Goal: Task Accomplishment & Management: Manage account settings

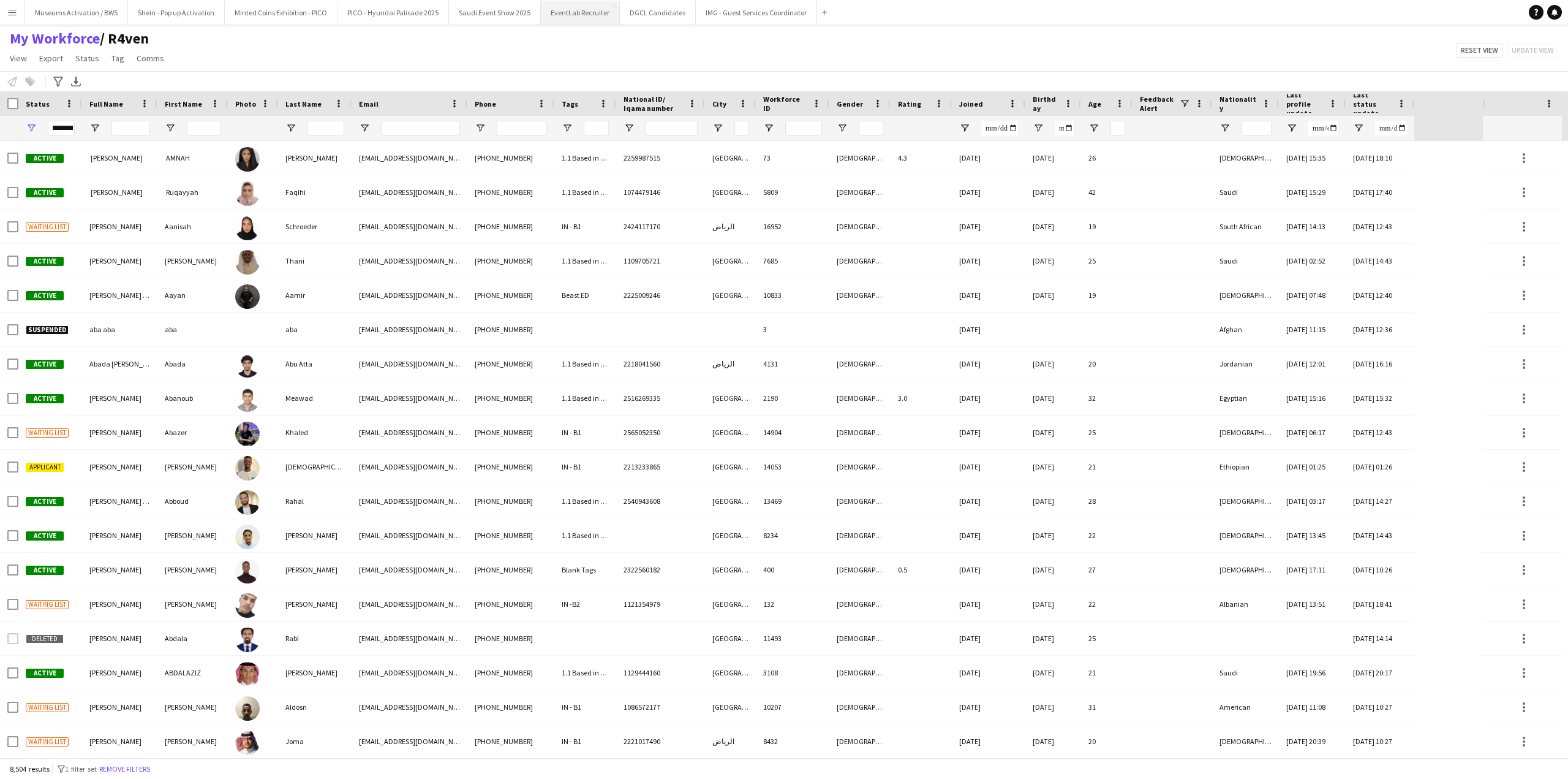
click at [568, 22] on button "EventLab Recruiter Close" at bounding box center [580, 13] width 79 height 24
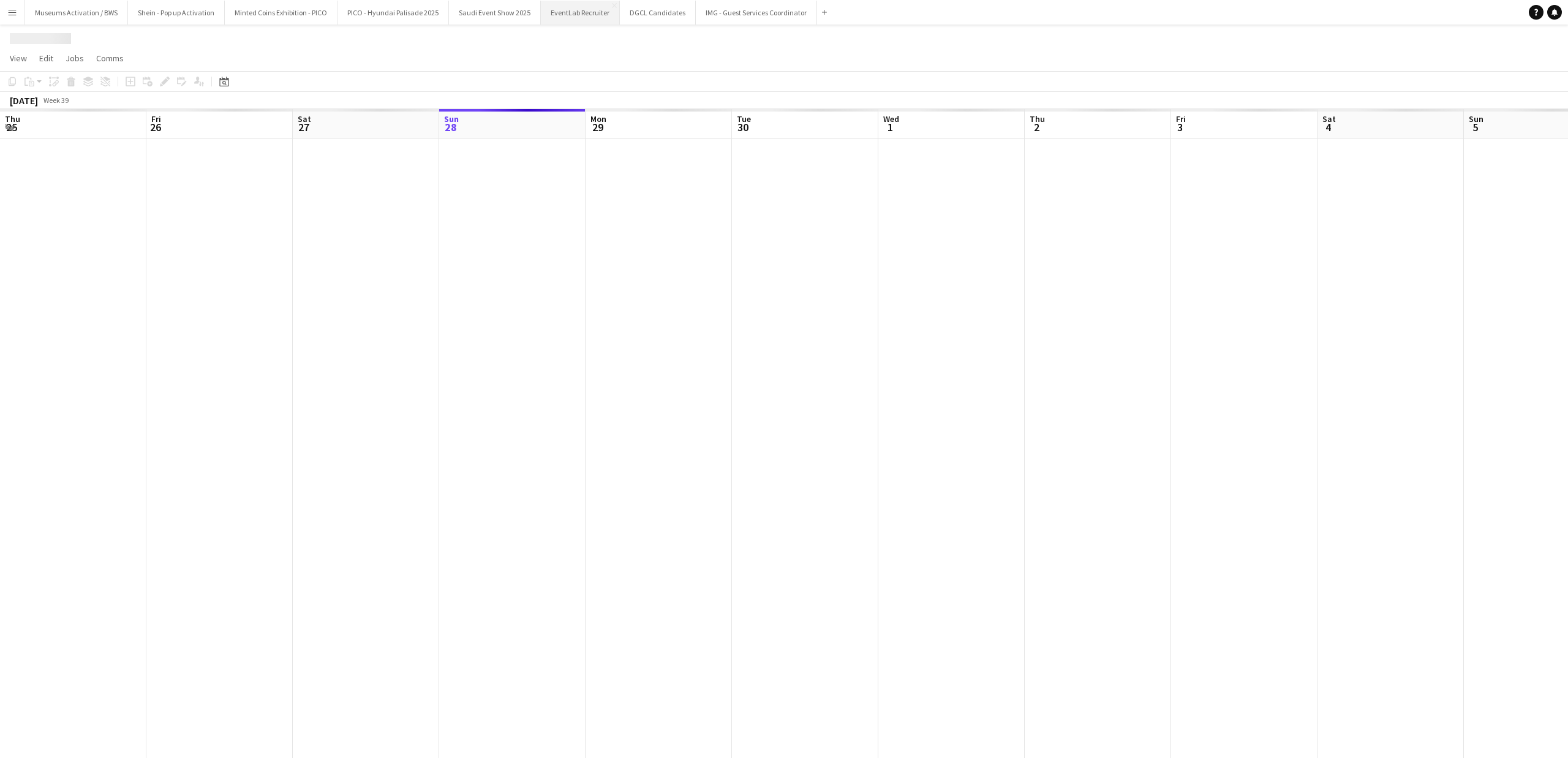
scroll to position [0, 293]
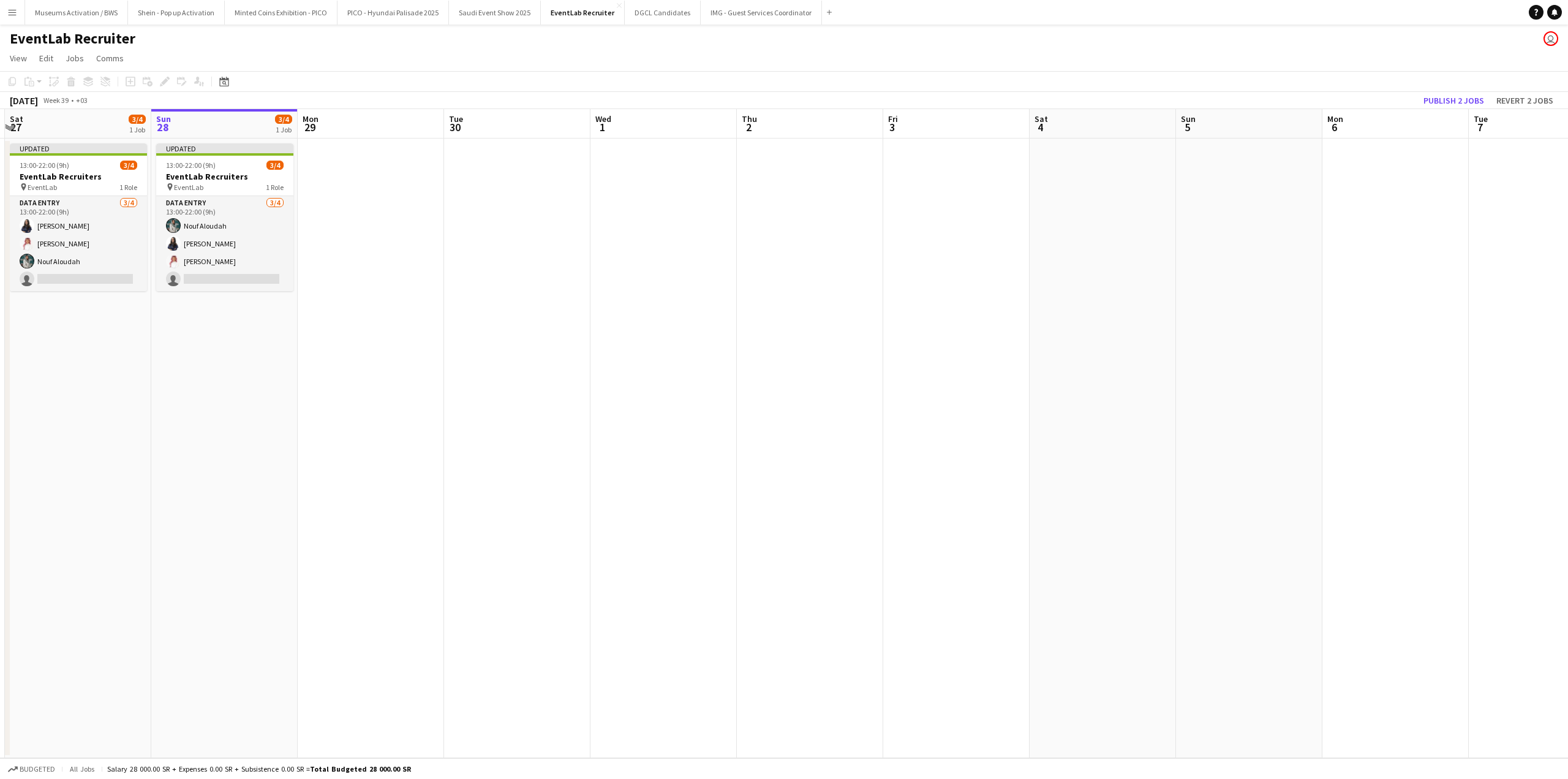
drag, startPoint x: 353, startPoint y: 311, endPoint x: 436, endPoint y: 309, distance: 83.0
click at [436, 309] on app-calendar-viewport "Thu 25 4/4 1 Job Fri 26 Sat 27 3/4 1 Job Sun 28 3/4 1 Job Mon 29 Tue 30 Wed 1 T…" at bounding box center [784, 434] width 1568 height 649
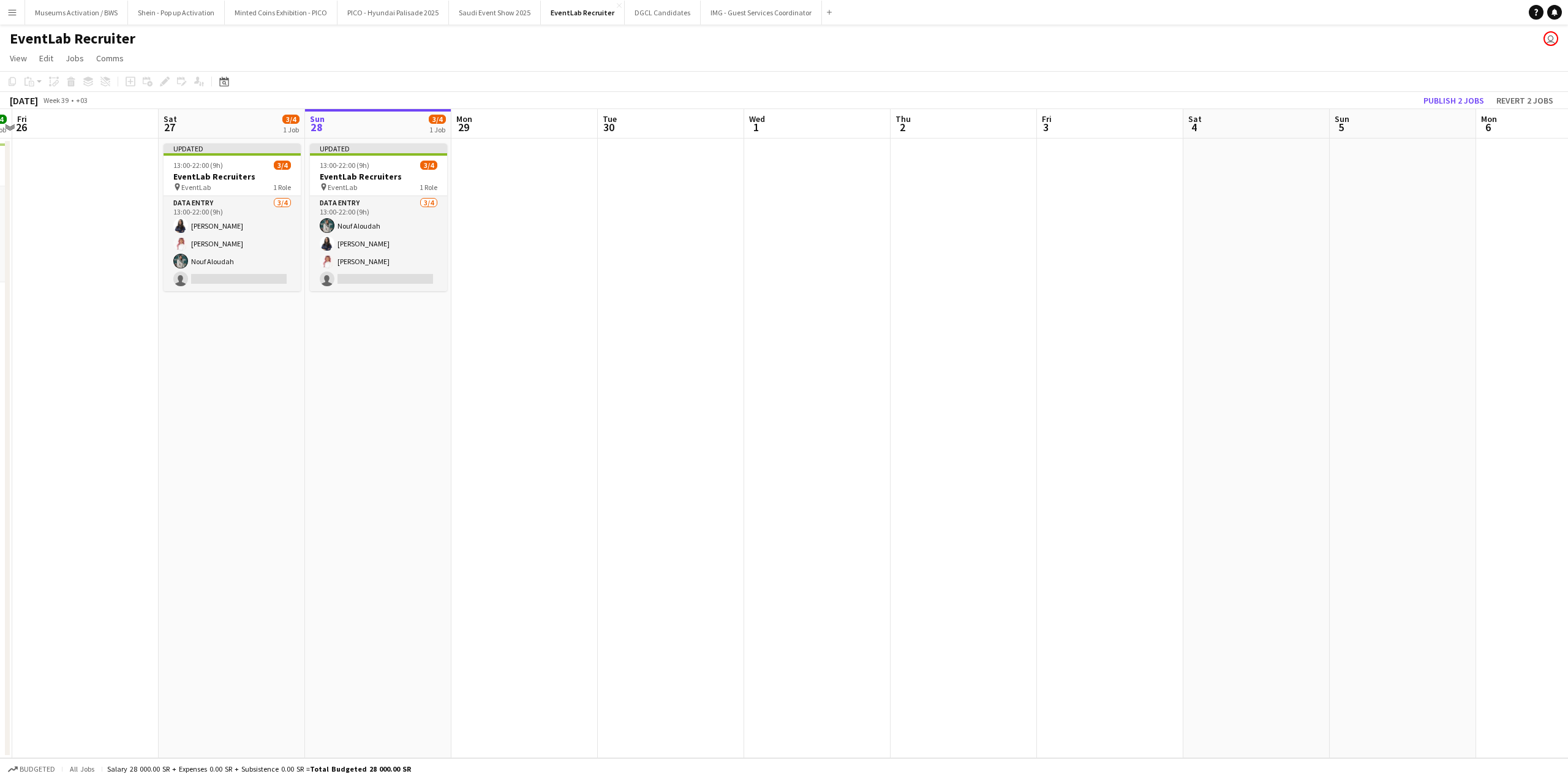
click at [376, 306] on app-date-cell "Updated 13:00-22:00 (9h) 3/4 EventLab Recruiters pin EventLab 1 Role Data Entry…" at bounding box center [378, 448] width 146 height 620
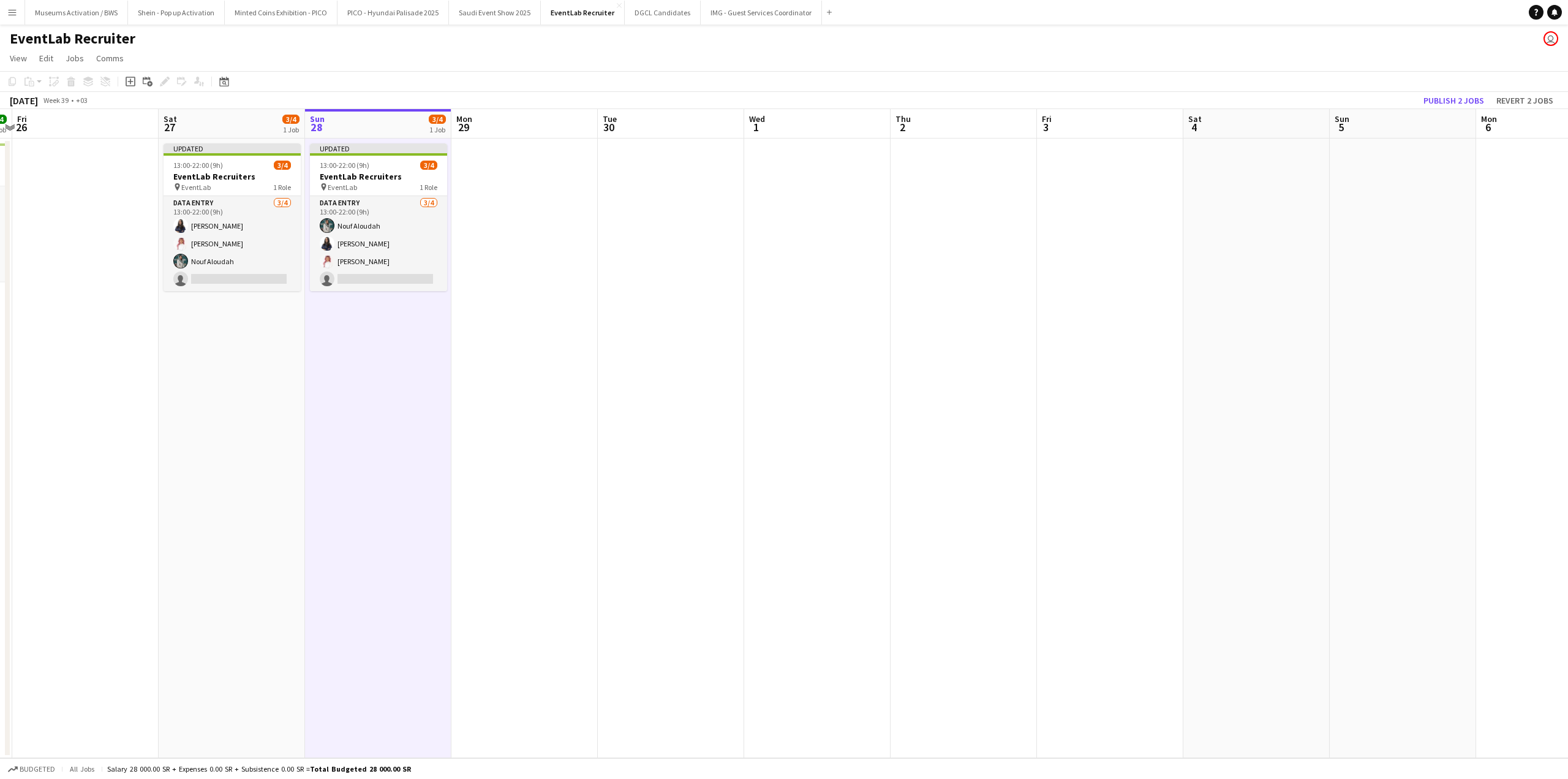
click at [535, 245] on app-date-cell at bounding box center [524, 448] width 146 height 620
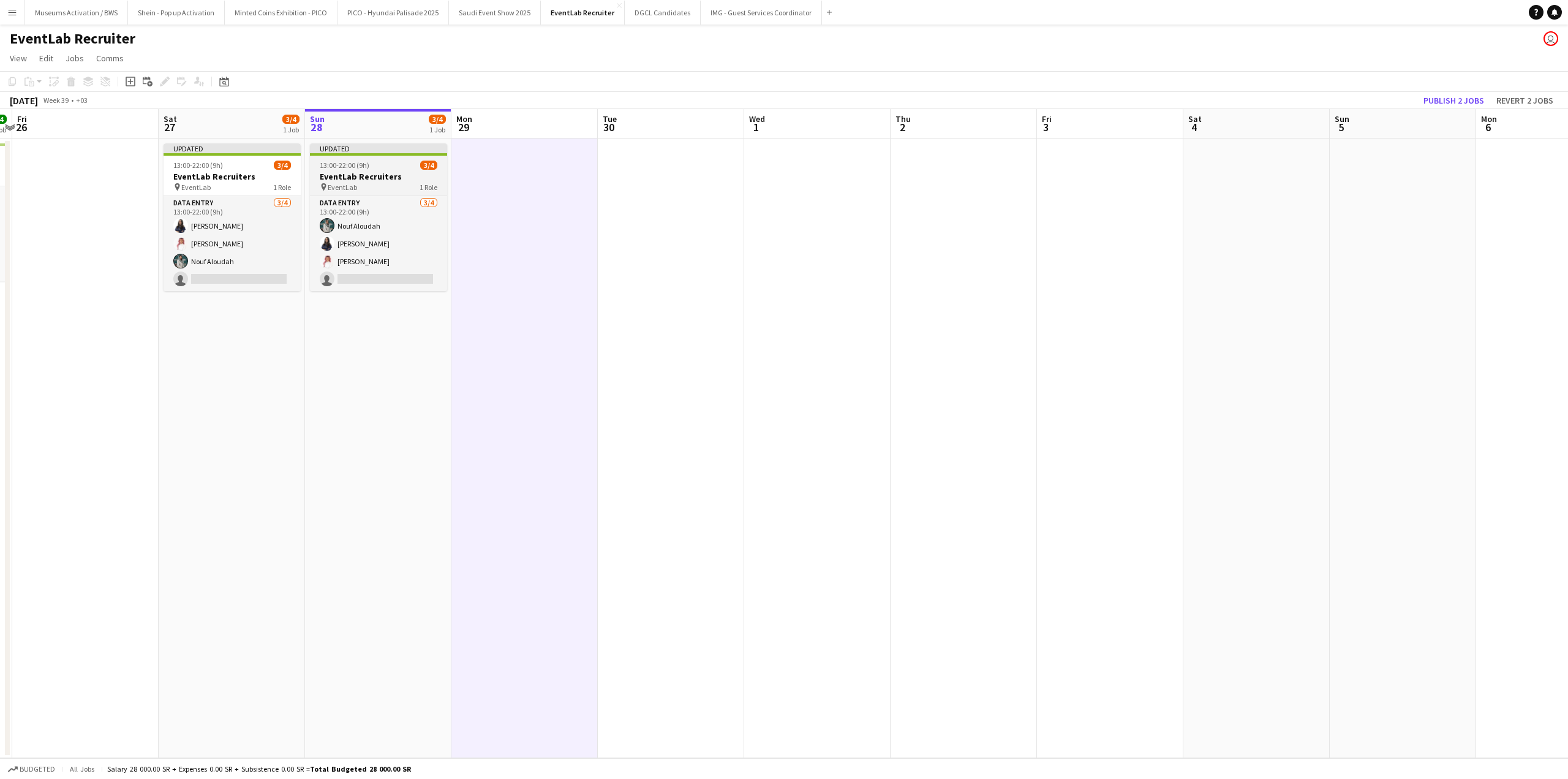
click at [434, 180] on h3 "EventLab Recruiters" at bounding box center [379, 177] width 137 height 11
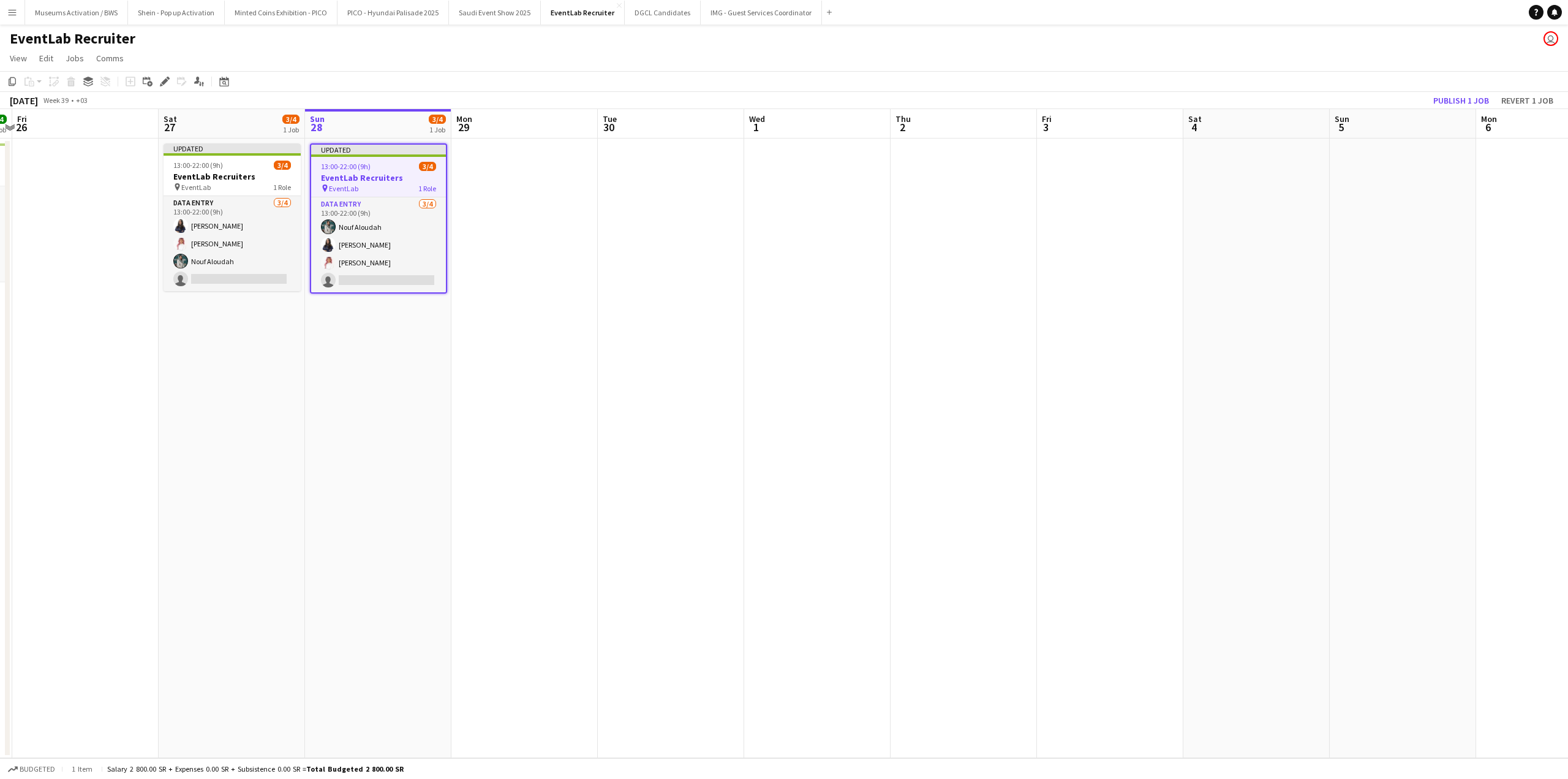
click at [367, 379] on app-date-cell "Updated 13:00-22:00 (9h) 3/4 EventLab Recruiters pin EventLab 1 Role Data Entry…" at bounding box center [378, 448] width 146 height 620
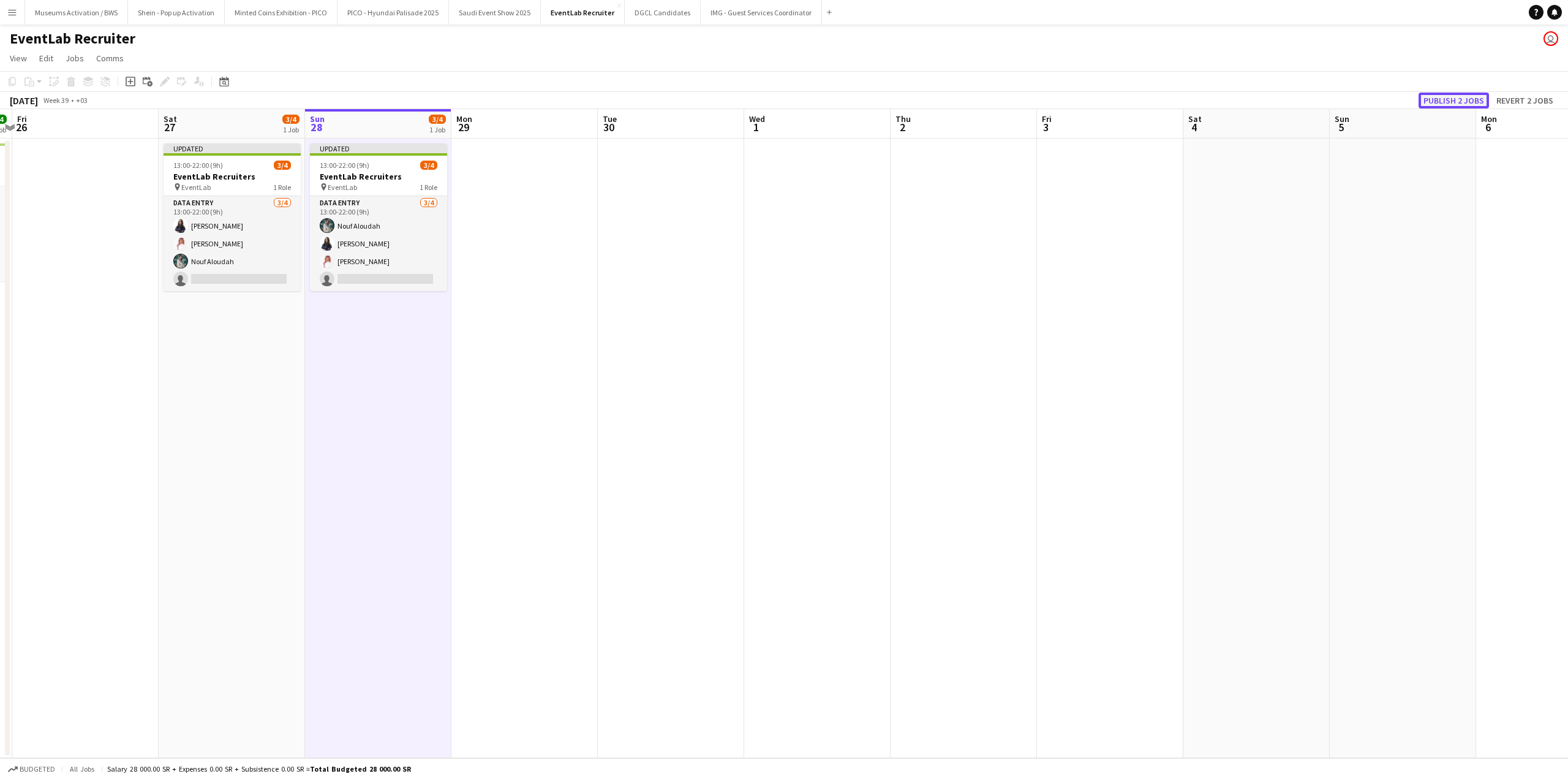
click at [1434, 98] on button "Publish 2 jobs" at bounding box center [1453, 100] width 70 height 16
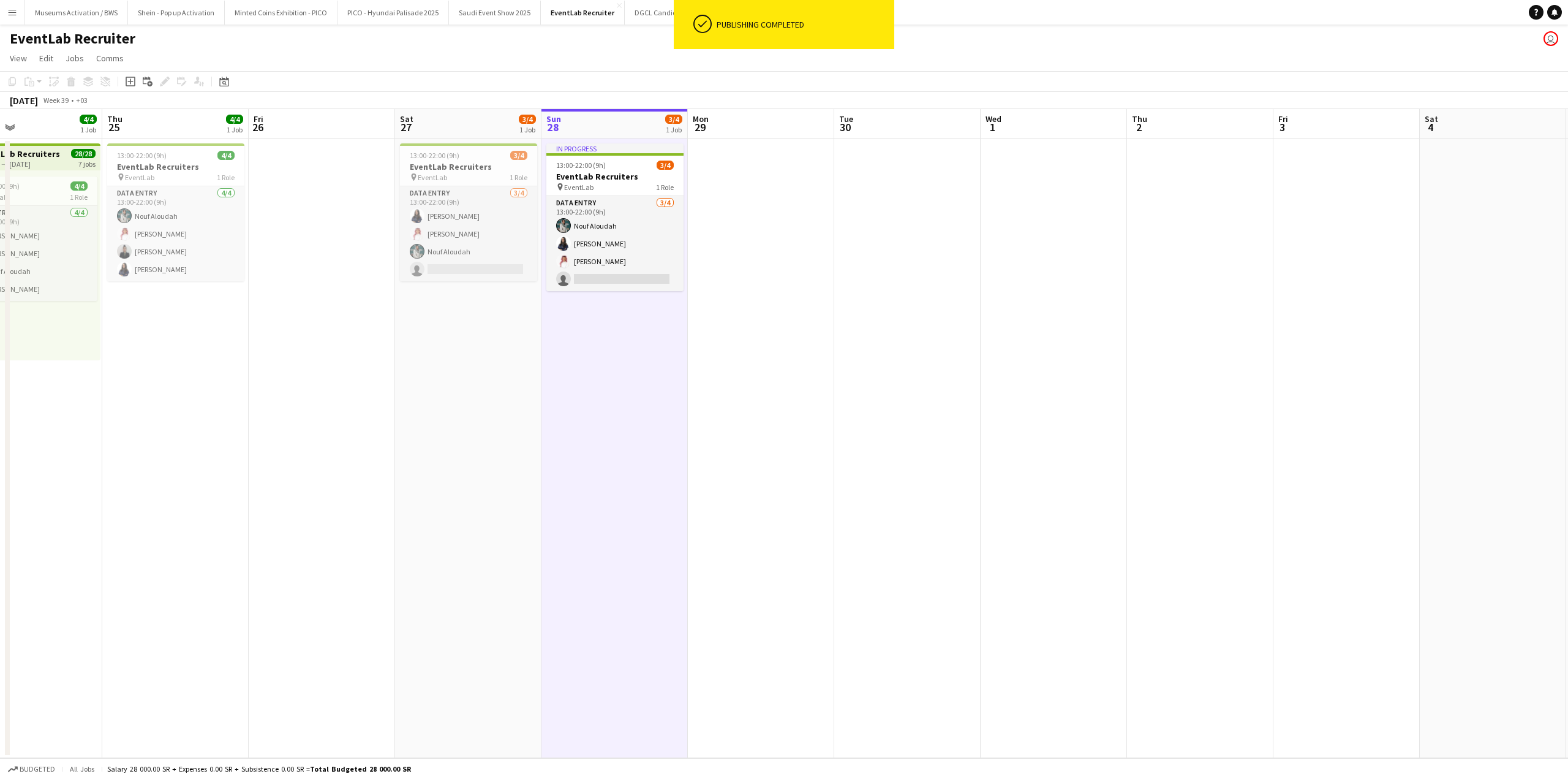
drag, startPoint x: 628, startPoint y: 214, endPoint x: 865, endPoint y: 203, distance: 237.3
click at [865, 203] on app-calendar-viewport "Mon 22 4/4 1 Job Tue 23 Wed 24 4/4 1 Job Thu 25 4/4 1 Job Fri 26 Sat 27 3/4 1 J…" at bounding box center [784, 434] width 1568 height 649
click at [578, 311] on app-date-cell "In progress 13:00-22:00 (9h) 3/4 EventLab Recruiters pin EventLab 1 Role Data E…" at bounding box center [615, 448] width 146 height 620
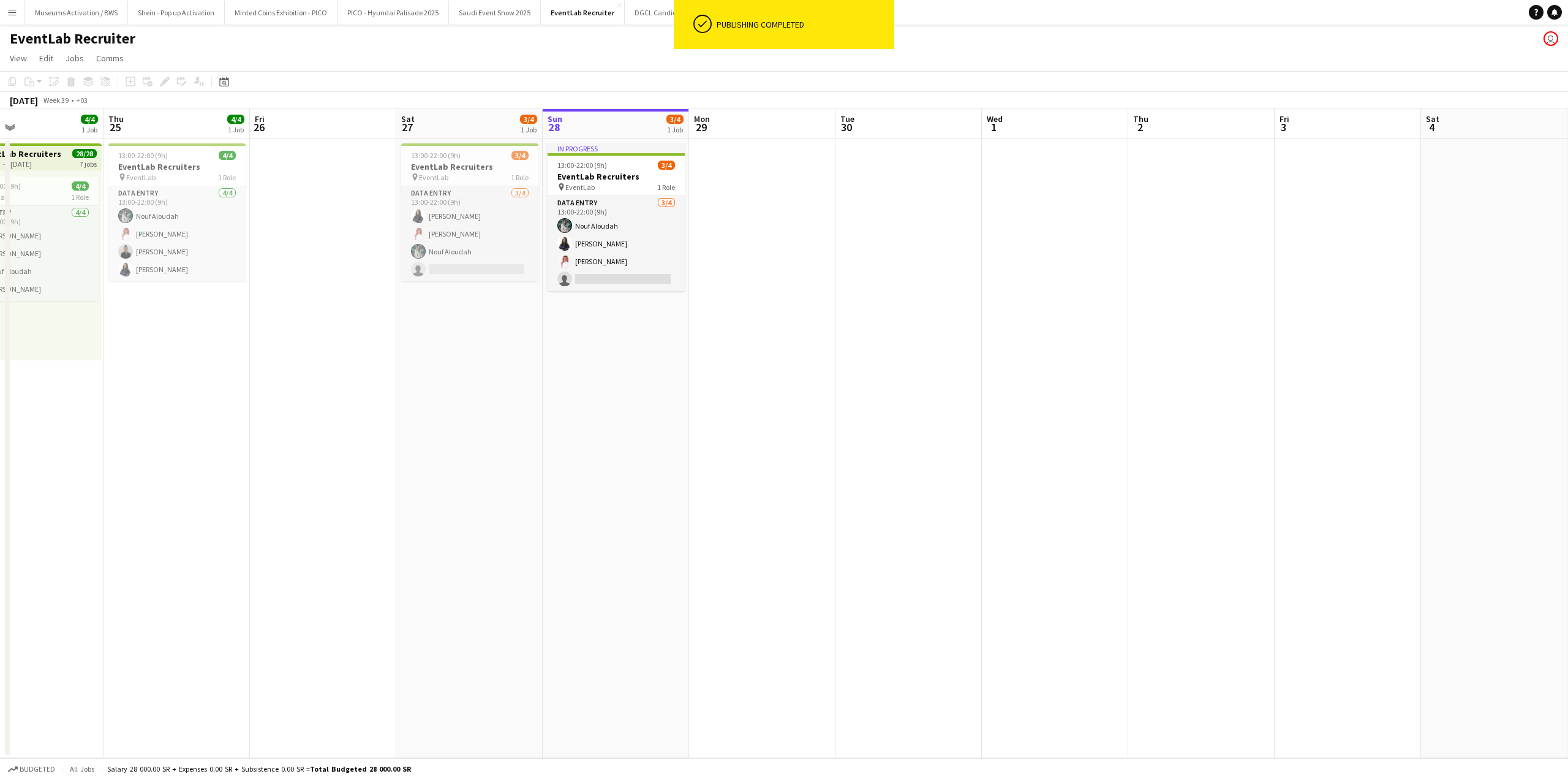
click at [464, 320] on app-date-cell "13:00-22:00 (9h) 3/4 EventLab Recruiters pin EventLab 1 Role Data Entry [DATE] …" at bounding box center [469, 448] width 146 height 620
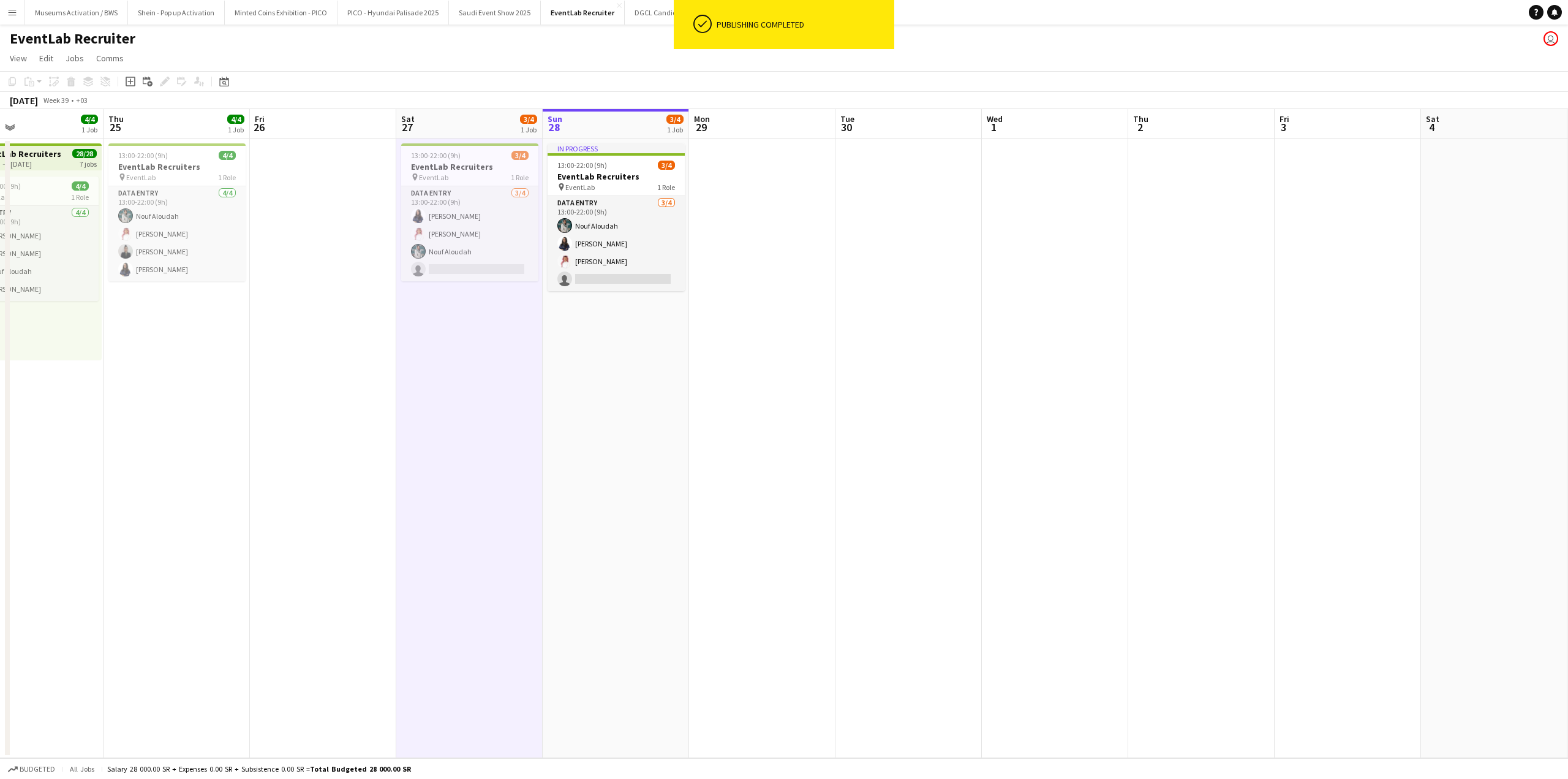
click at [601, 320] on app-date-cell "In progress 13:00-22:00 (9h) 3/4 EventLab Recruiters pin EventLab 1 Role Data E…" at bounding box center [615, 448] width 146 height 620
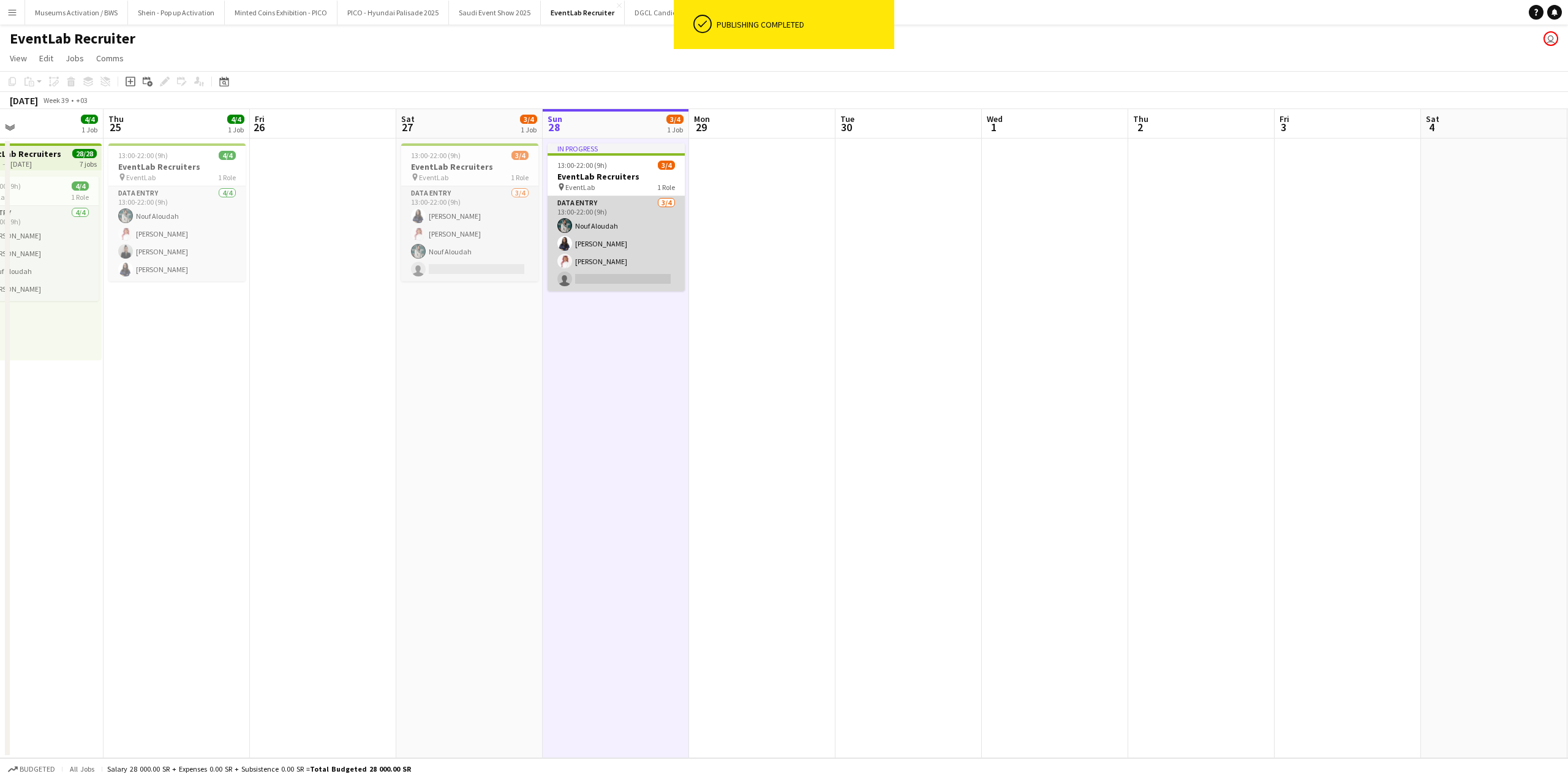
click at [604, 254] on app-card-role "Data Entry [DATE] 13:00-22:00 (9h) Nouf [PERSON_NAME] Ziyarah [PERSON_NAME] sin…" at bounding box center [616, 244] width 137 height 95
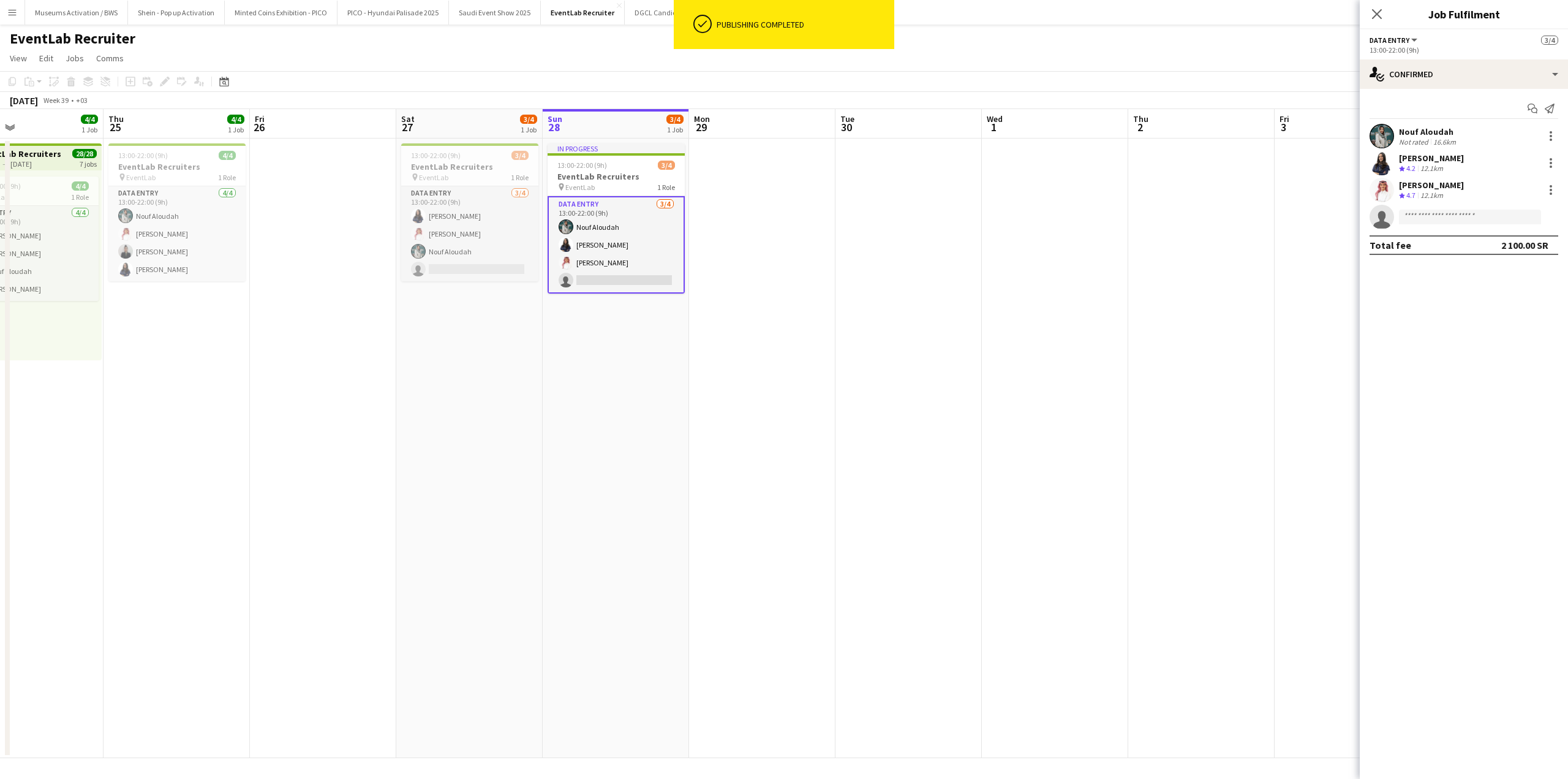
click at [1395, 180] on div "[PERSON_NAME] Crew rating 4.7 12.1km" at bounding box center [1463, 189] width 208 height 24
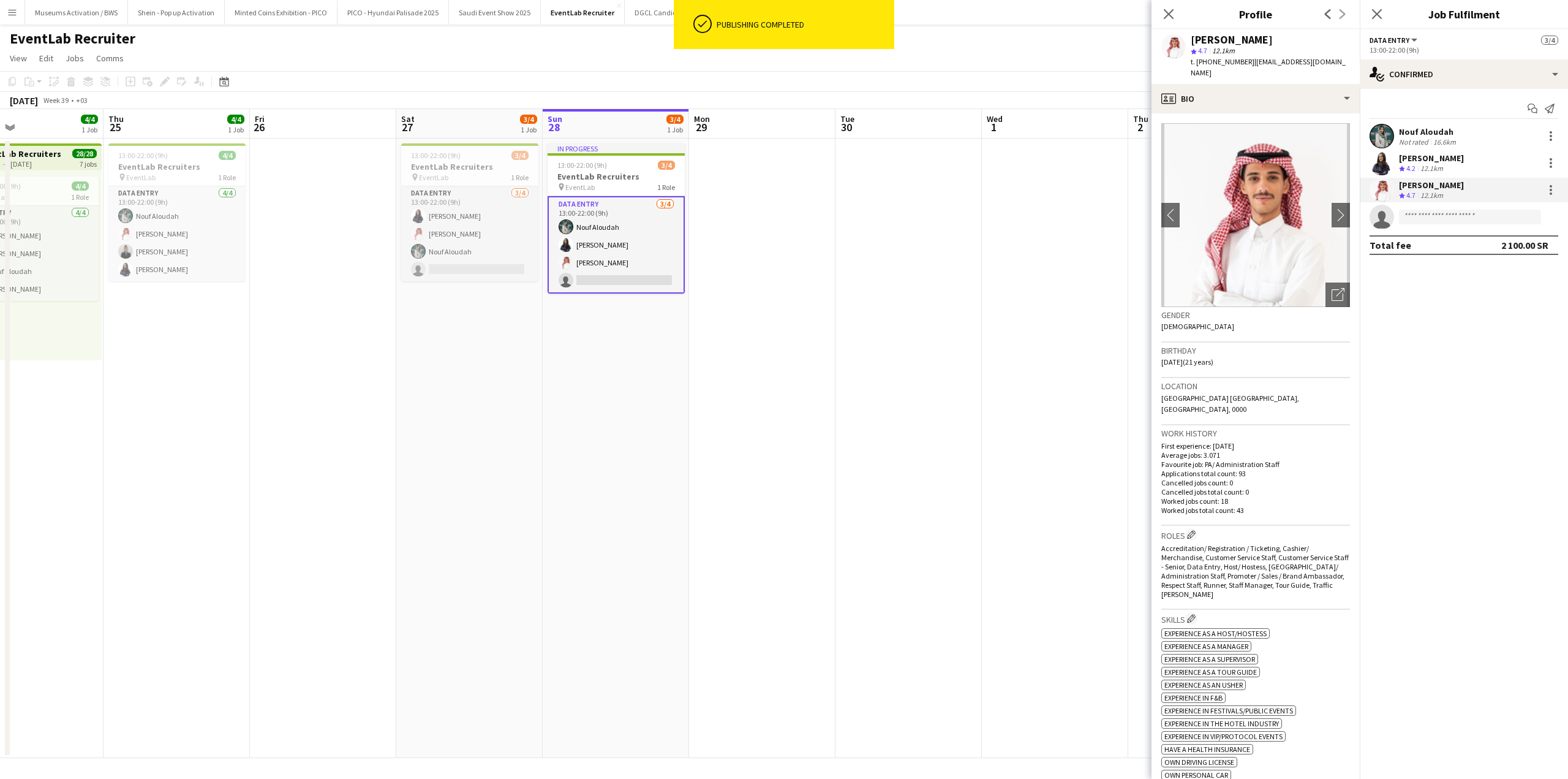
click at [1395, 169] on div "Waad Ziyarah Crew rating 4.2 12.1km" at bounding box center [1463, 163] width 208 height 24
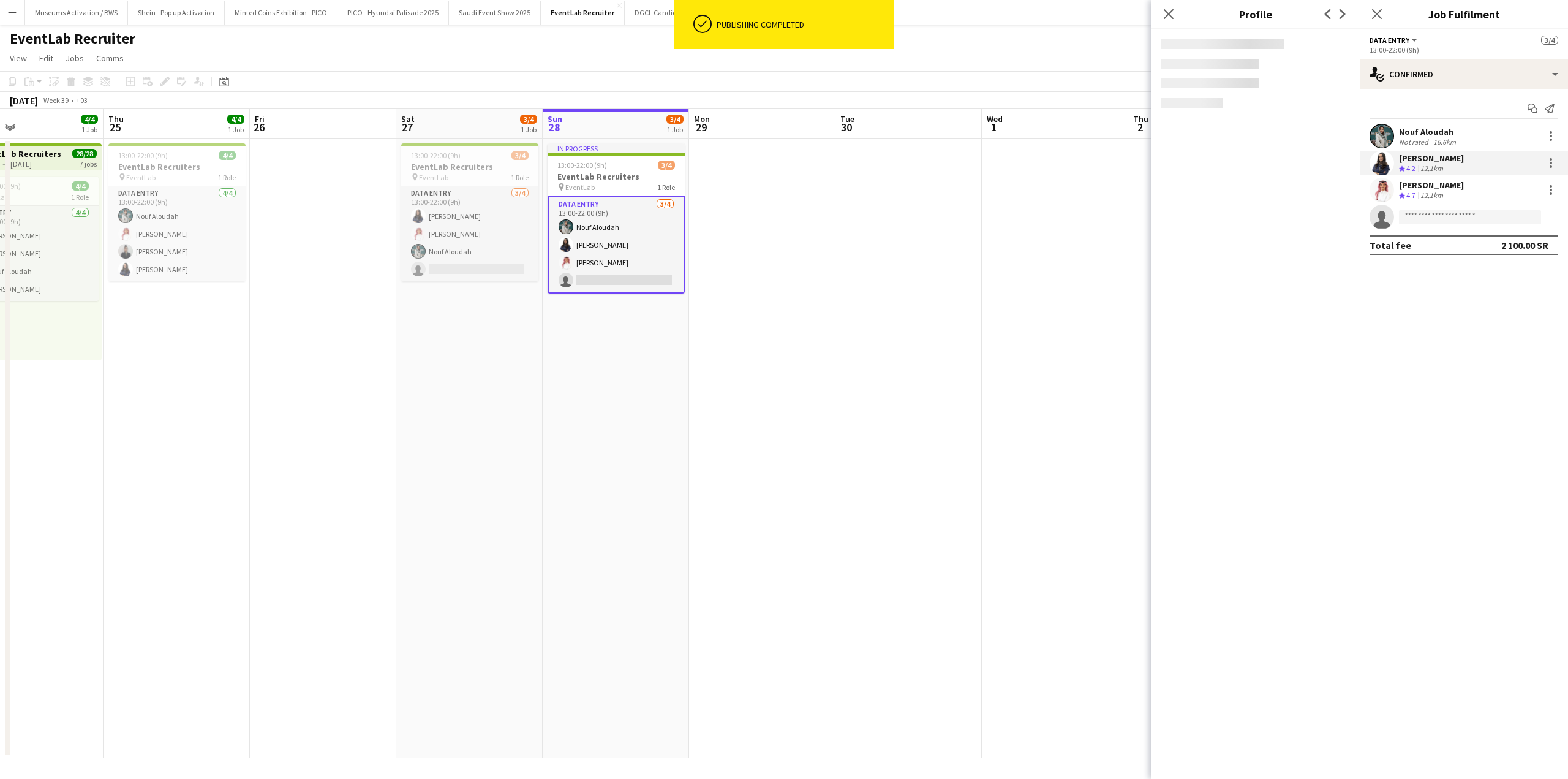
click at [1395, 143] on div "[PERSON_NAME] Not rated 16.6km" at bounding box center [1463, 135] width 208 height 24
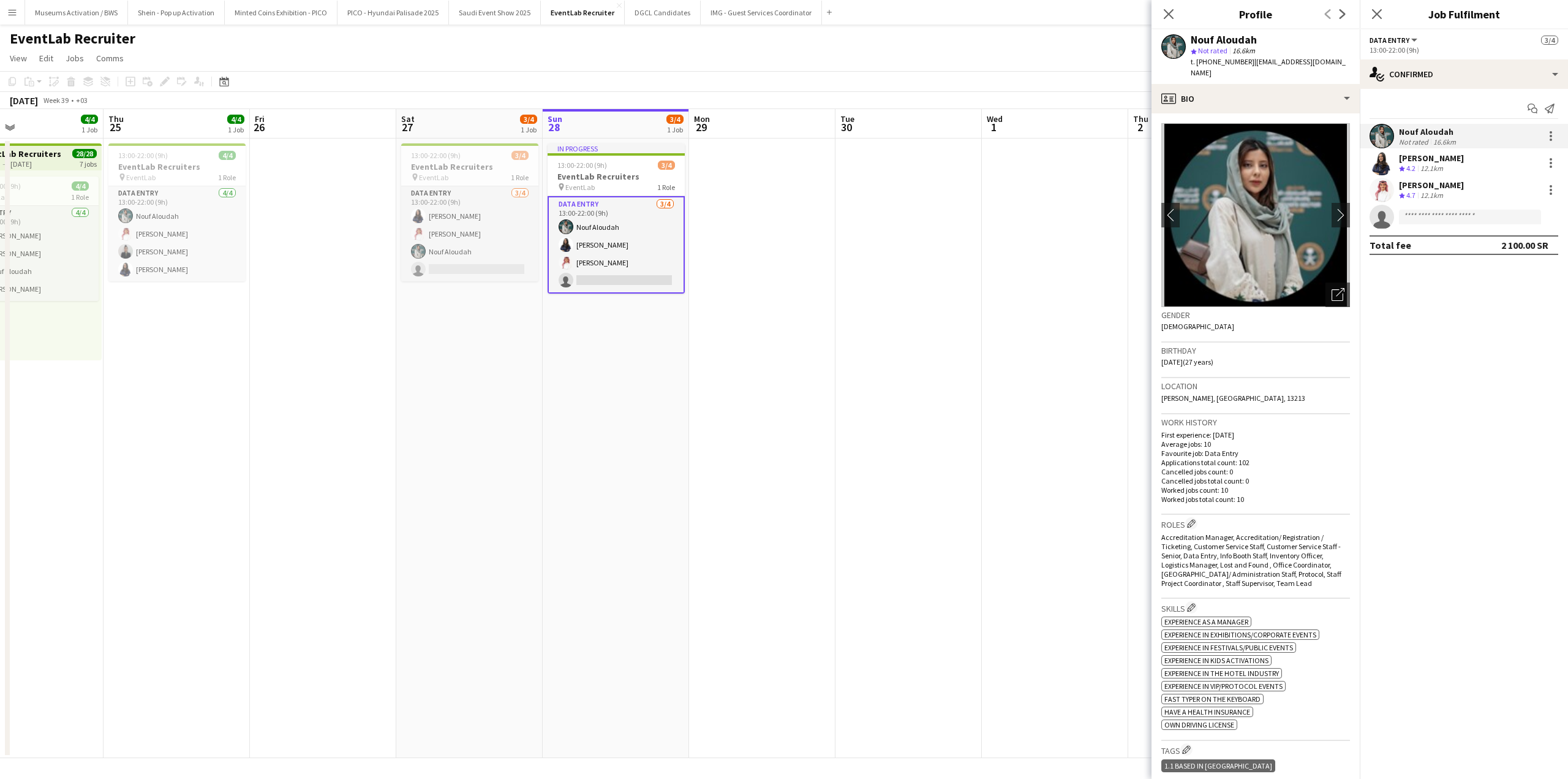
click at [1390, 170] on app-user-avatar at bounding box center [1381, 163] width 24 height 24
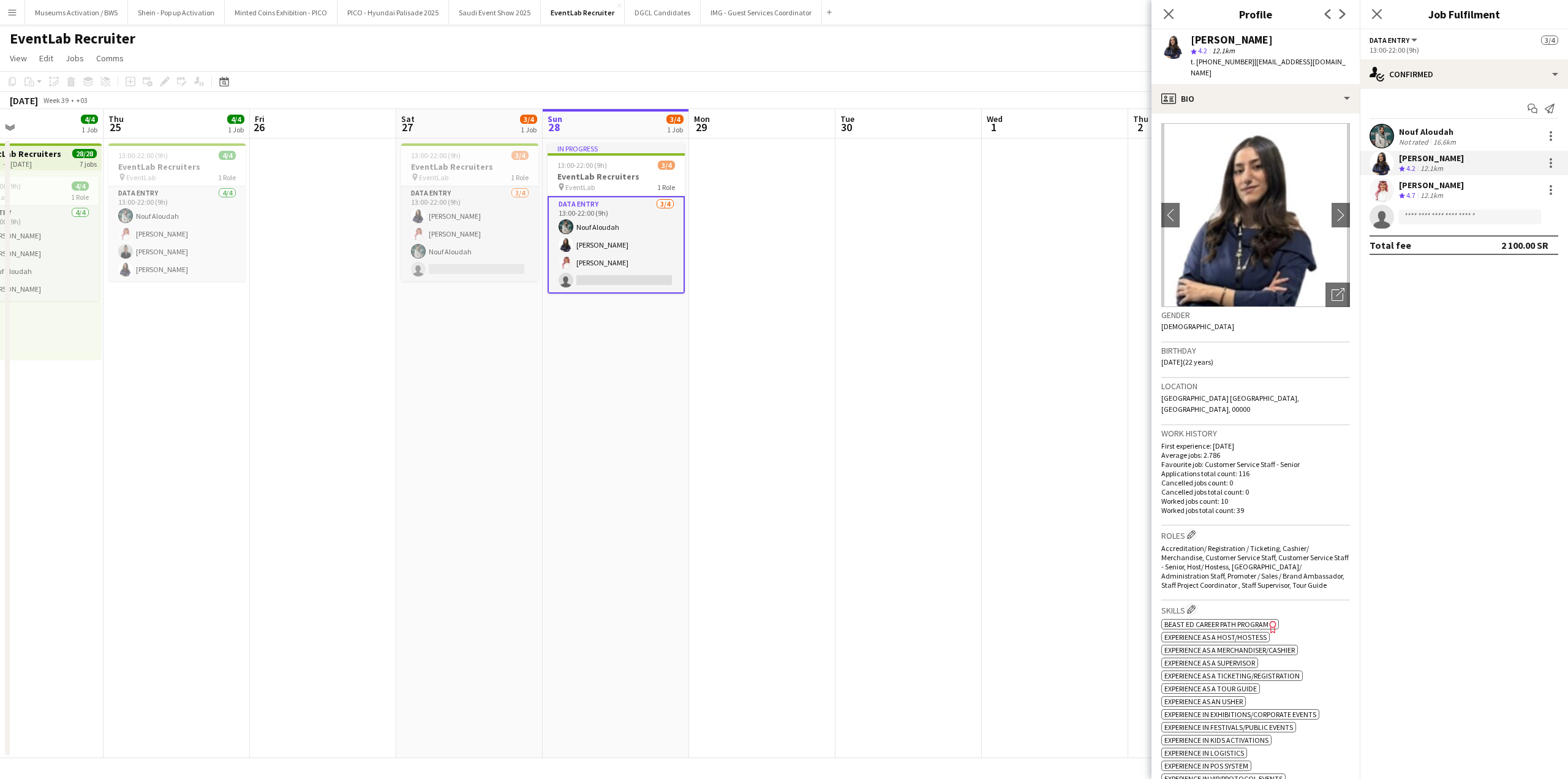
click at [1390, 188] on app-user-avatar at bounding box center [1381, 189] width 24 height 24
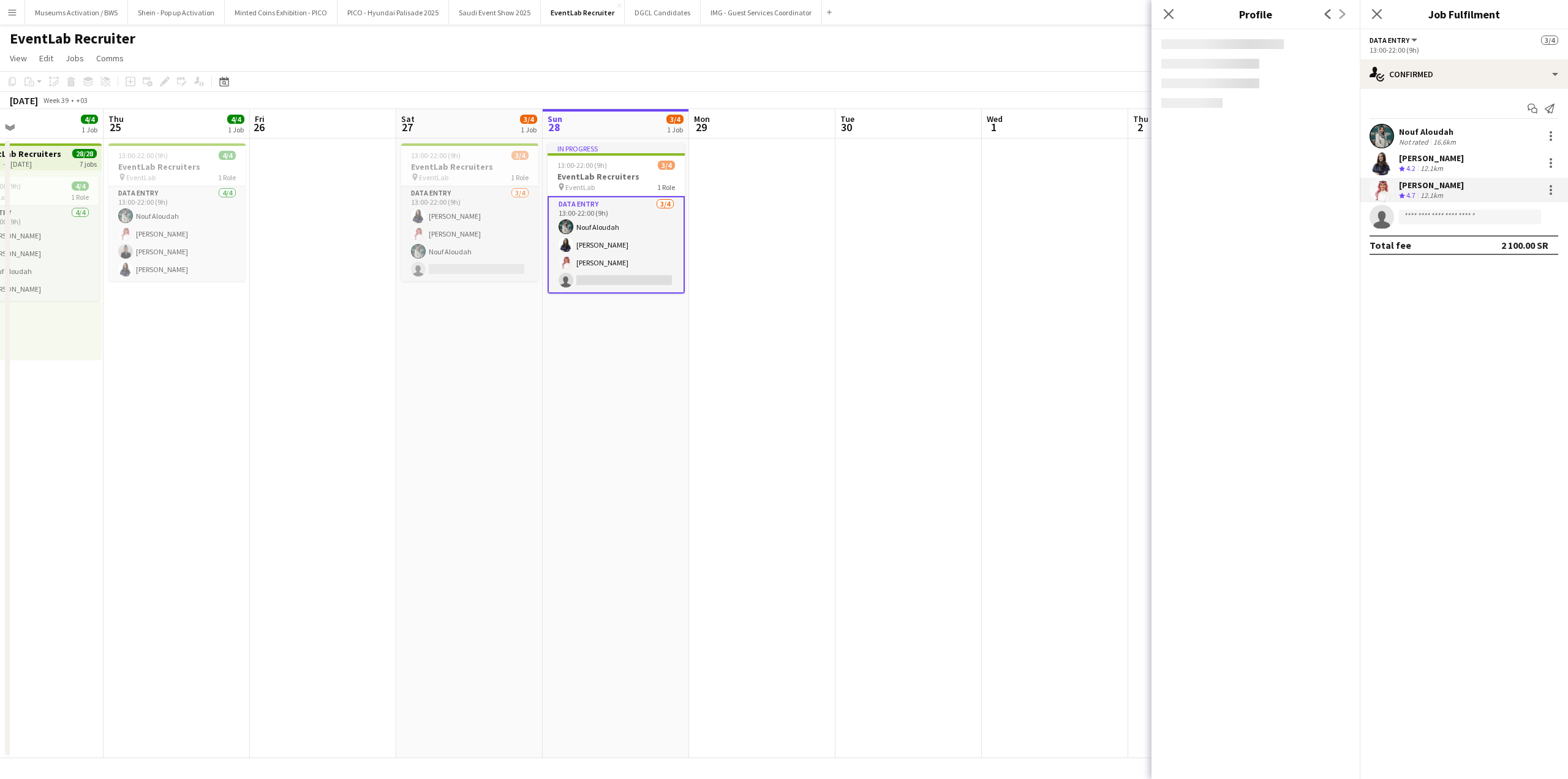
click at [1388, 141] on app-user-avatar at bounding box center [1381, 135] width 24 height 24
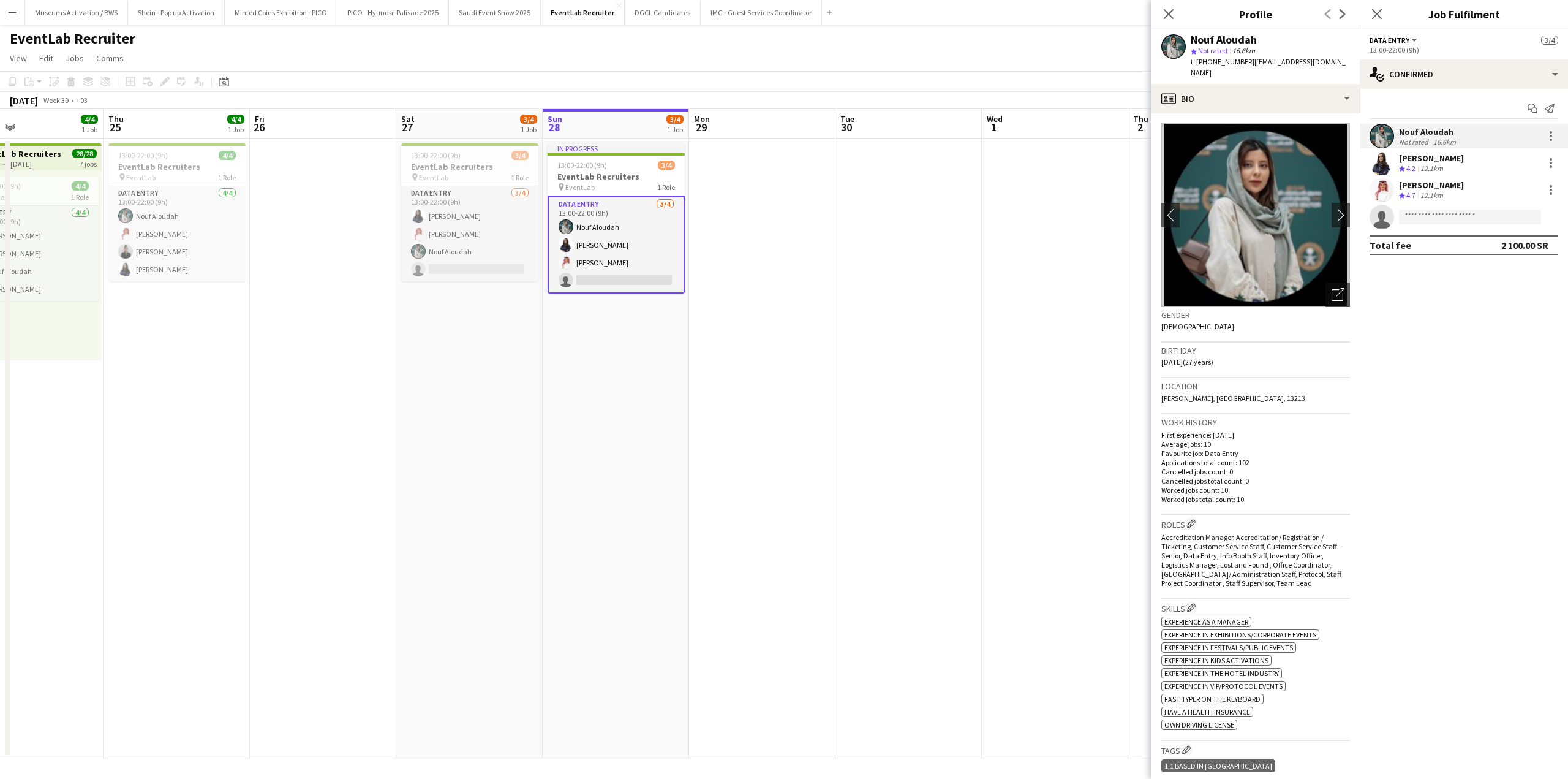
click at [627, 345] on app-date-cell "In progress 13:00-22:00 (9h) 3/4 EventLab Recruiters pin EventLab 1 Role Data E…" at bounding box center [615, 448] width 146 height 620
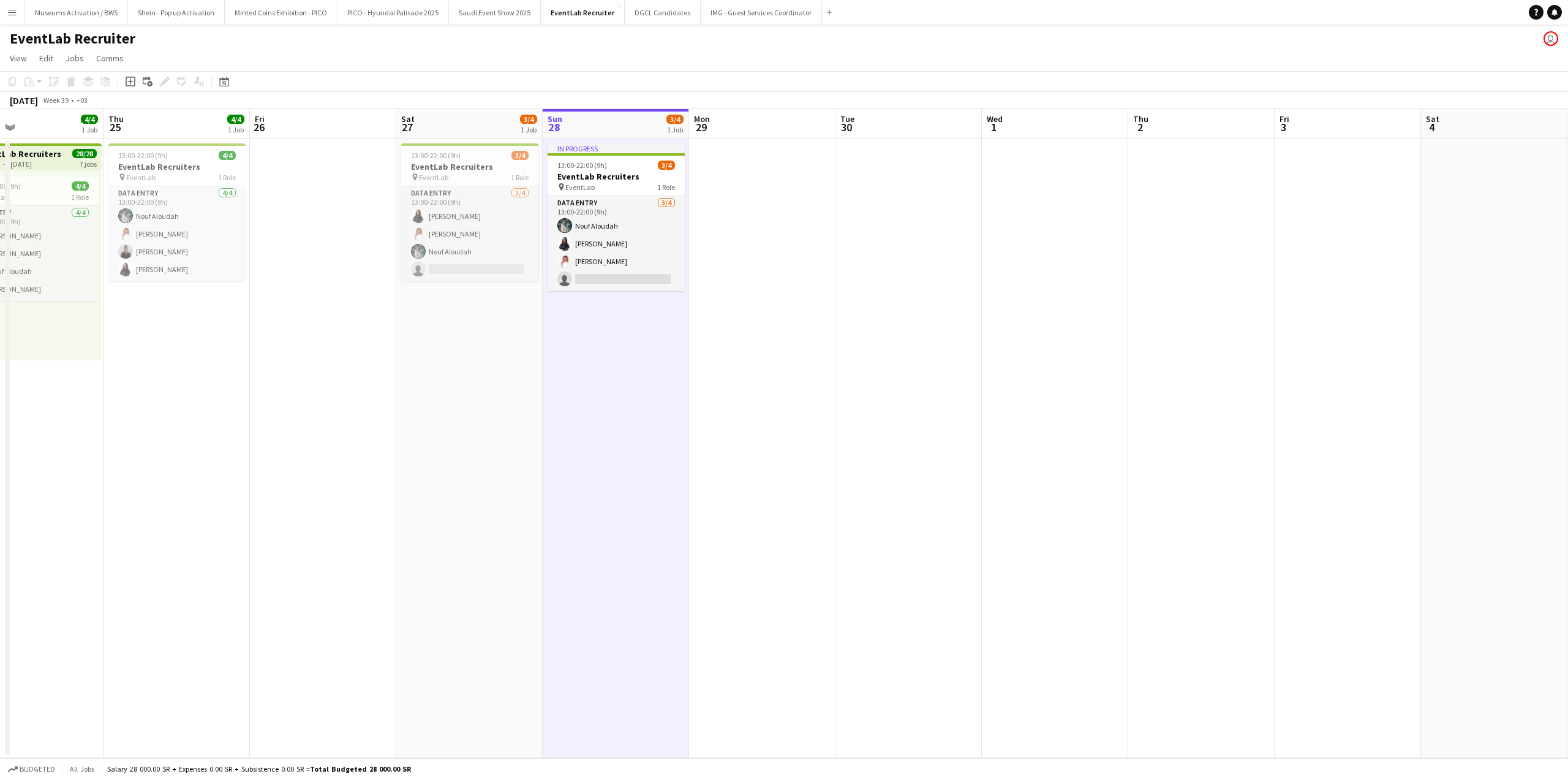
click at [16, 8] on app-icon "Menu" at bounding box center [12, 12] width 10 height 10
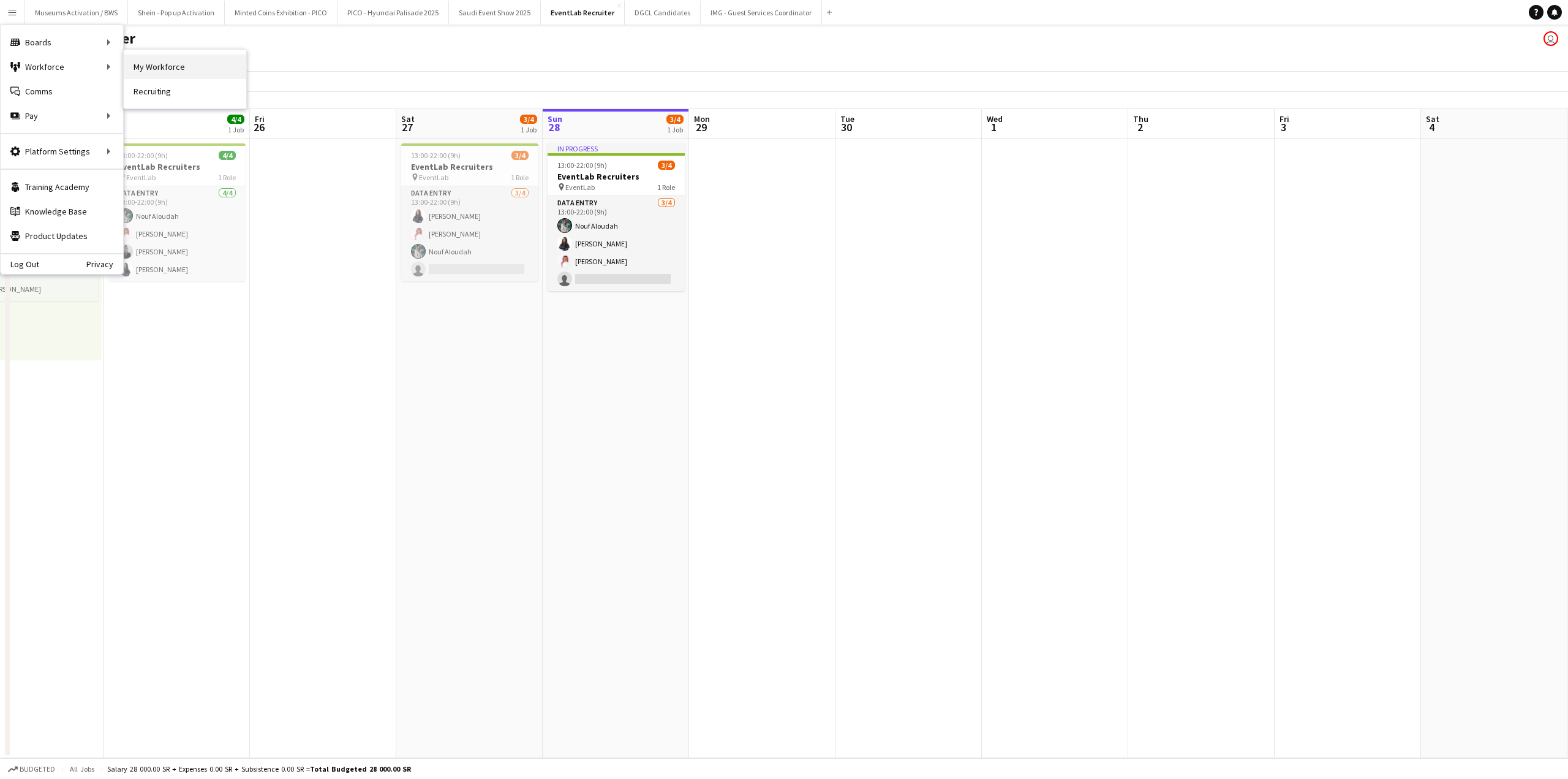
click at [177, 68] on link "My Workforce" at bounding box center [184, 66] width 123 height 24
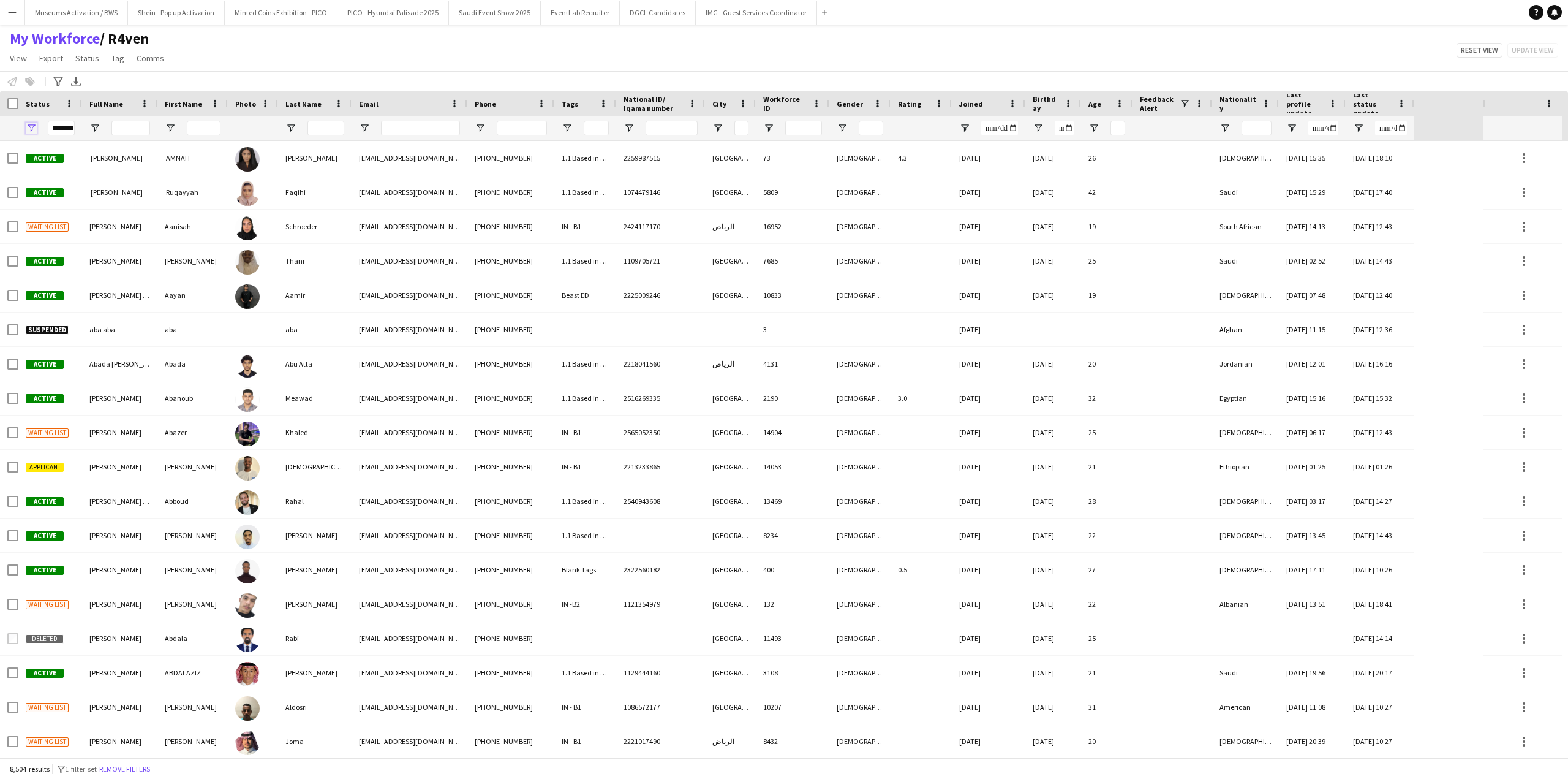
click at [32, 132] on span "Open Filter Menu" at bounding box center [31, 128] width 11 height 11
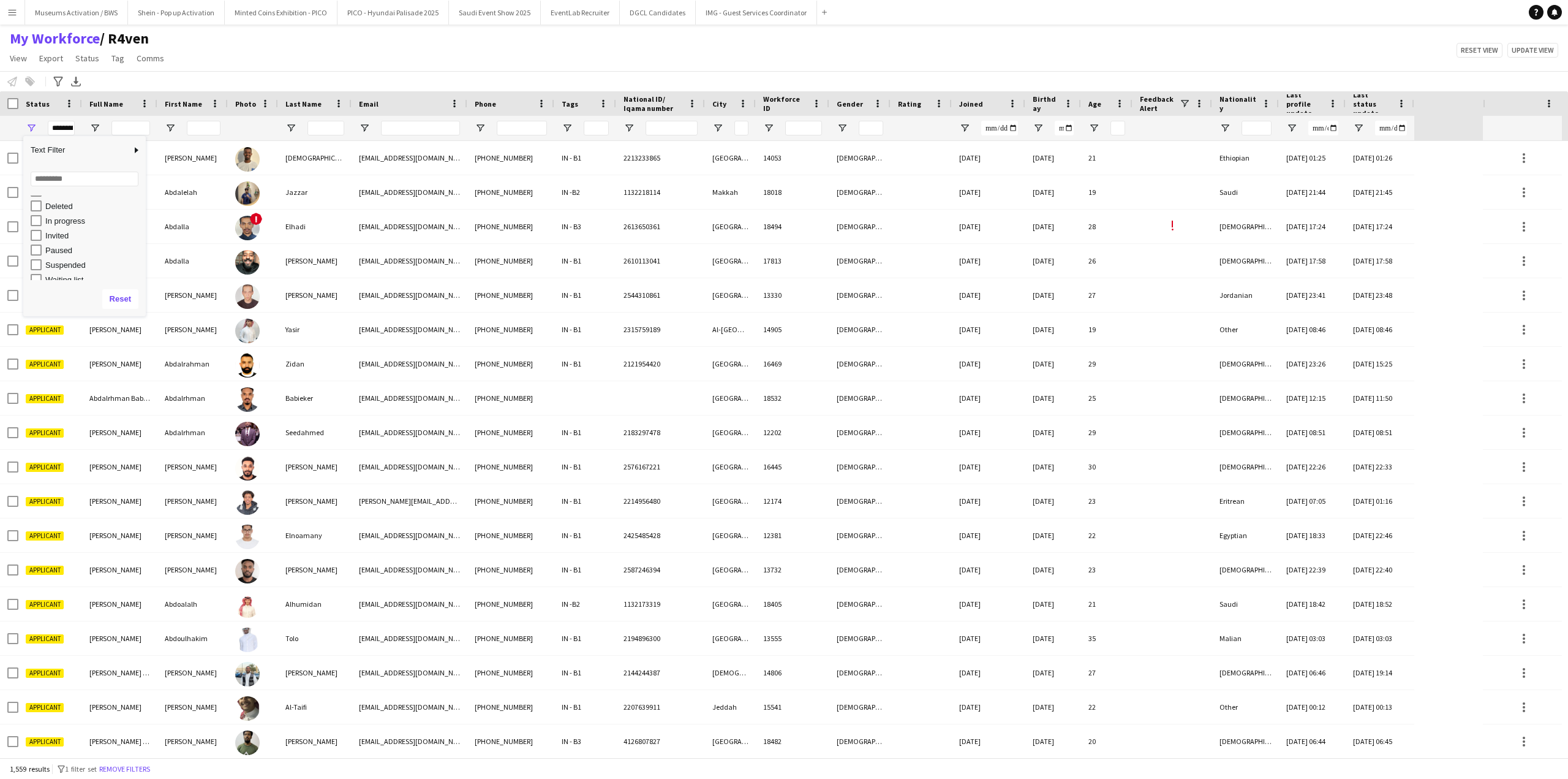
scroll to position [77, 0]
type input "**********"
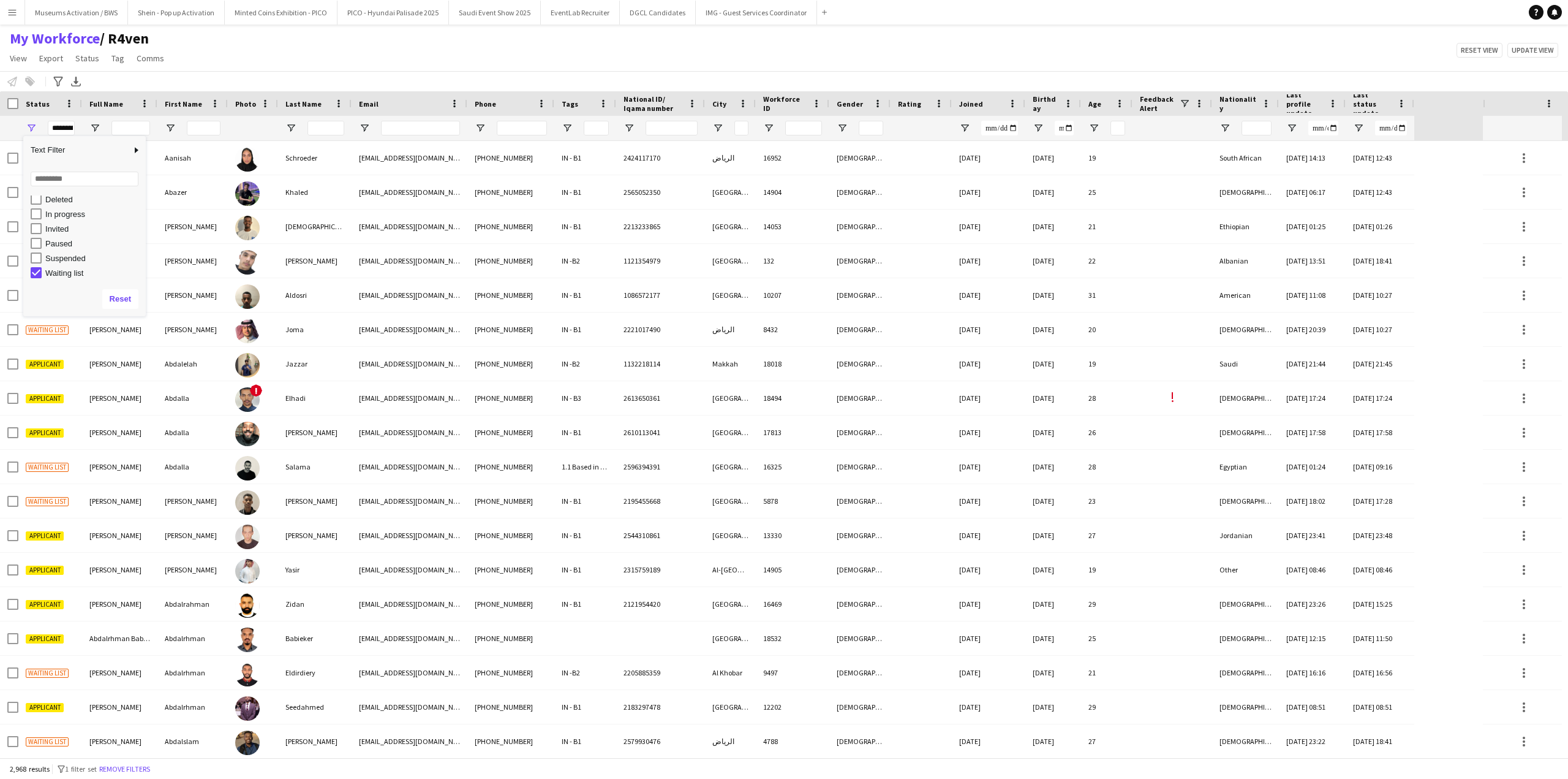
click at [385, 79] on div "Notify workforce Add to tag Select at least one crew to tag him or her. Advance…" at bounding box center [784, 81] width 1568 height 20
click at [1181, 108] on span at bounding box center [1185, 103] width 11 height 11
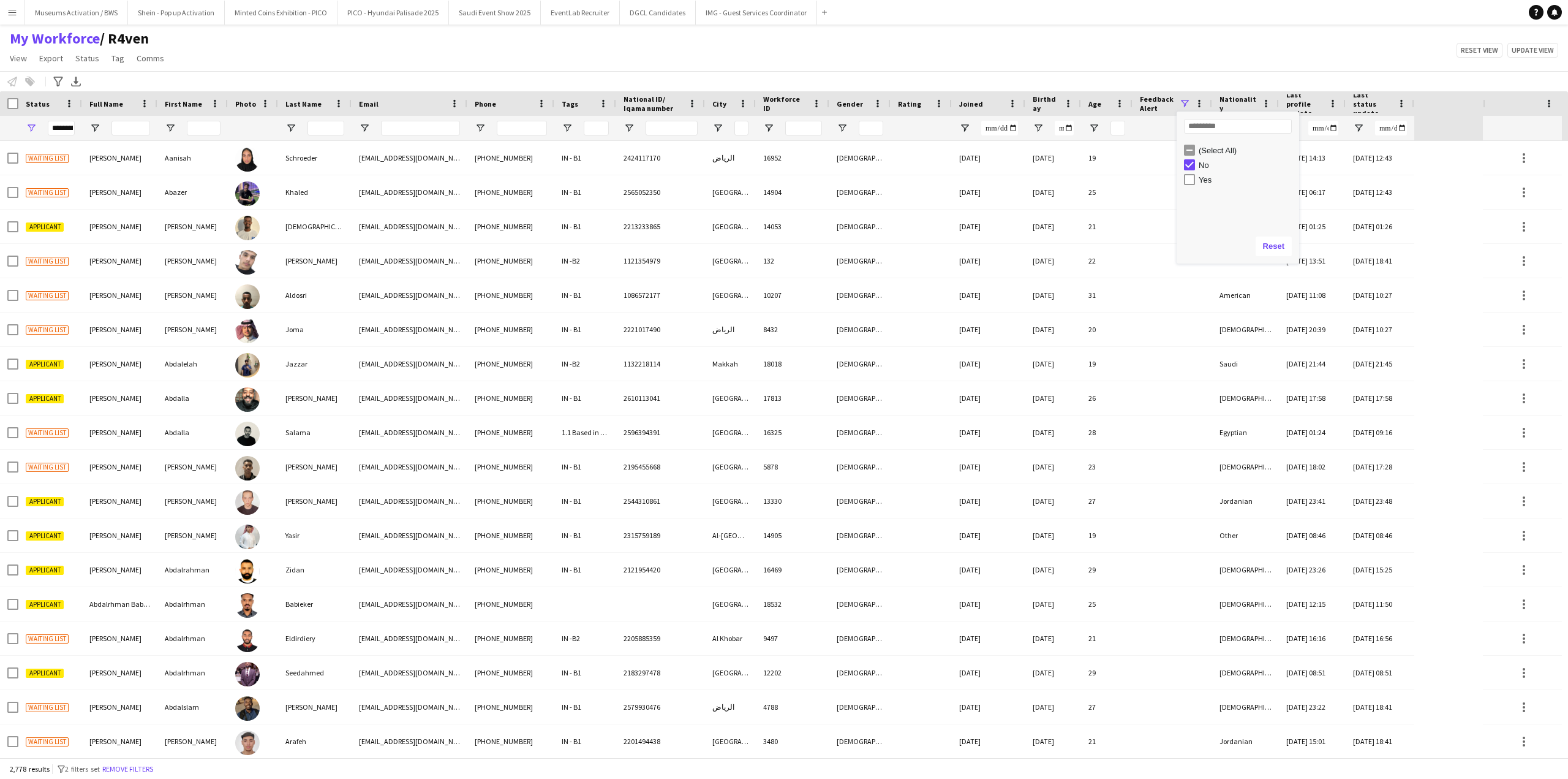
click at [1174, 46] on div "My Workforce / R4ven View Views Default view [PERSON_NAME] [PERSON_NAME] [PERSO…" at bounding box center [784, 50] width 1568 height 41
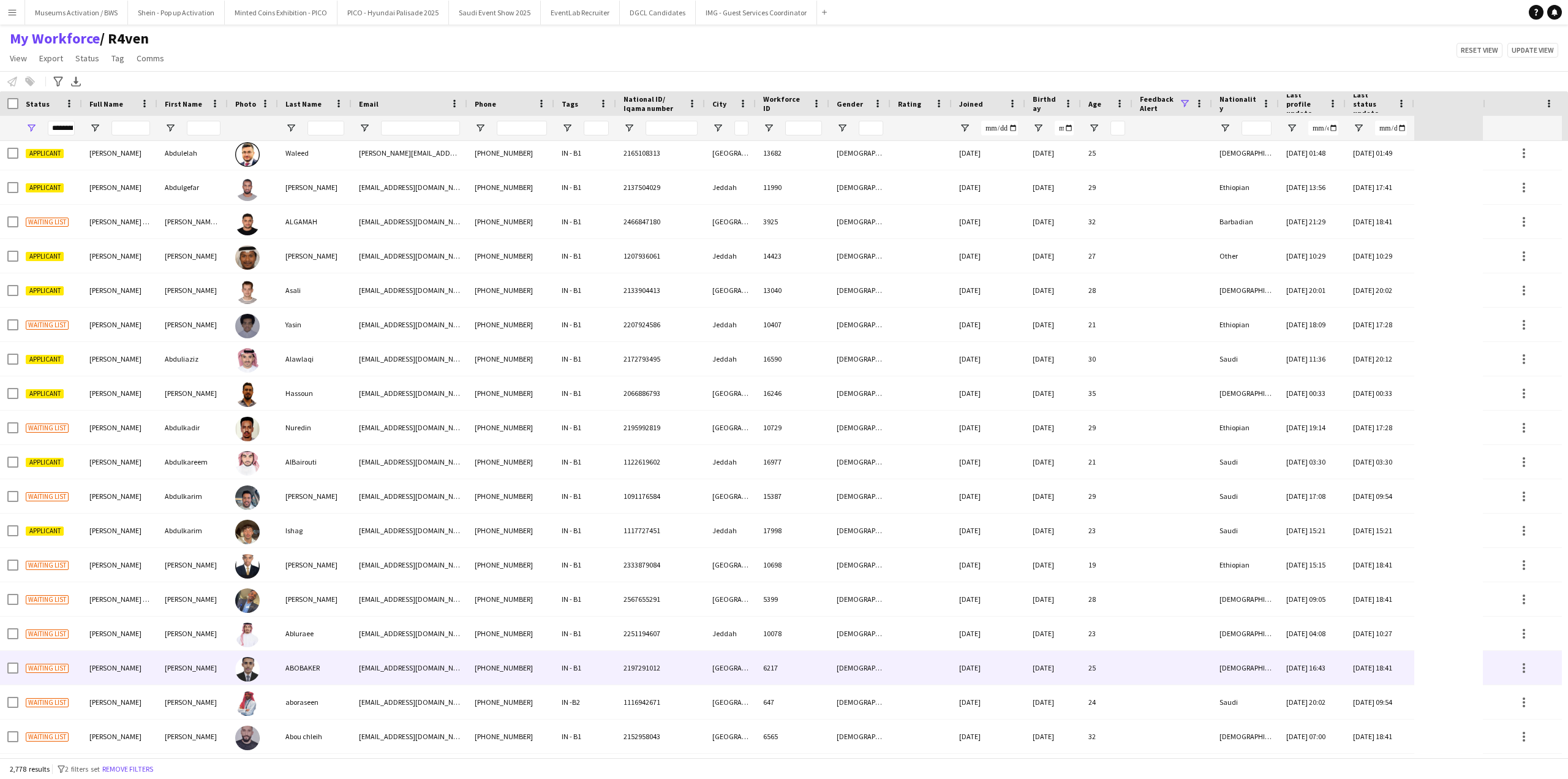
scroll to position [0, 0]
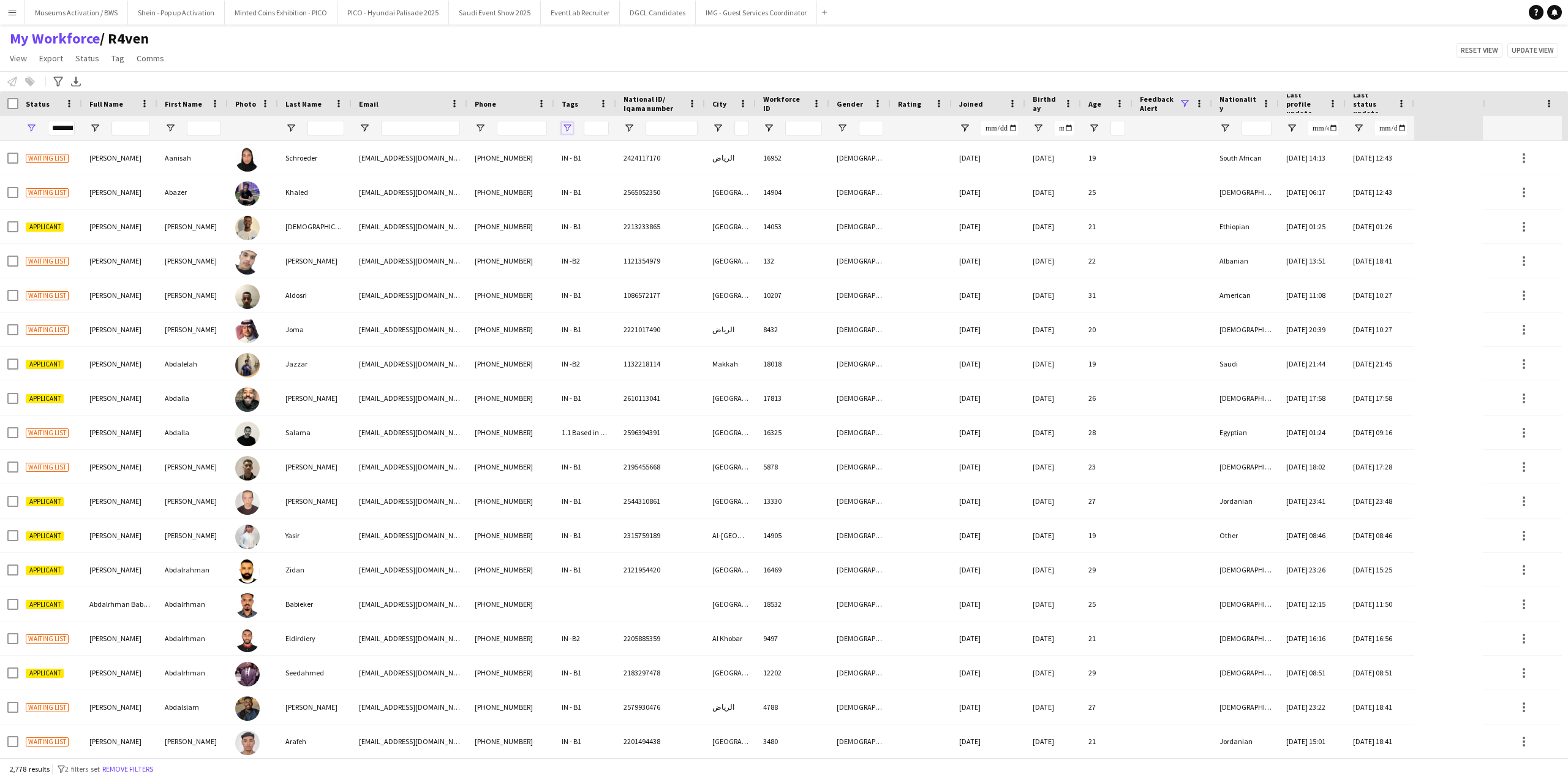
click at [565, 126] on span "Open Filter Menu" at bounding box center [567, 128] width 11 height 11
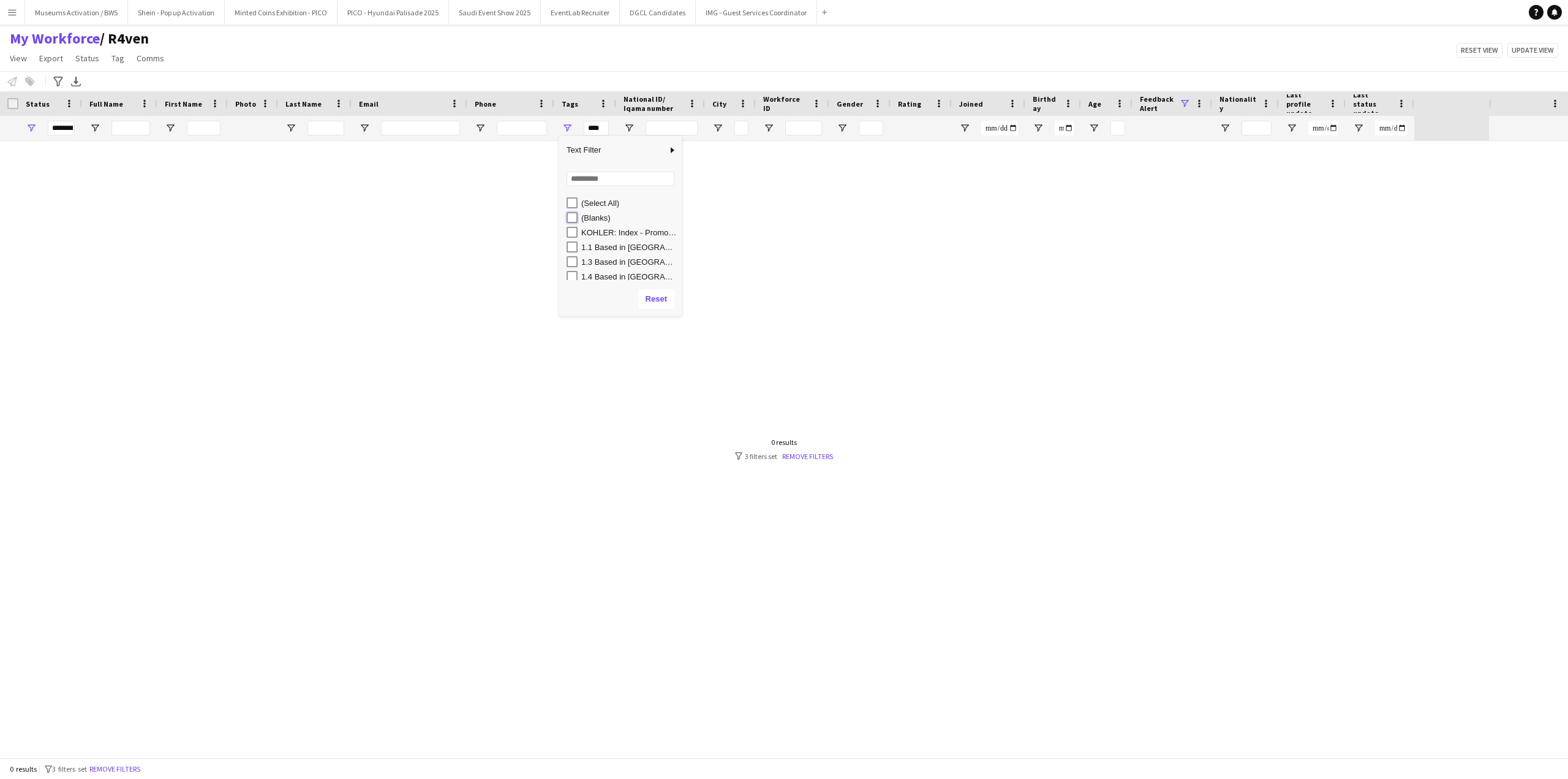
type input "**********"
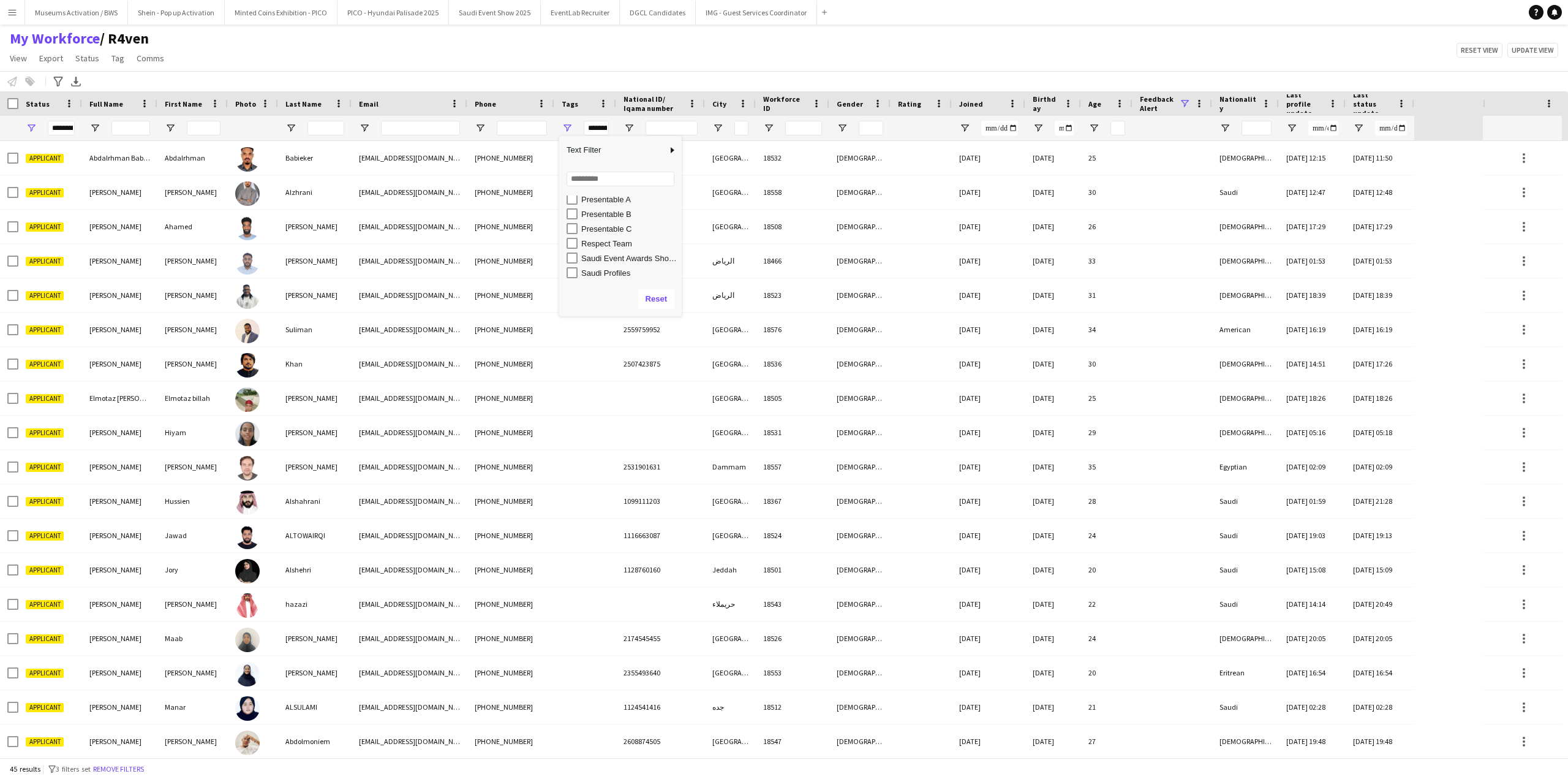
click at [586, 55] on div "My Workforce / R4ven View Views Default view [PERSON_NAME] [PERSON_NAME] [PERSO…" at bounding box center [784, 50] width 1568 height 41
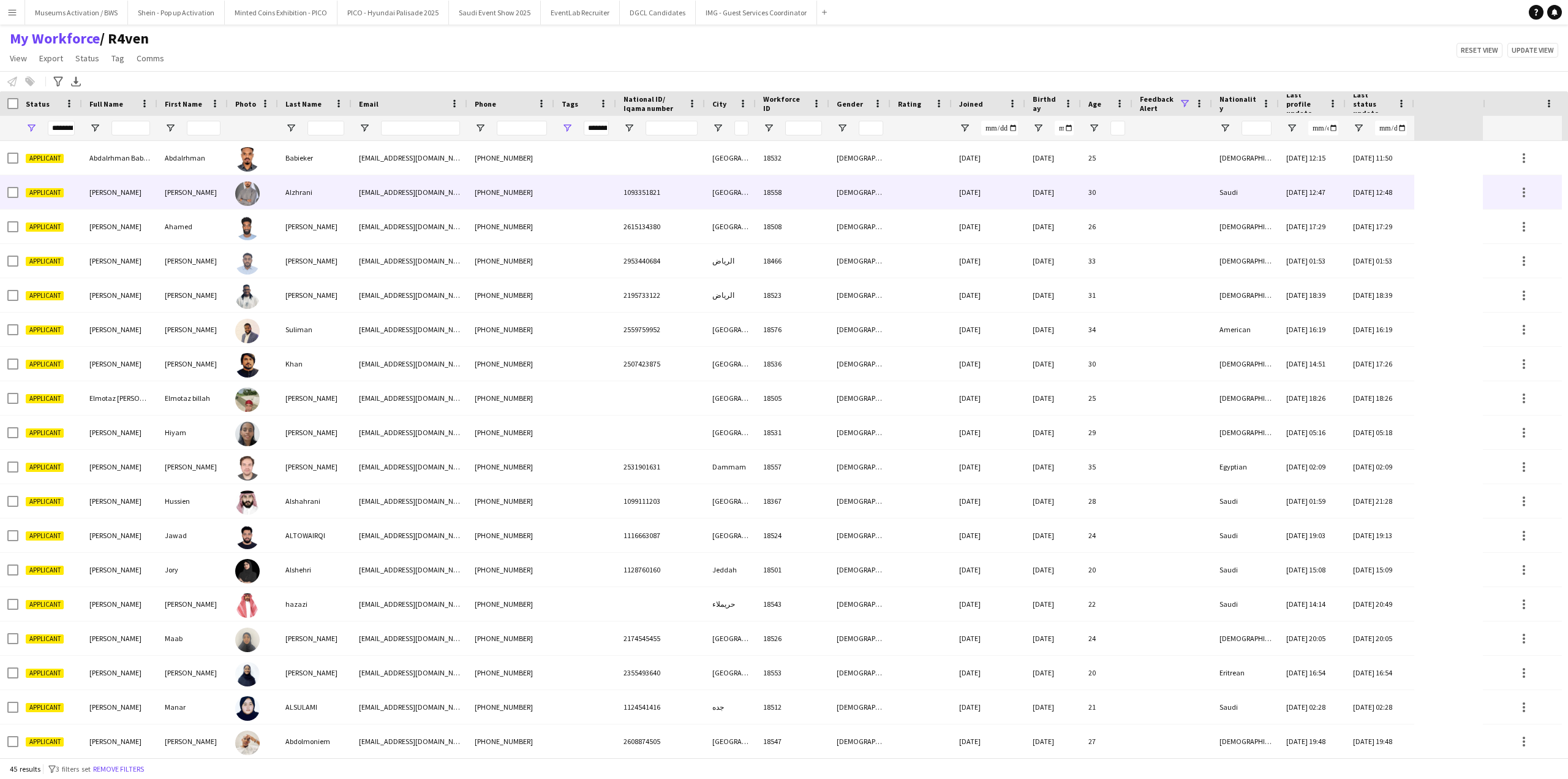
click at [484, 205] on div "[PHONE_NUMBER]" at bounding box center [510, 191] width 87 height 34
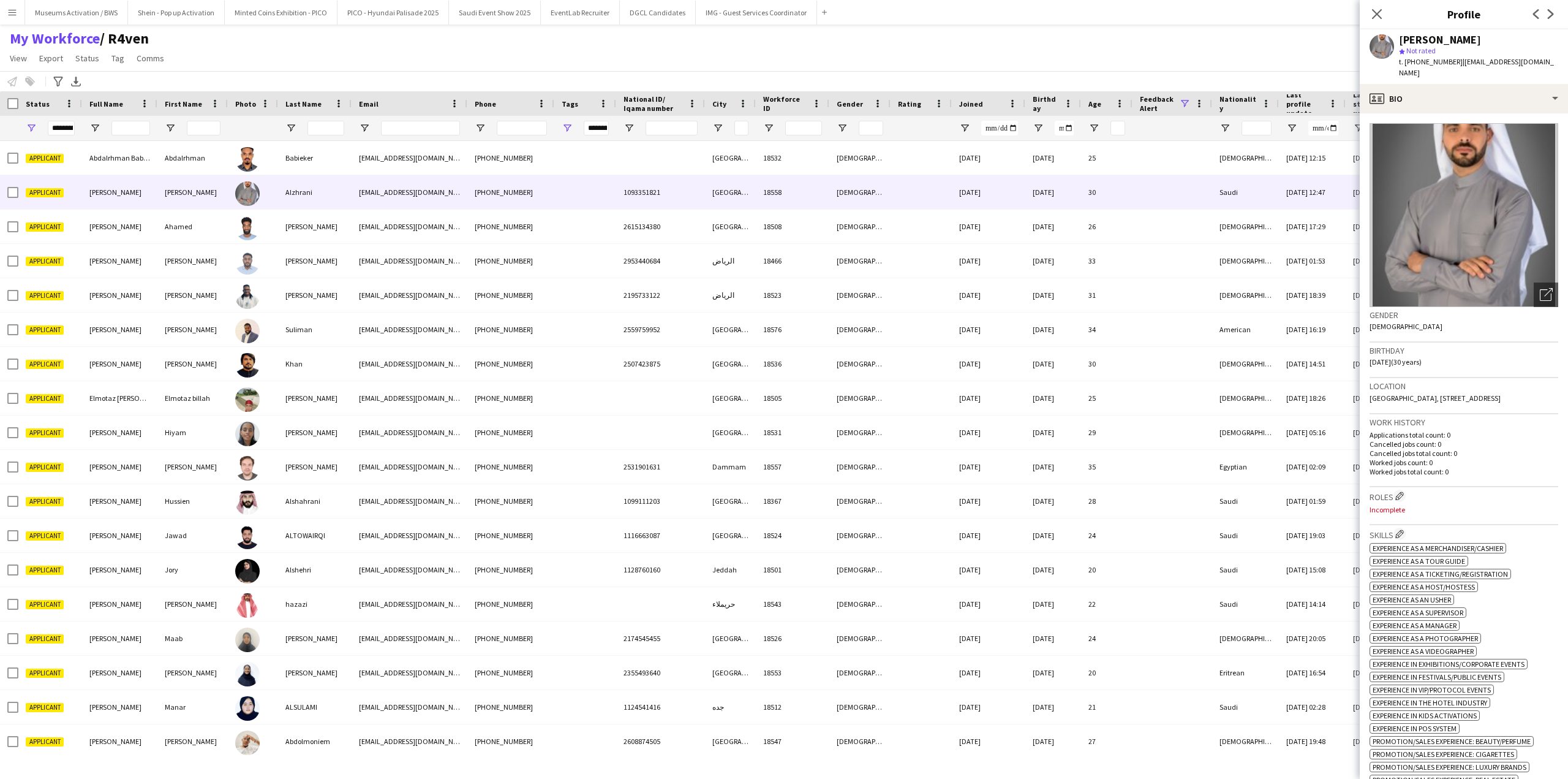
click at [686, 89] on div "Notify workforce Add to tag Select at least one crew to tag him or her. Advance…" at bounding box center [784, 81] width 1568 height 20
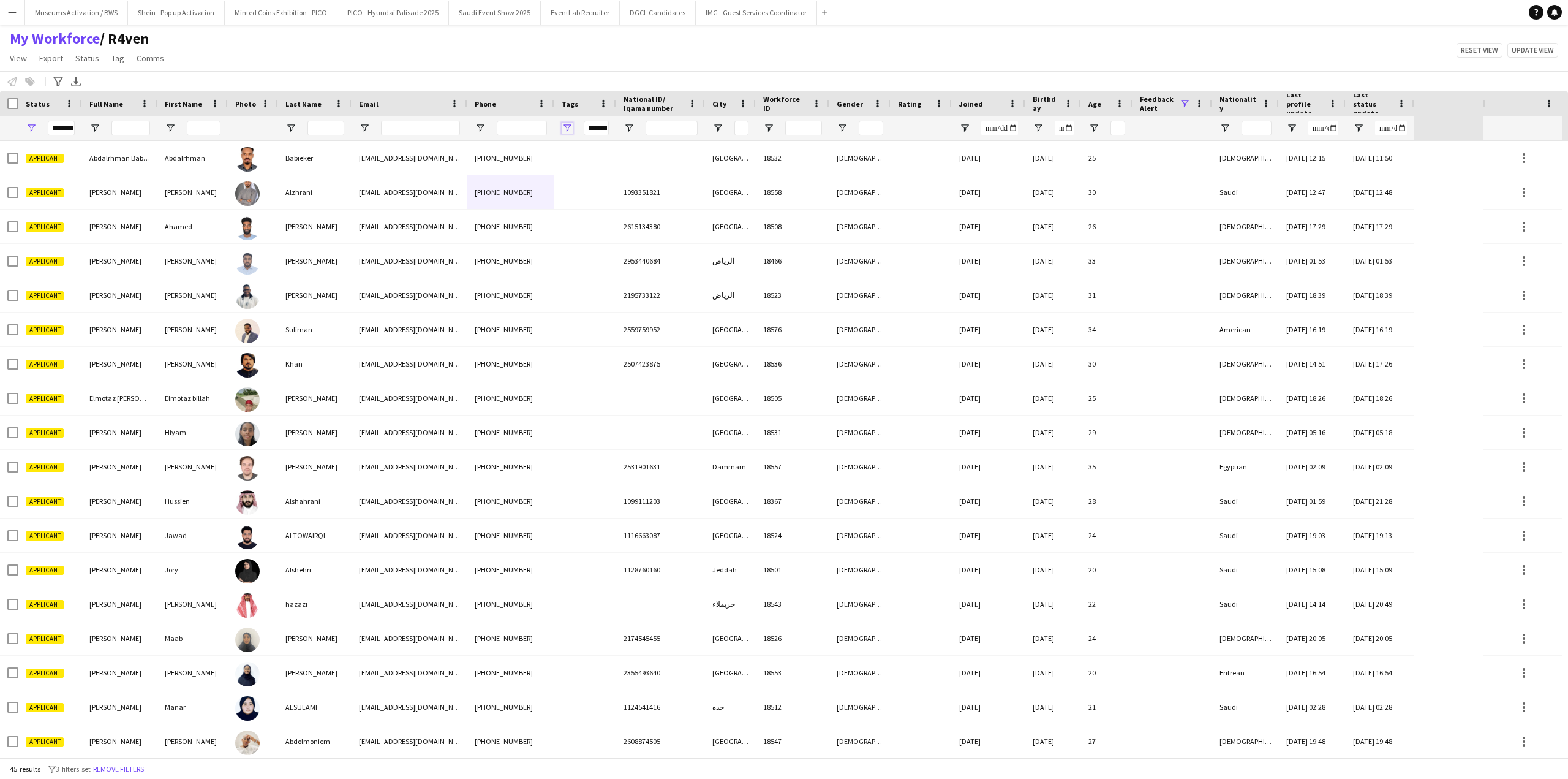
click at [566, 129] on span "Open Filter Menu" at bounding box center [567, 128] width 11 height 11
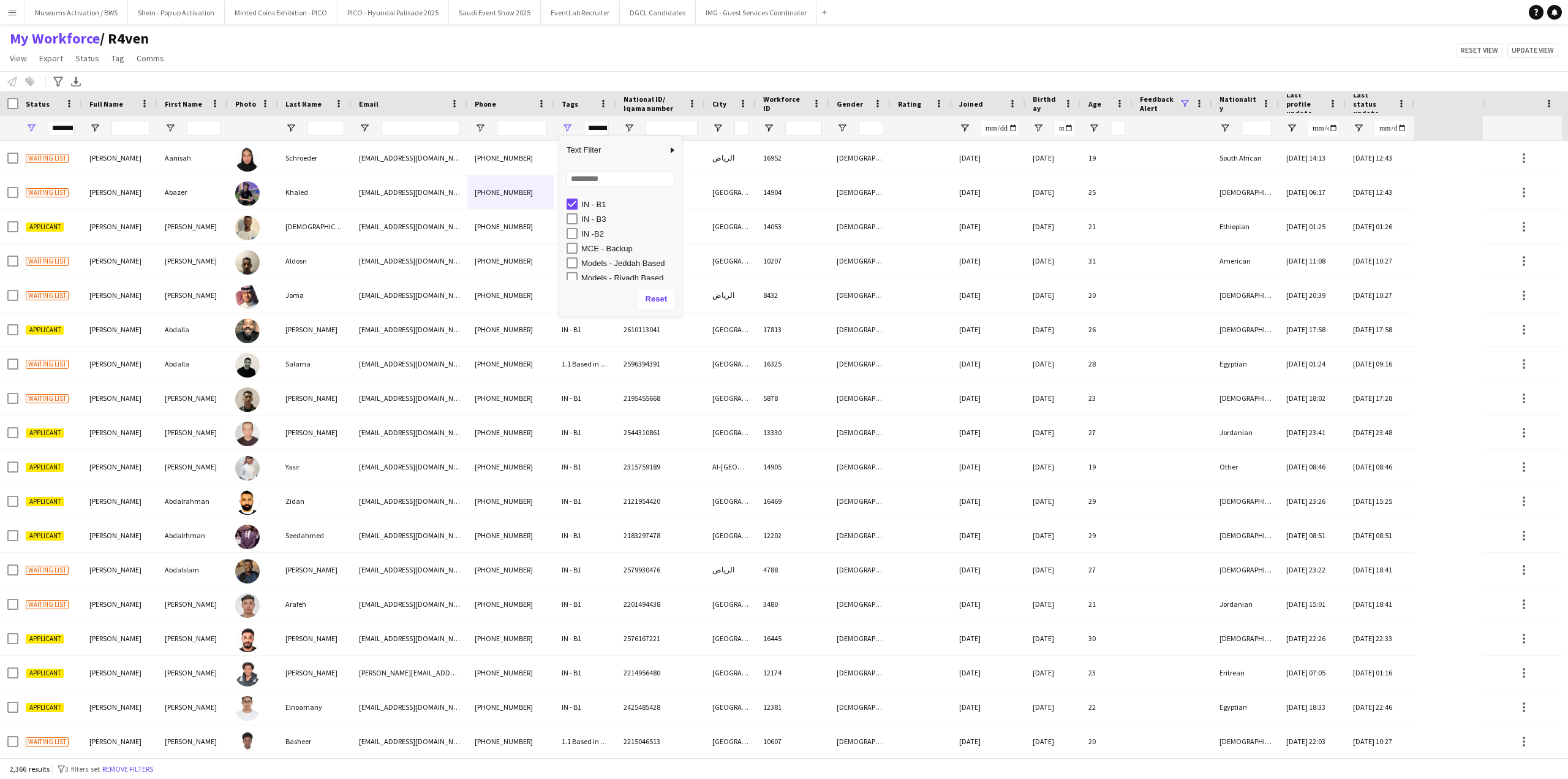
click at [572, 227] on div "IN -B2" at bounding box center [623, 233] width 115 height 15
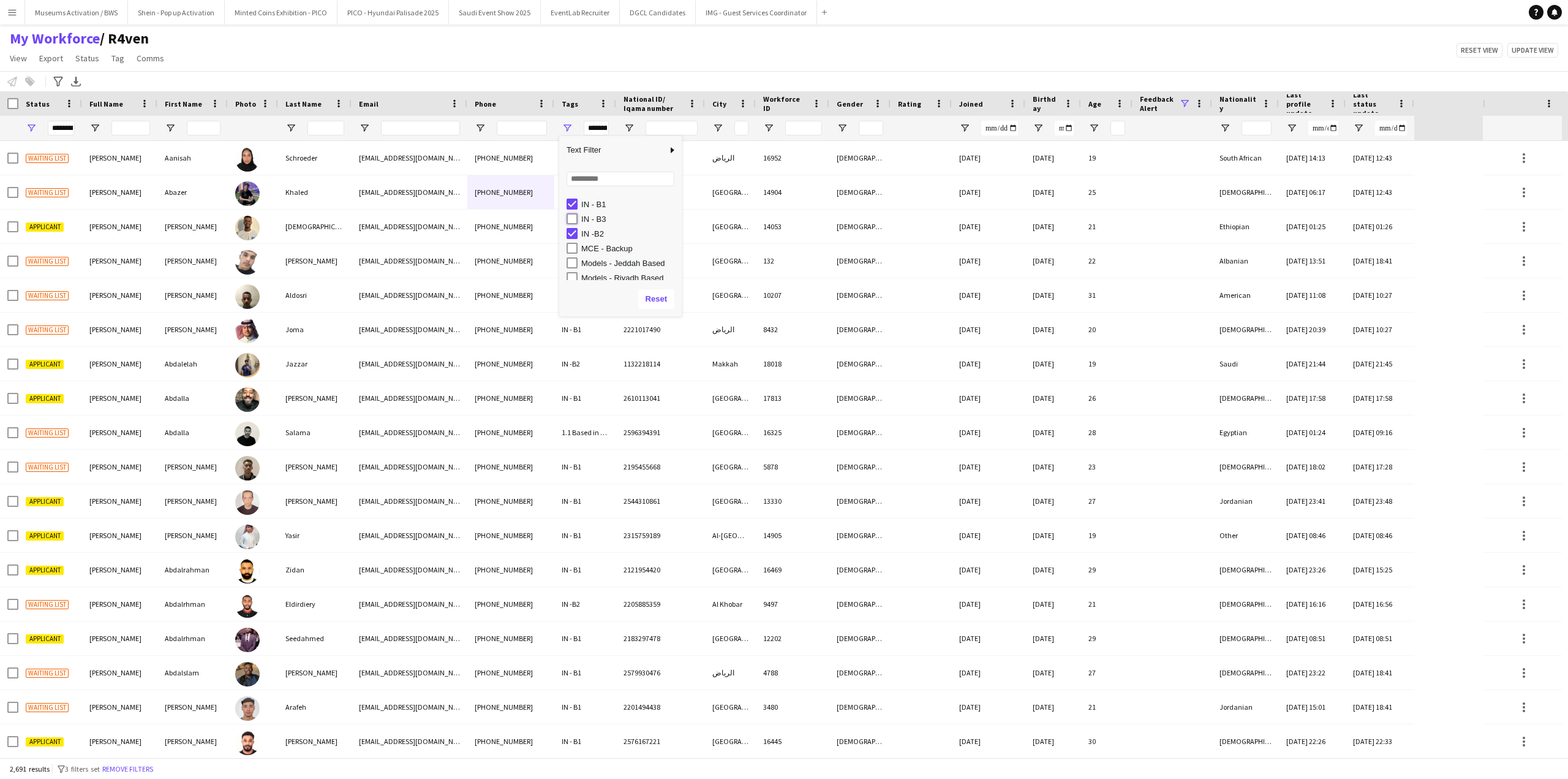
type input "**********"
click at [579, 78] on div "Notify workforce Add to tag Select at least one crew to tag him or her. Advance…" at bounding box center [784, 81] width 1568 height 20
click at [33, 132] on span "Open Filter Menu" at bounding box center [31, 128] width 11 height 11
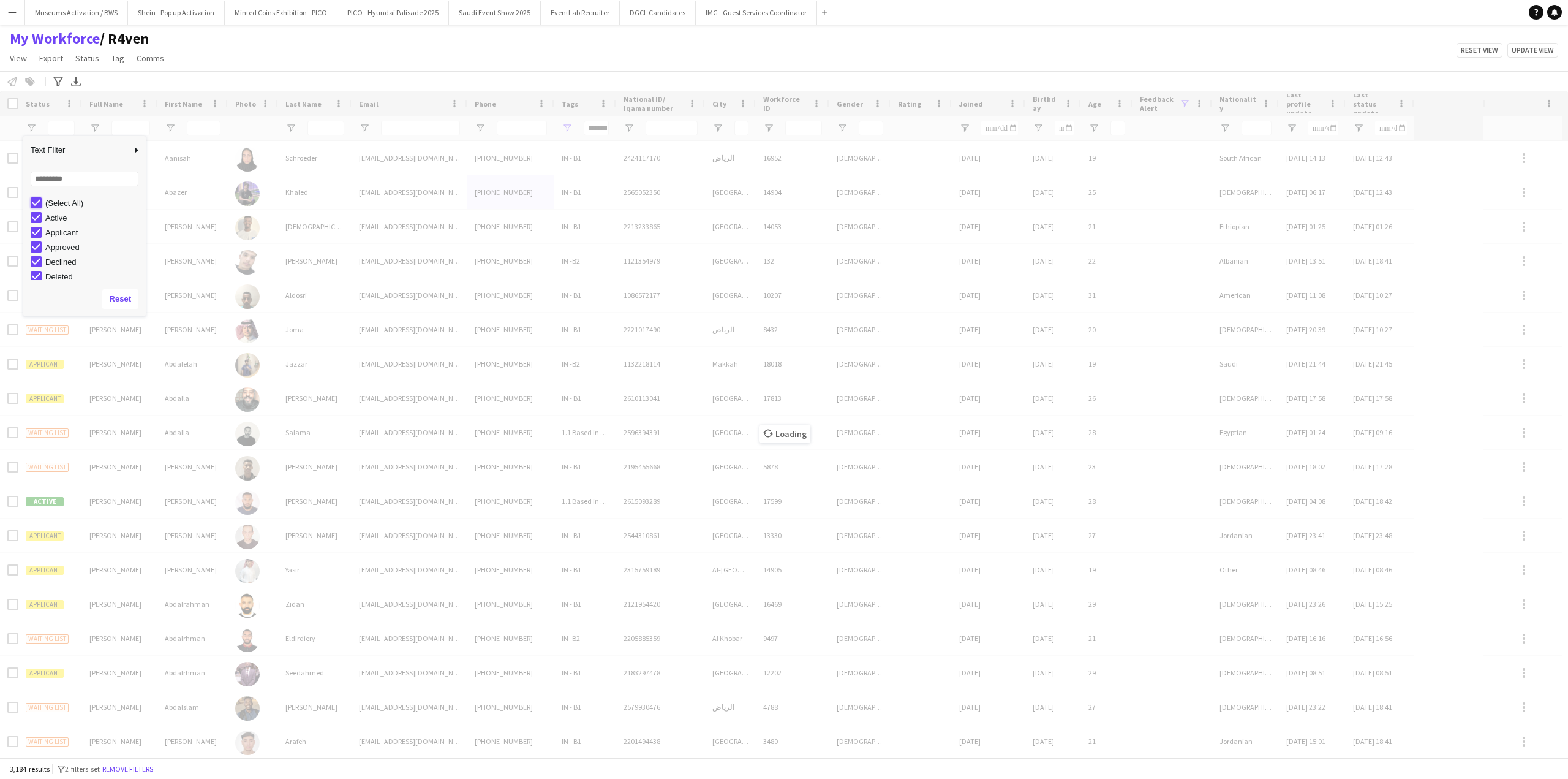
type input "***"
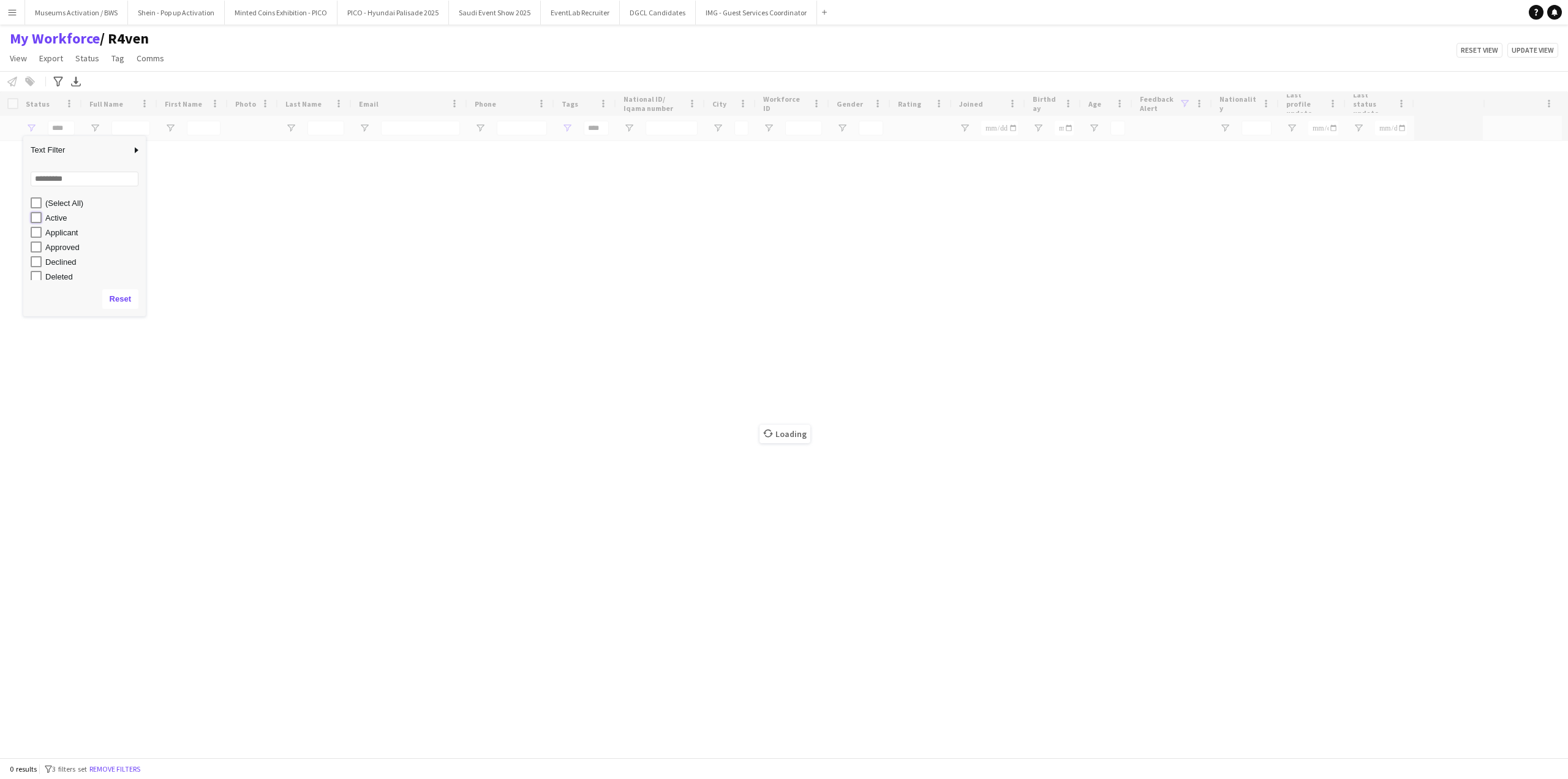
type input "**********"
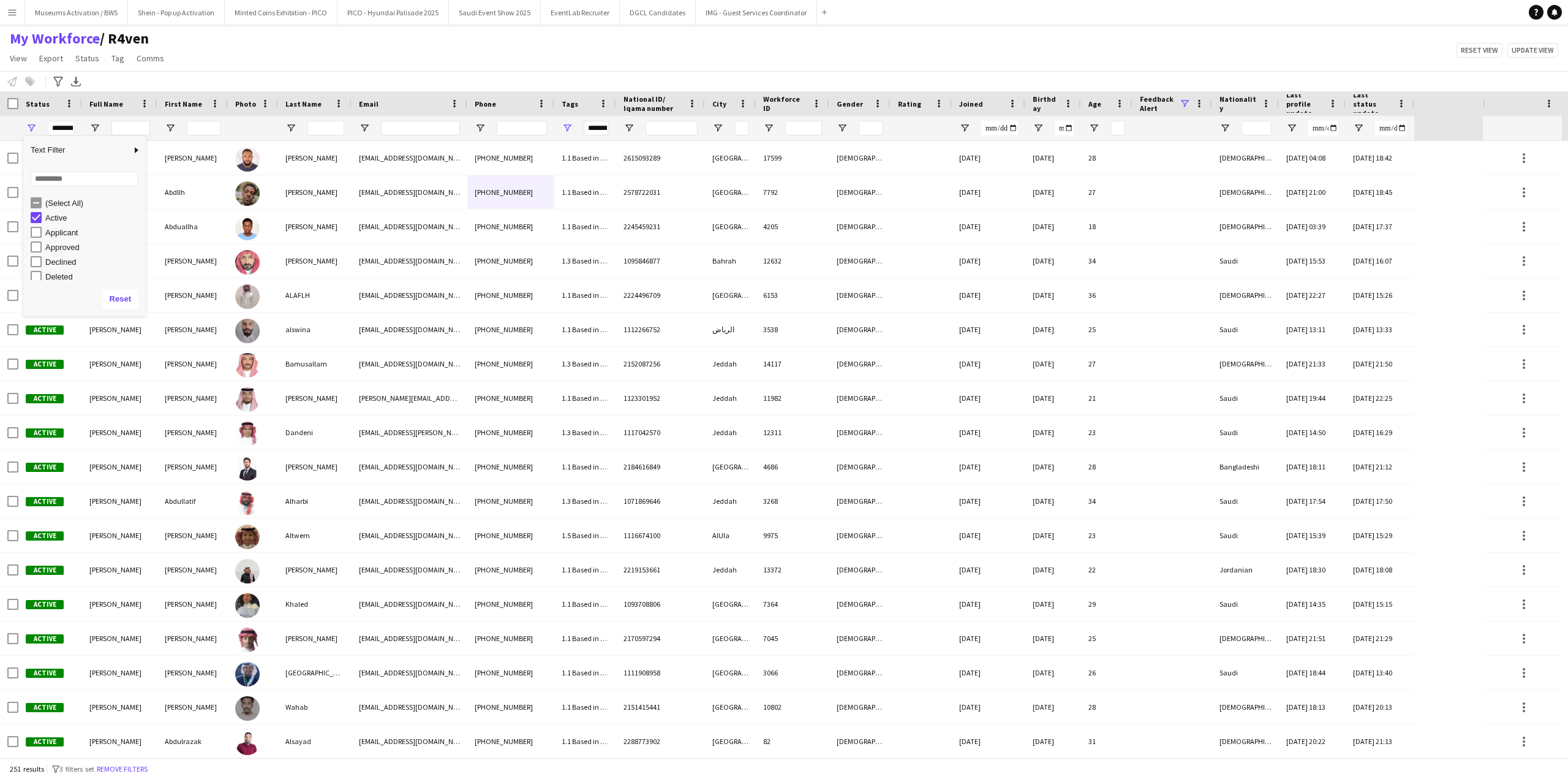
click at [219, 41] on div "My Workforce / R4ven View Views Default view [PERSON_NAME] [PERSON_NAME] [PERSO…" at bounding box center [784, 50] width 1568 height 41
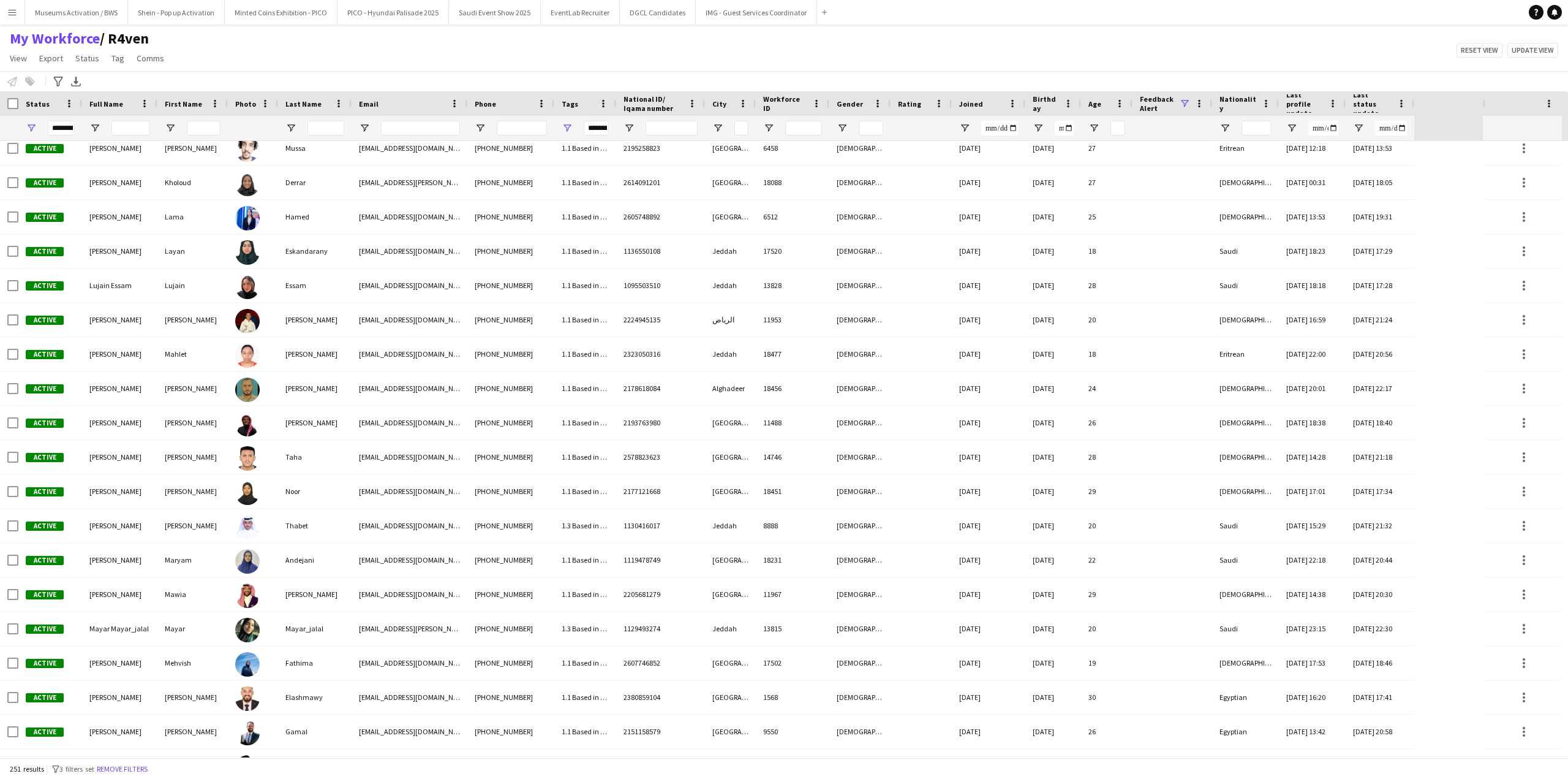
click at [1180, 98] on div "Feedback Alert" at bounding box center [1172, 103] width 65 height 24
click at [1181, 100] on span at bounding box center [1185, 103] width 11 height 11
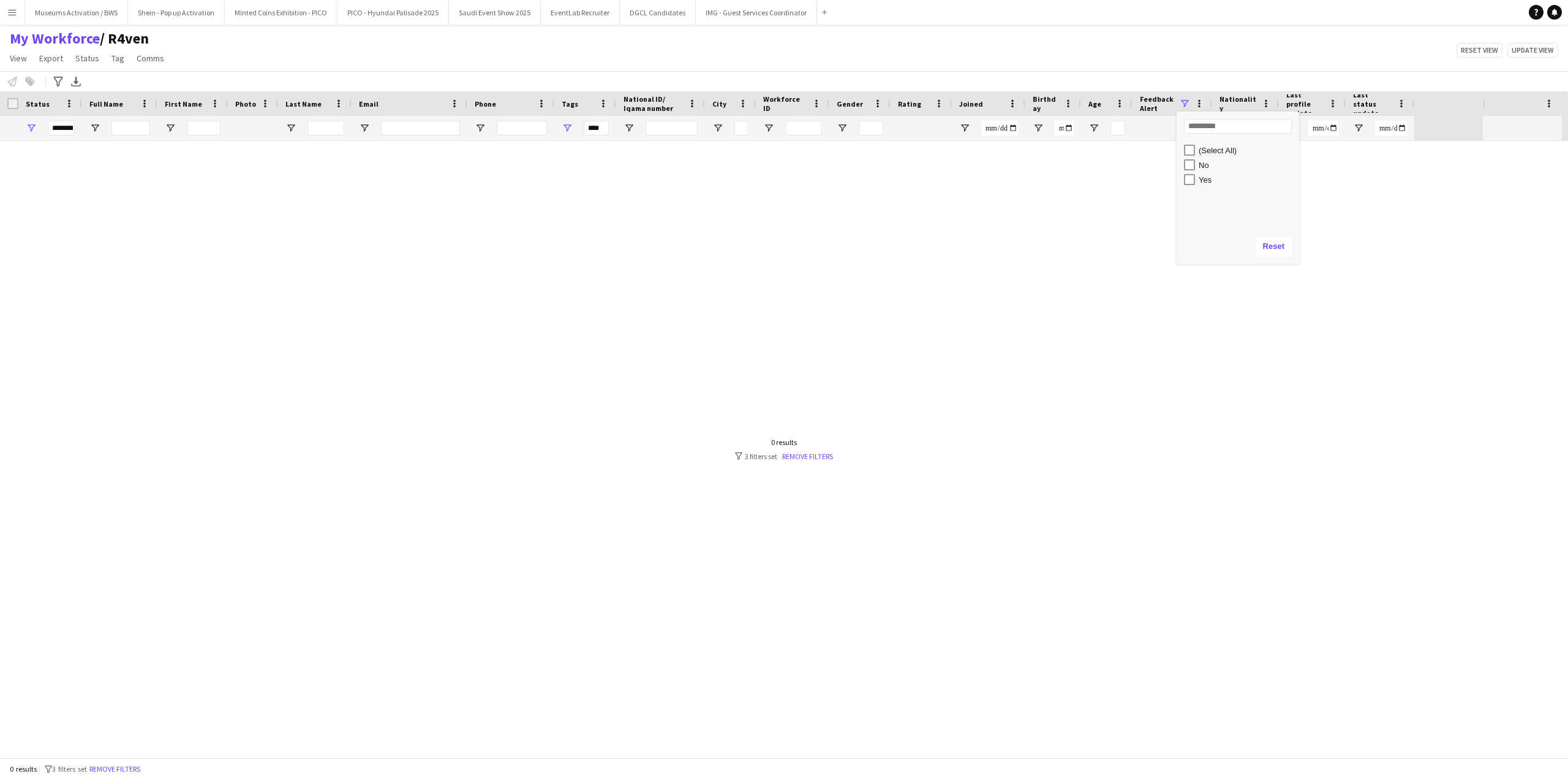
type input "**********"
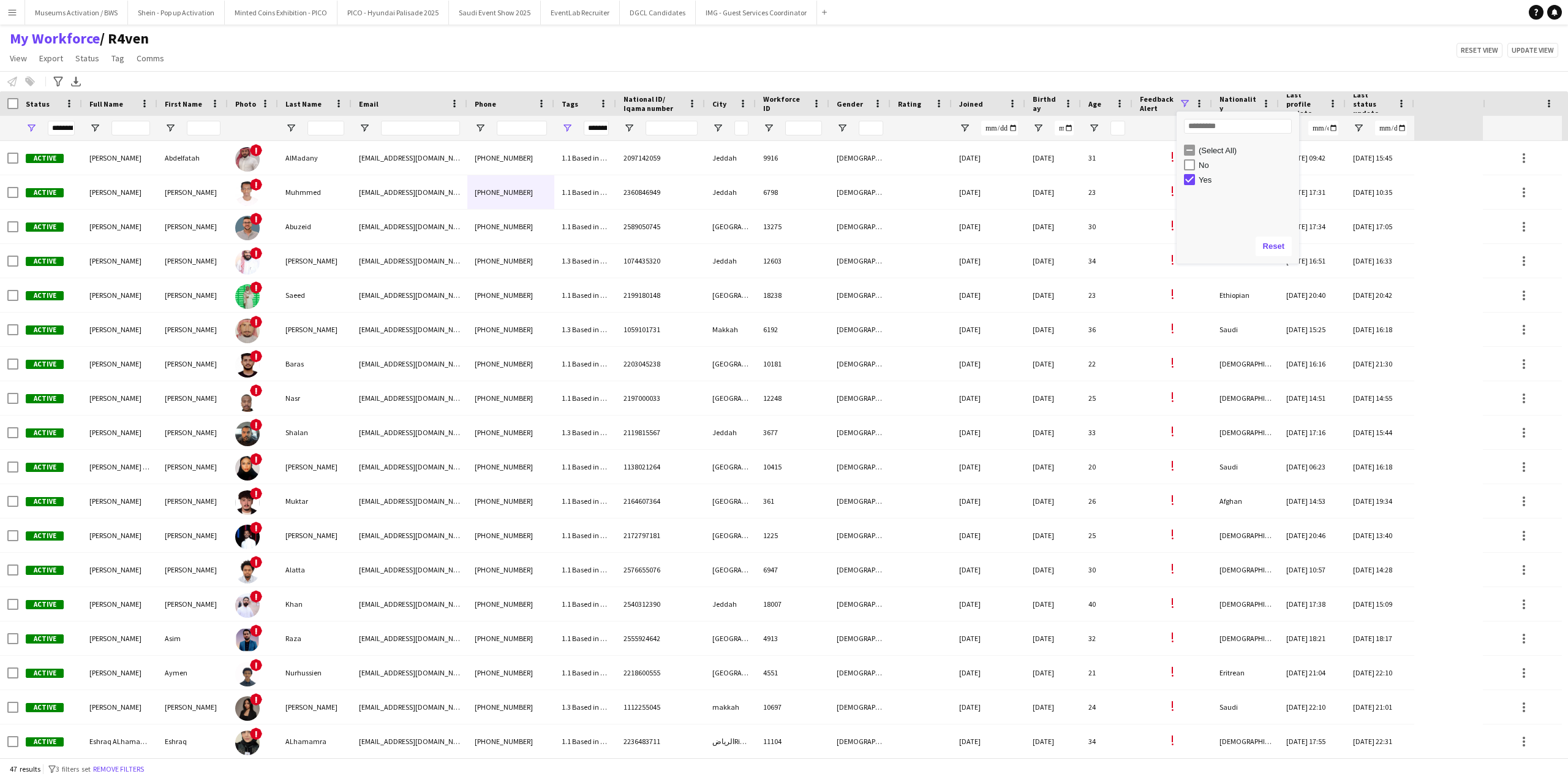
click at [30, 121] on div "**********" at bounding box center [51, 127] width 64 height 24
click at [30, 123] on span "Open Filter Menu" at bounding box center [31, 128] width 11 height 11
type input "***"
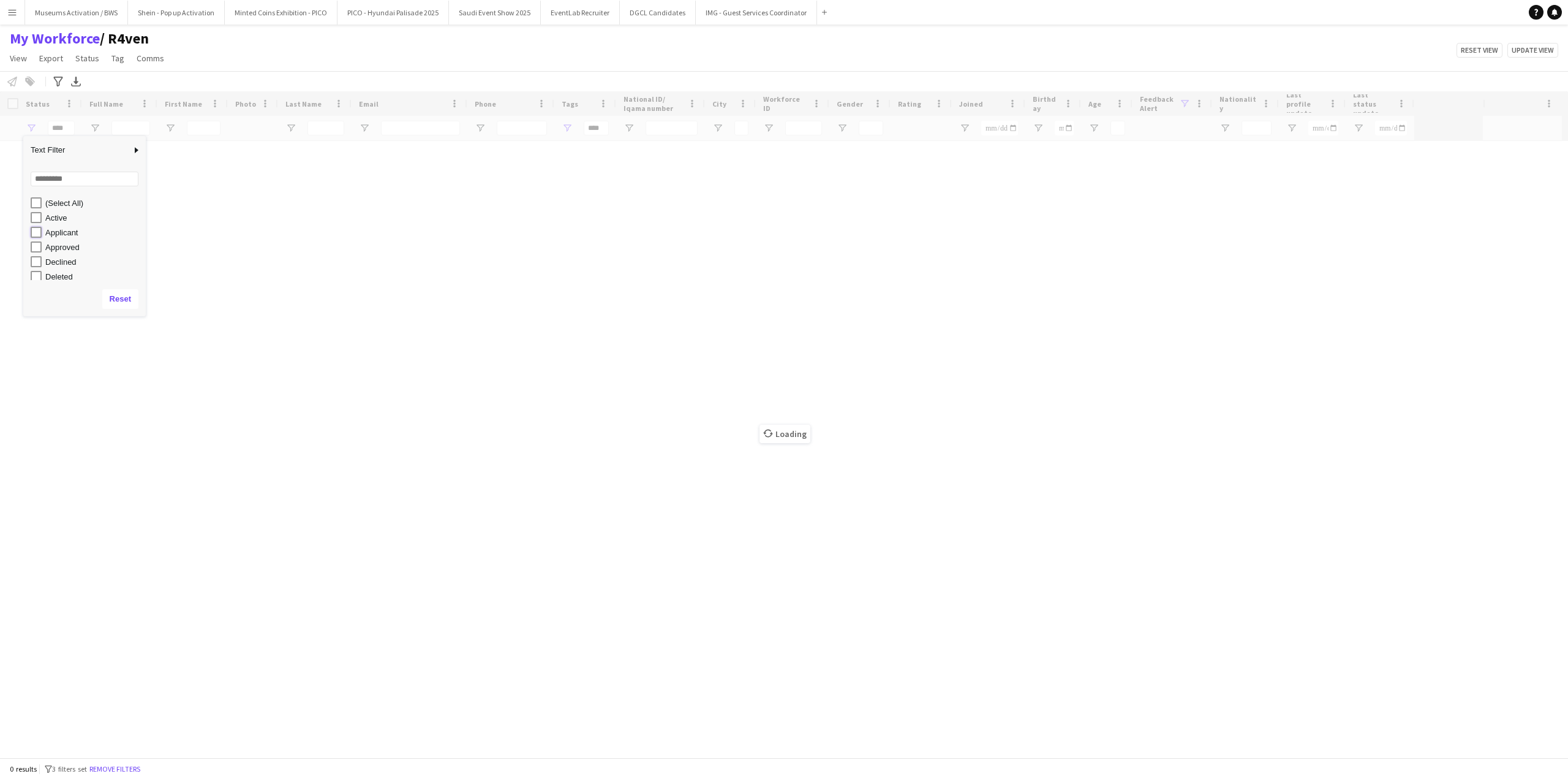
type input "**********"
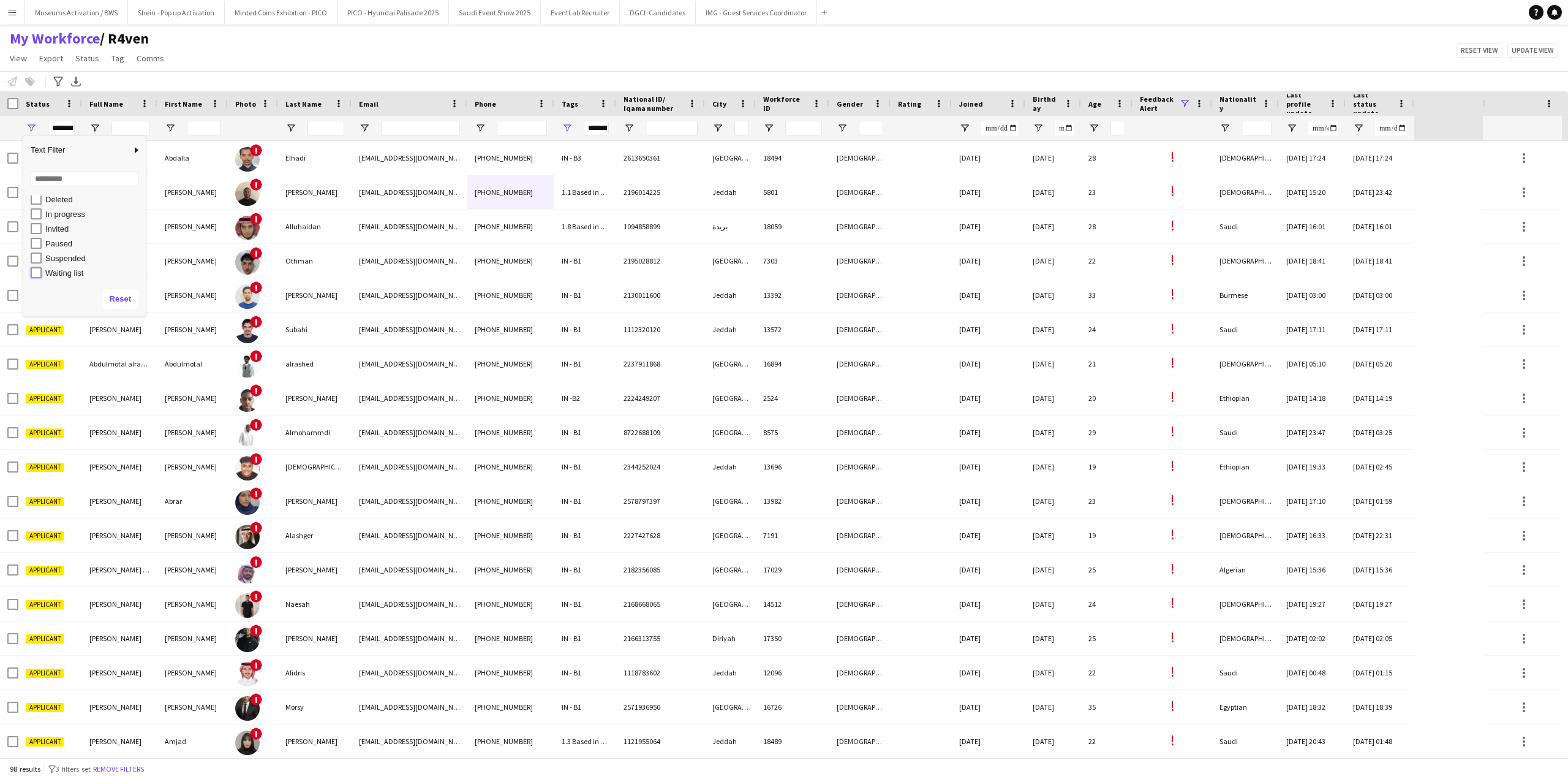
type input "**********"
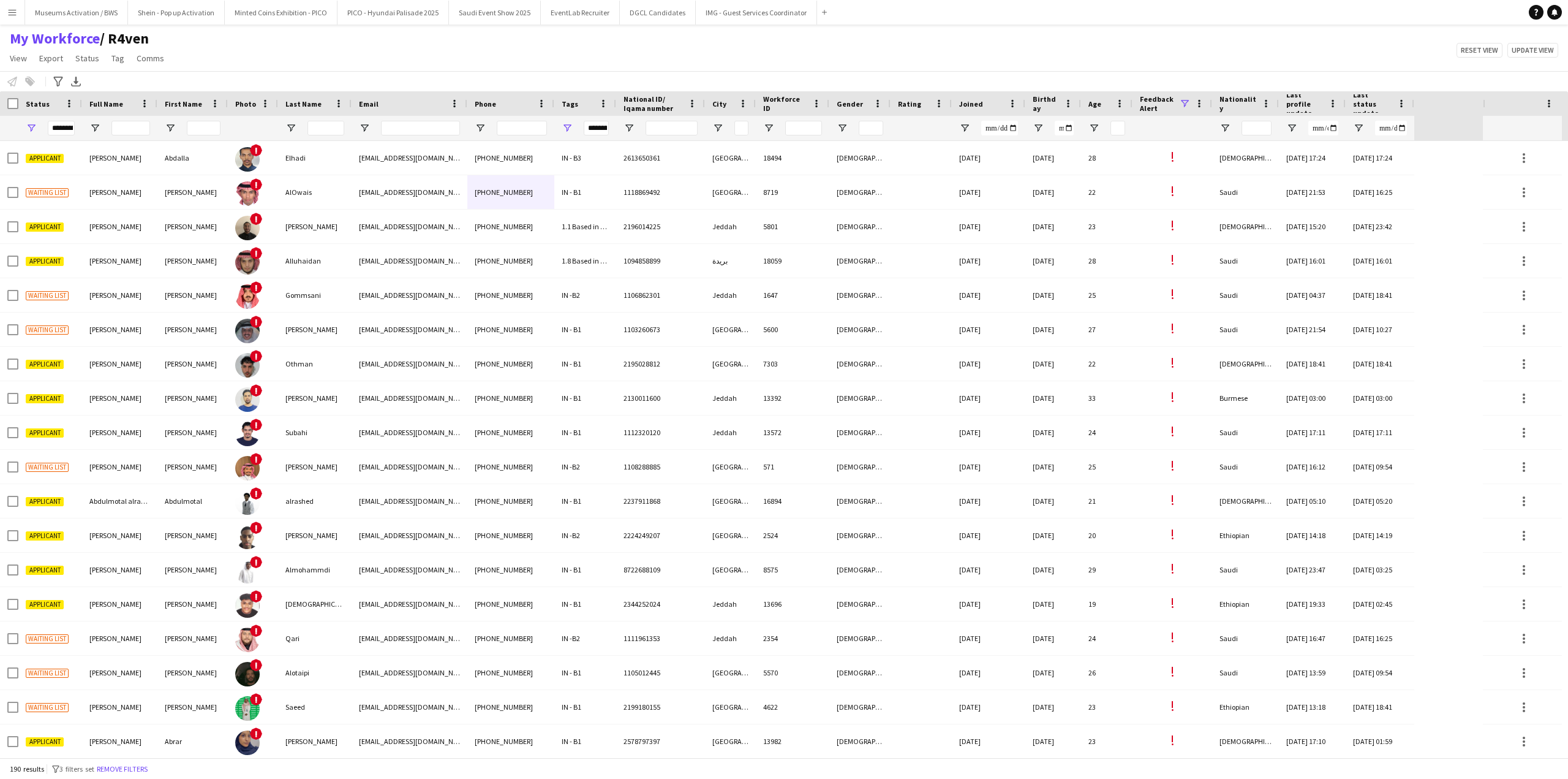
click at [184, 73] on div "Notify workforce Add to tag Select at least one crew to tag him or her. Advance…" at bounding box center [784, 81] width 1568 height 20
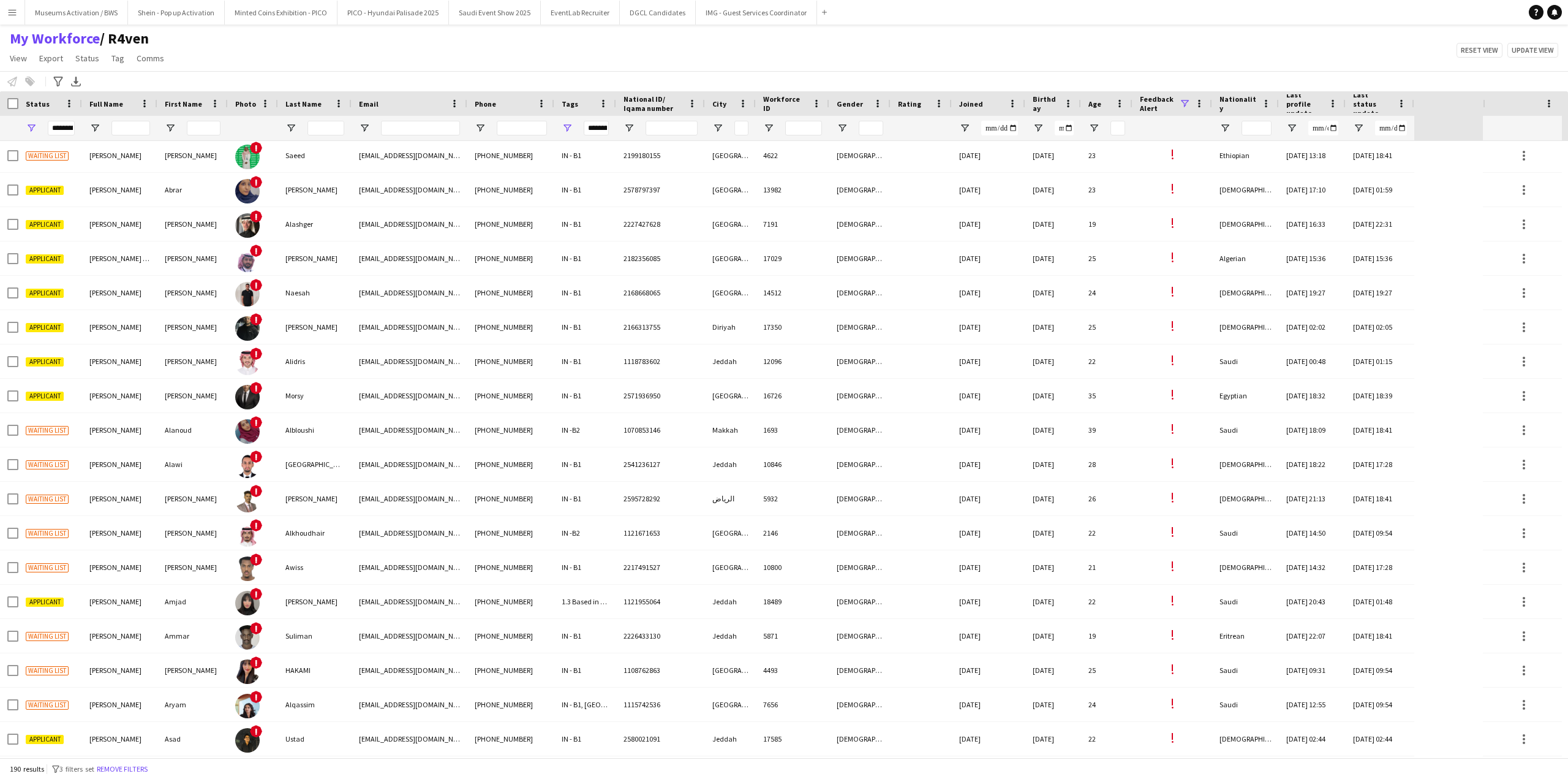
click at [16, 770] on div "190 results filter-1 3 filters set Remove filters" at bounding box center [784, 768] width 1568 height 21
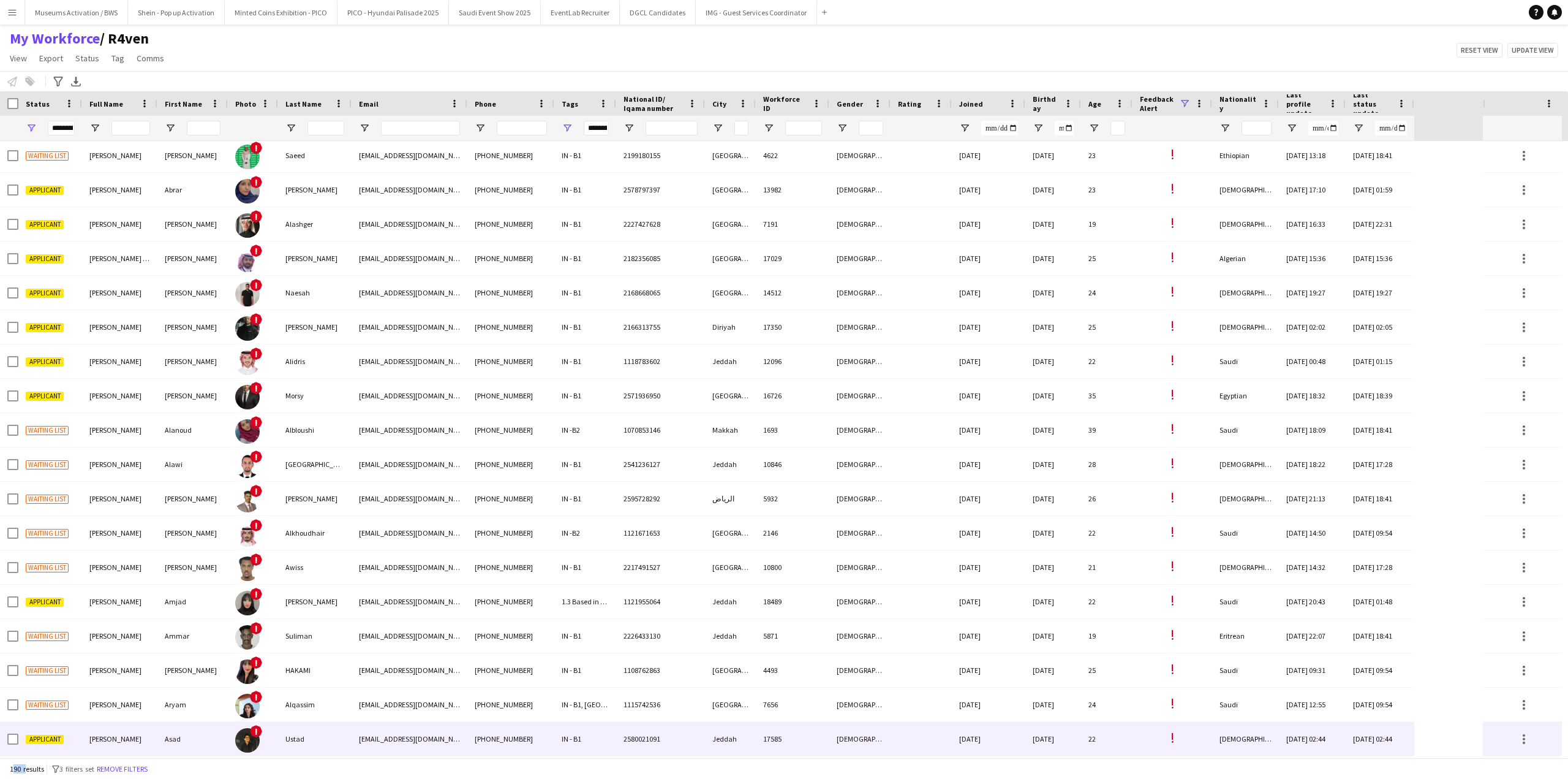
click at [59, 738] on span "Applicant" at bounding box center [45, 739] width 38 height 9
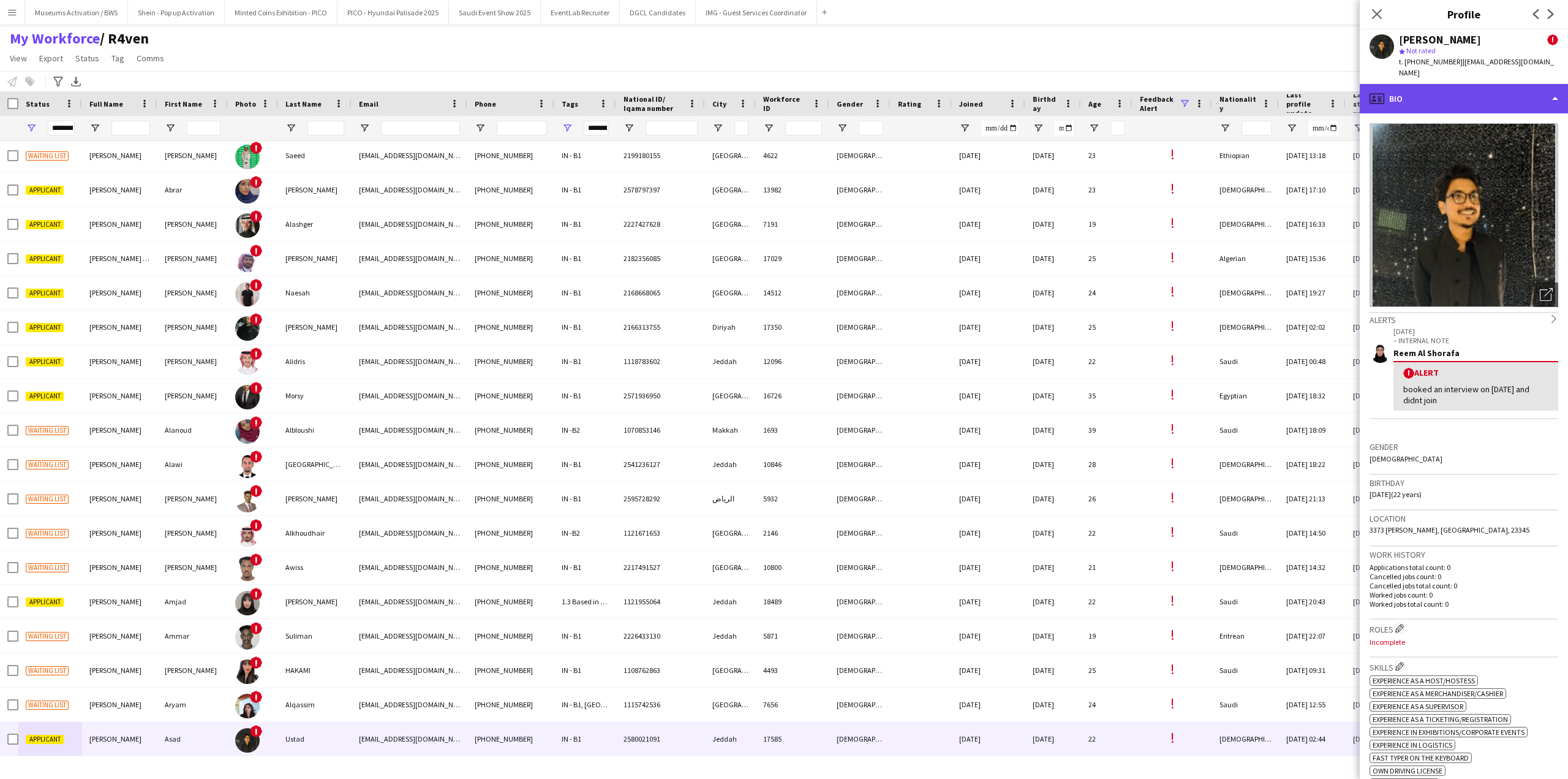
click at [1471, 84] on div "profile Bio" at bounding box center [1463, 98] width 208 height 30
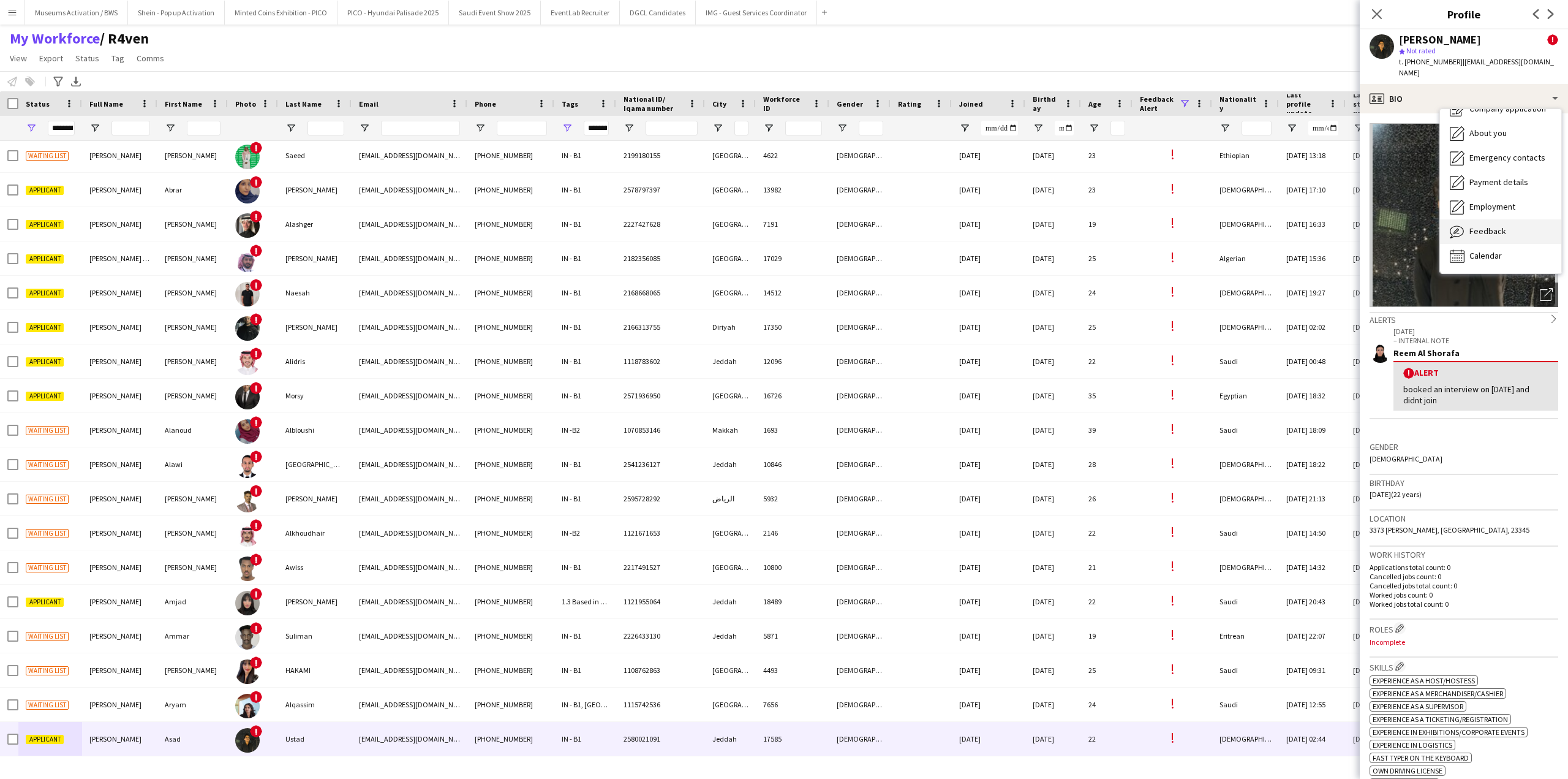
click at [1489, 226] on span "Feedback" at bounding box center [1488, 231] width 37 height 11
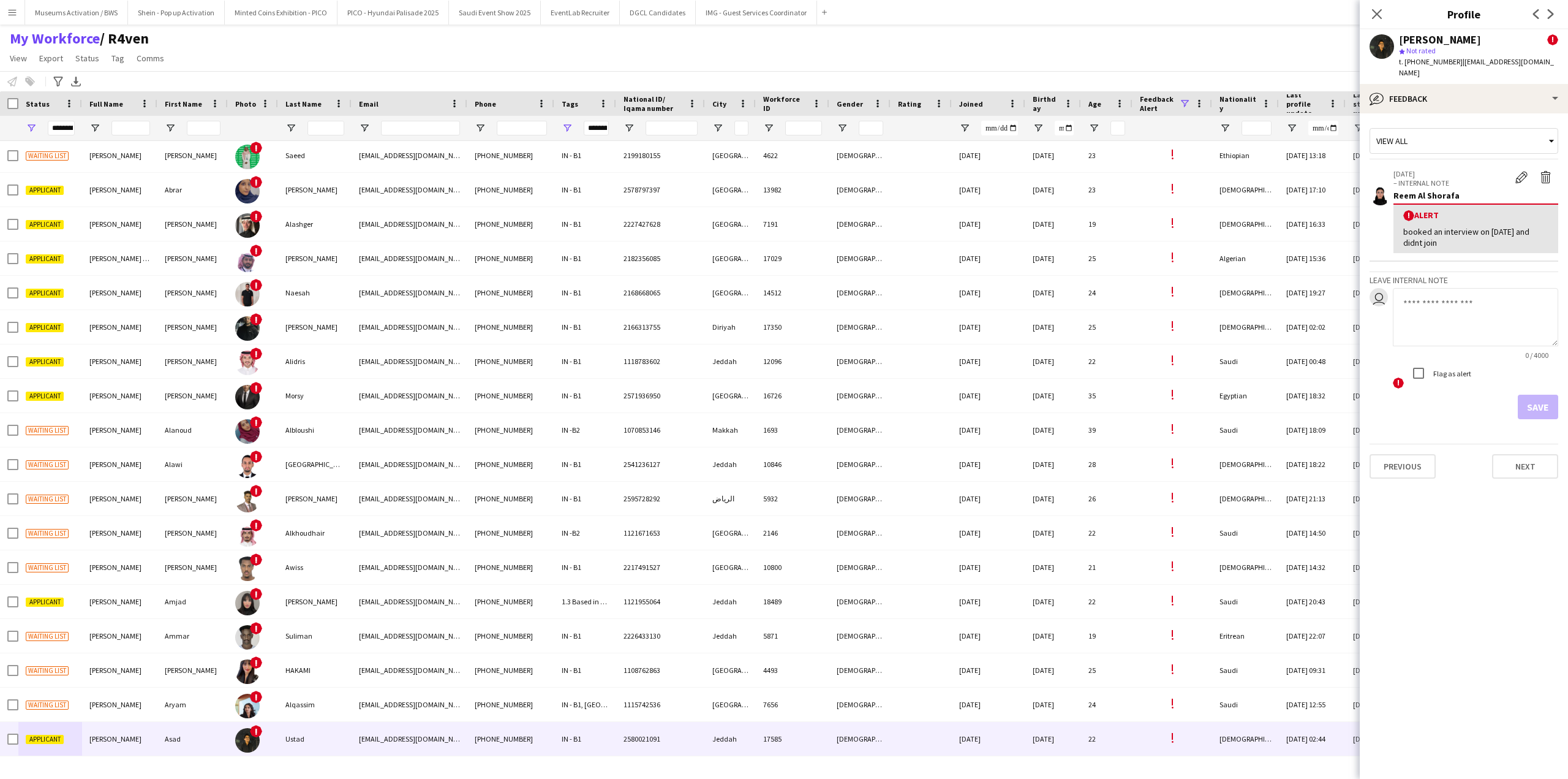
click at [1477, 234] on div "booked an interview on [DATE] and didnt join" at bounding box center [1476, 237] width 145 height 22
click at [1477, 235] on div "booked an interview on [DATE] and didnt join" at bounding box center [1476, 237] width 145 height 22
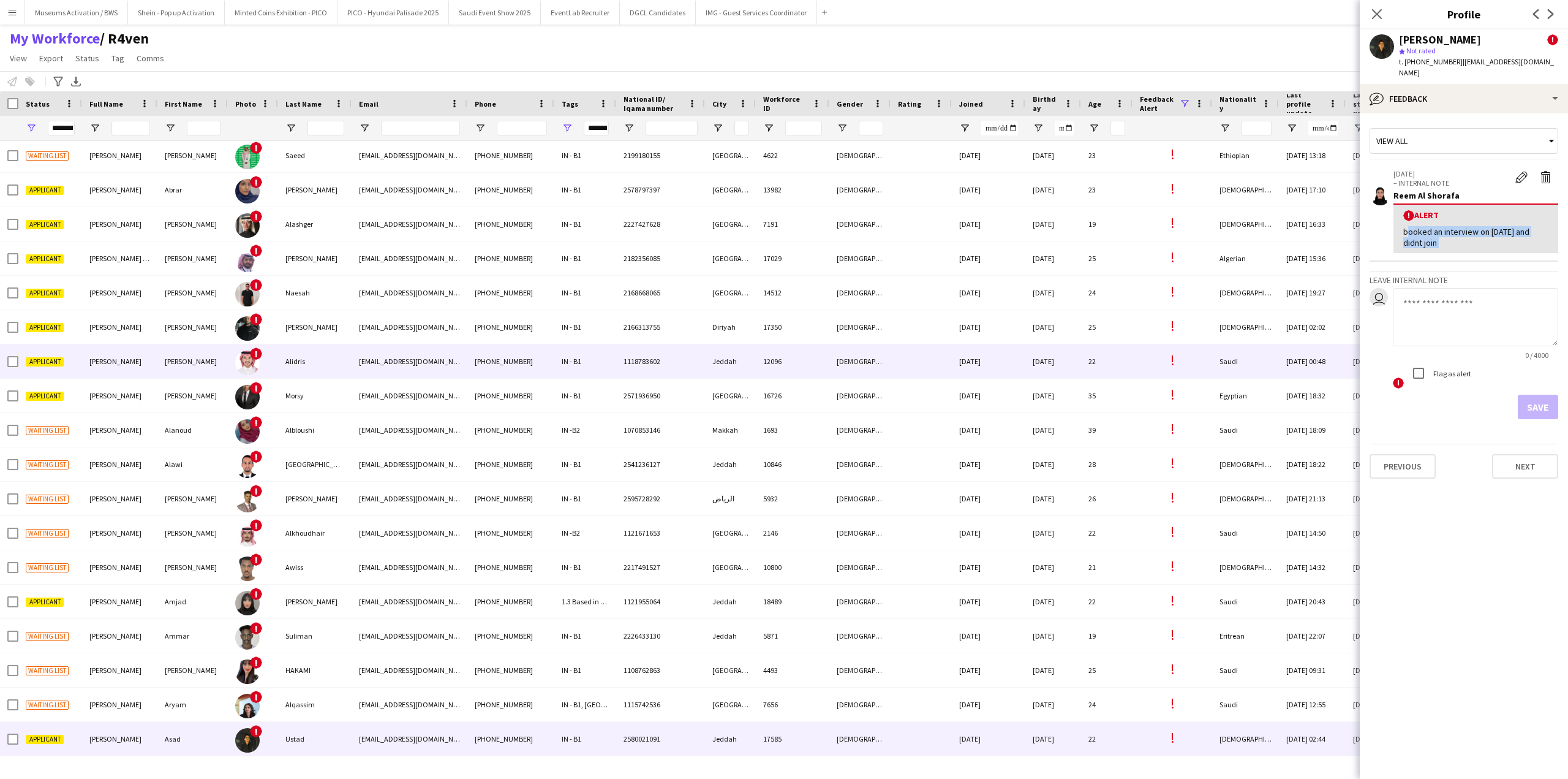
click at [885, 364] on div "[DEMOGRAPHIC_DATA]" at bounding box center [860, 361] width 61 height 34
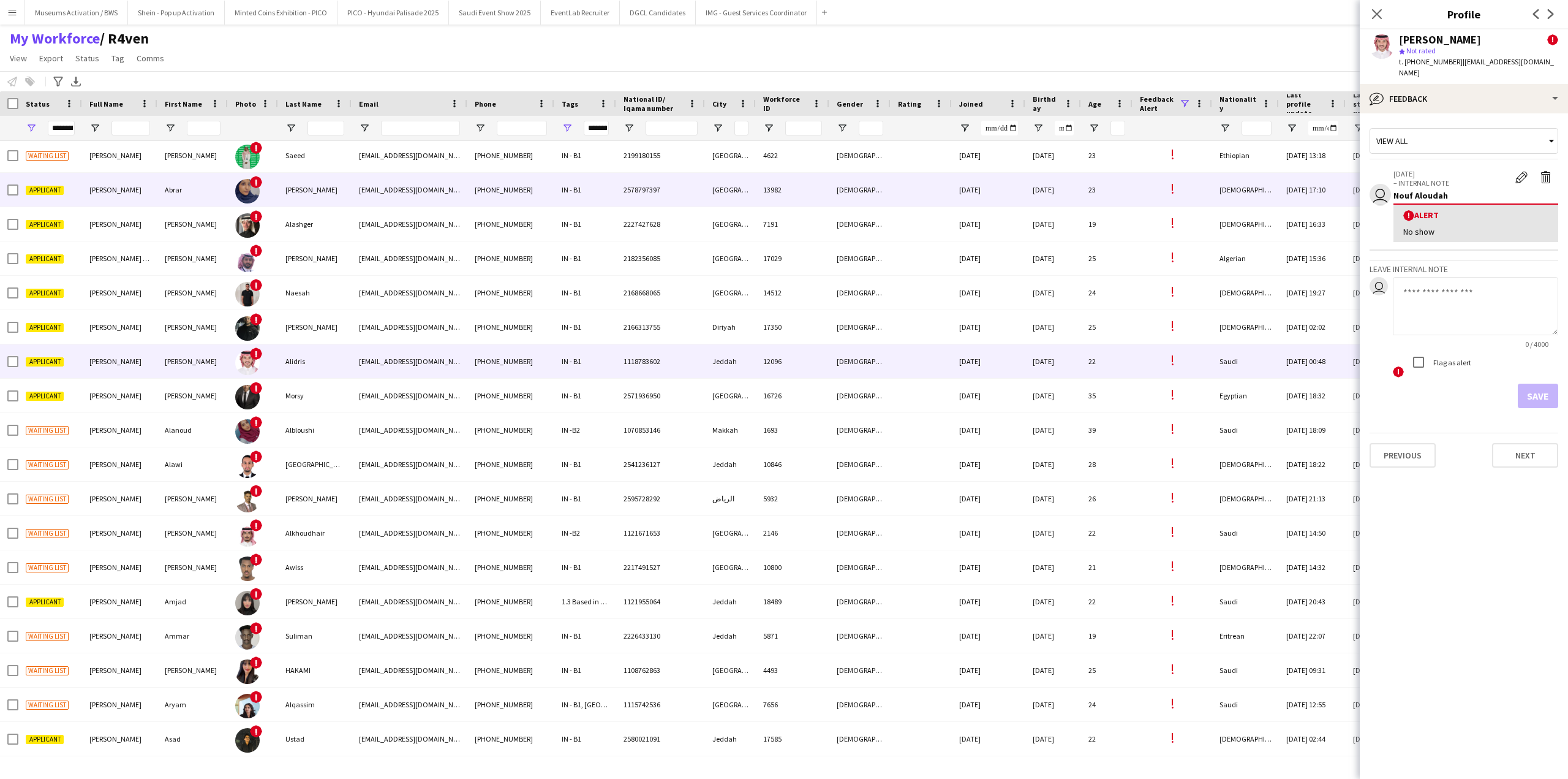
click at [820, 195] on div "13982" at bounding box center [793, 189] width 73 height 34
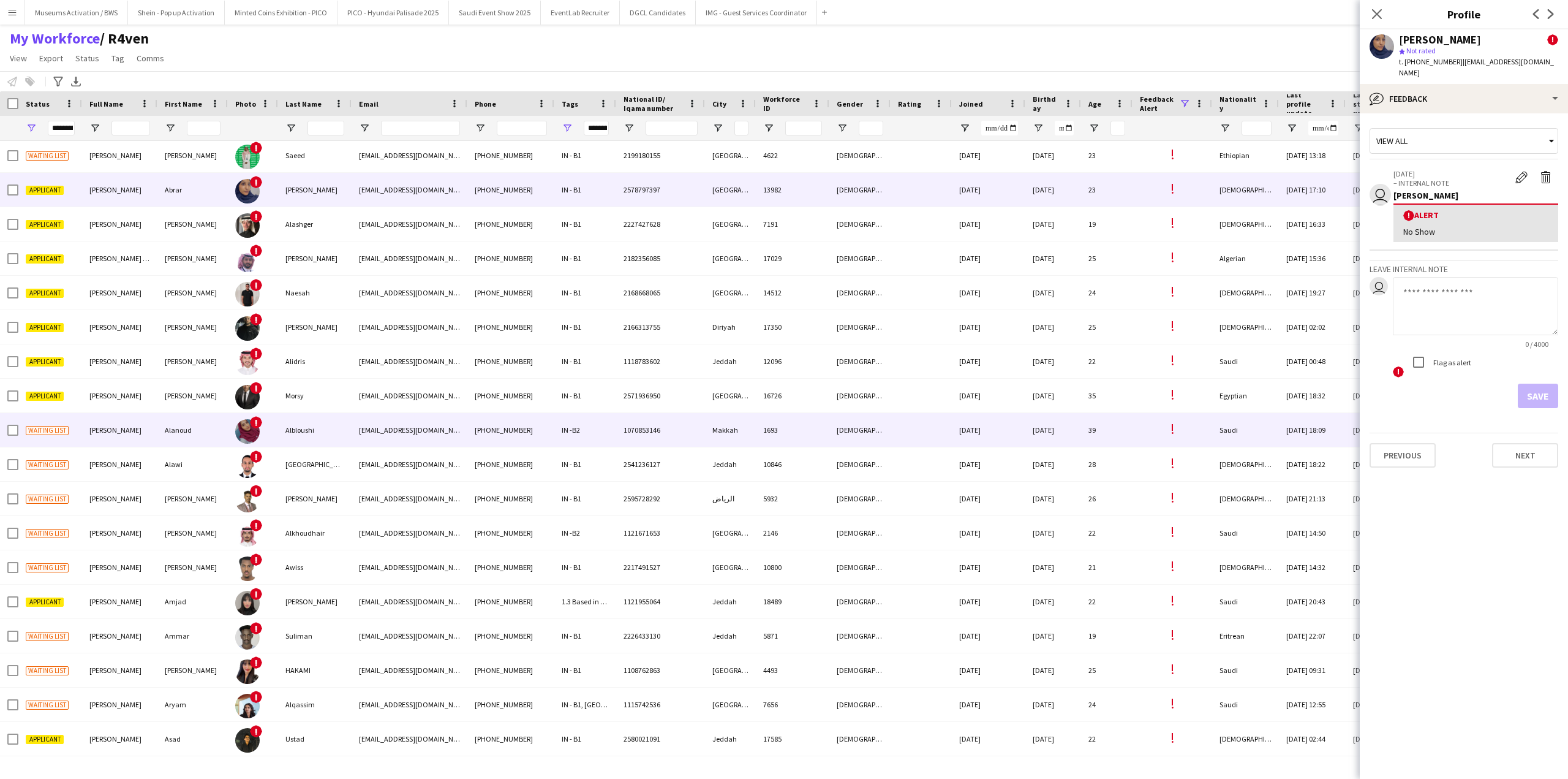
click at [789, 445] on div "1693" at bounding box center [793, 430] width 73 height 34
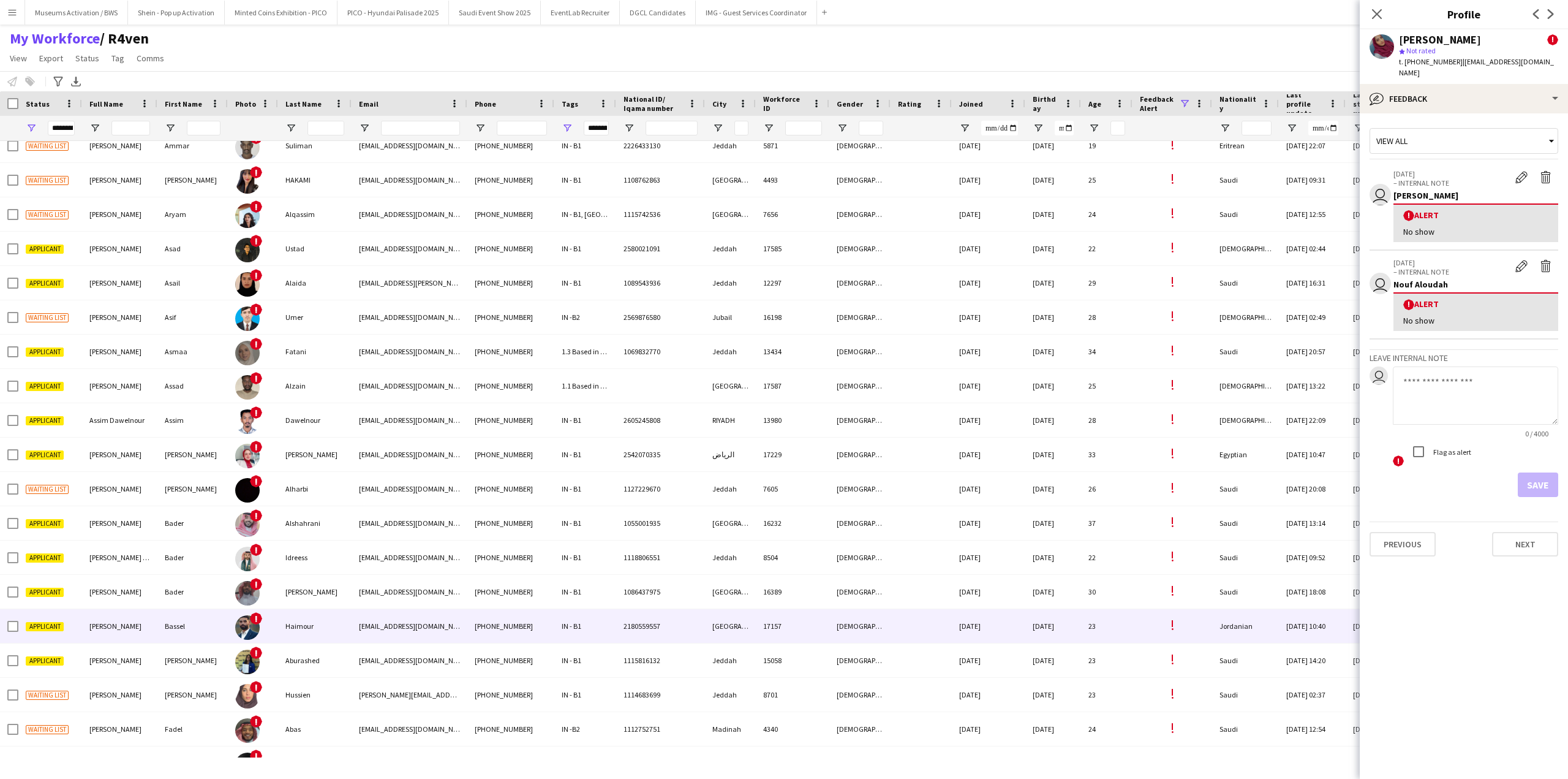
click at [697, 624] on div "2180559557" at bounding box center [661, 626] width 89 height 34
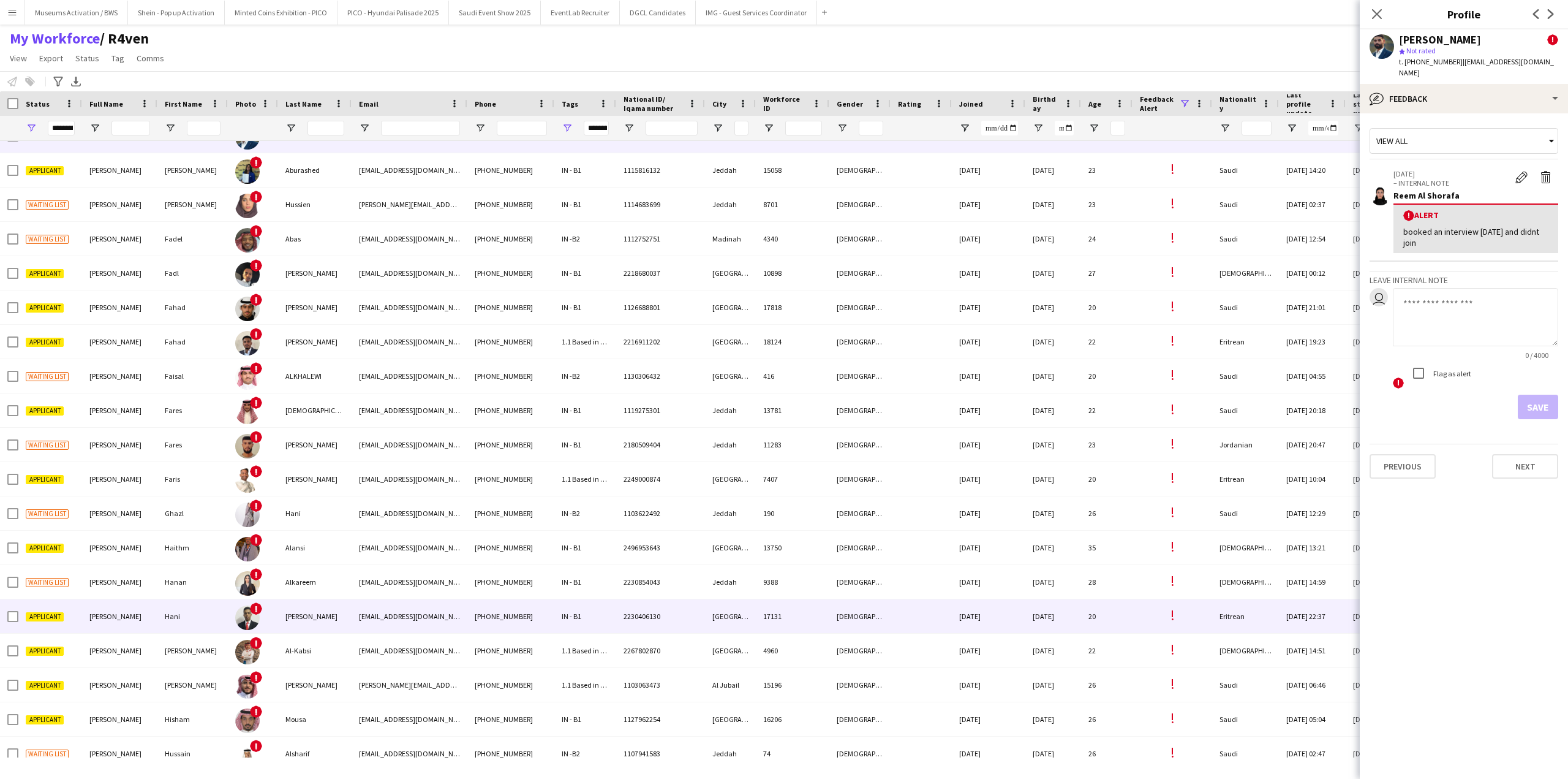
click at [689, 632] on div "2230406130" at bounding box center [661, 616] width 89 height 34
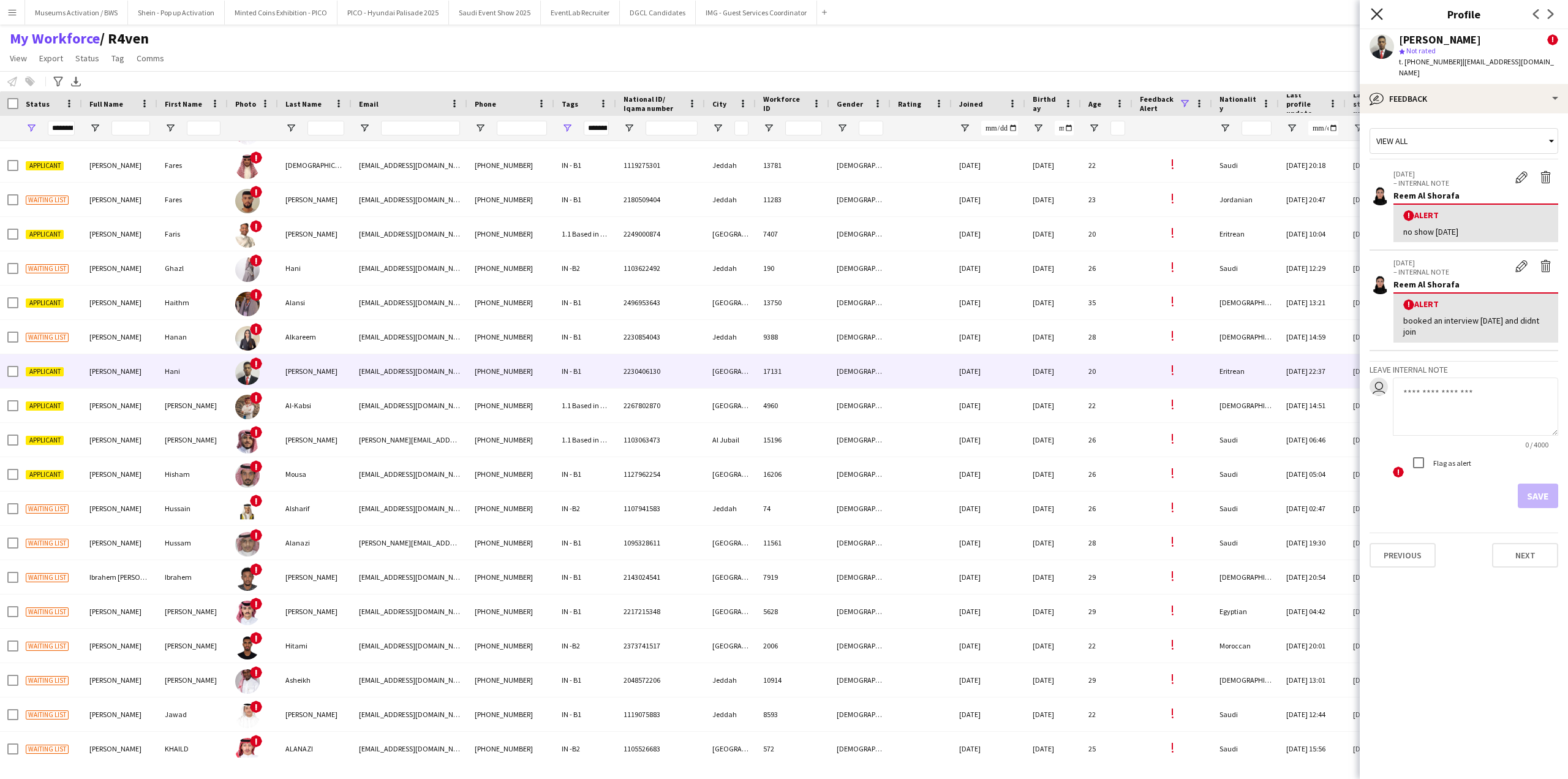
click at [1376, 16] on icon at bounding box center [1376, 13] width 12 height 12
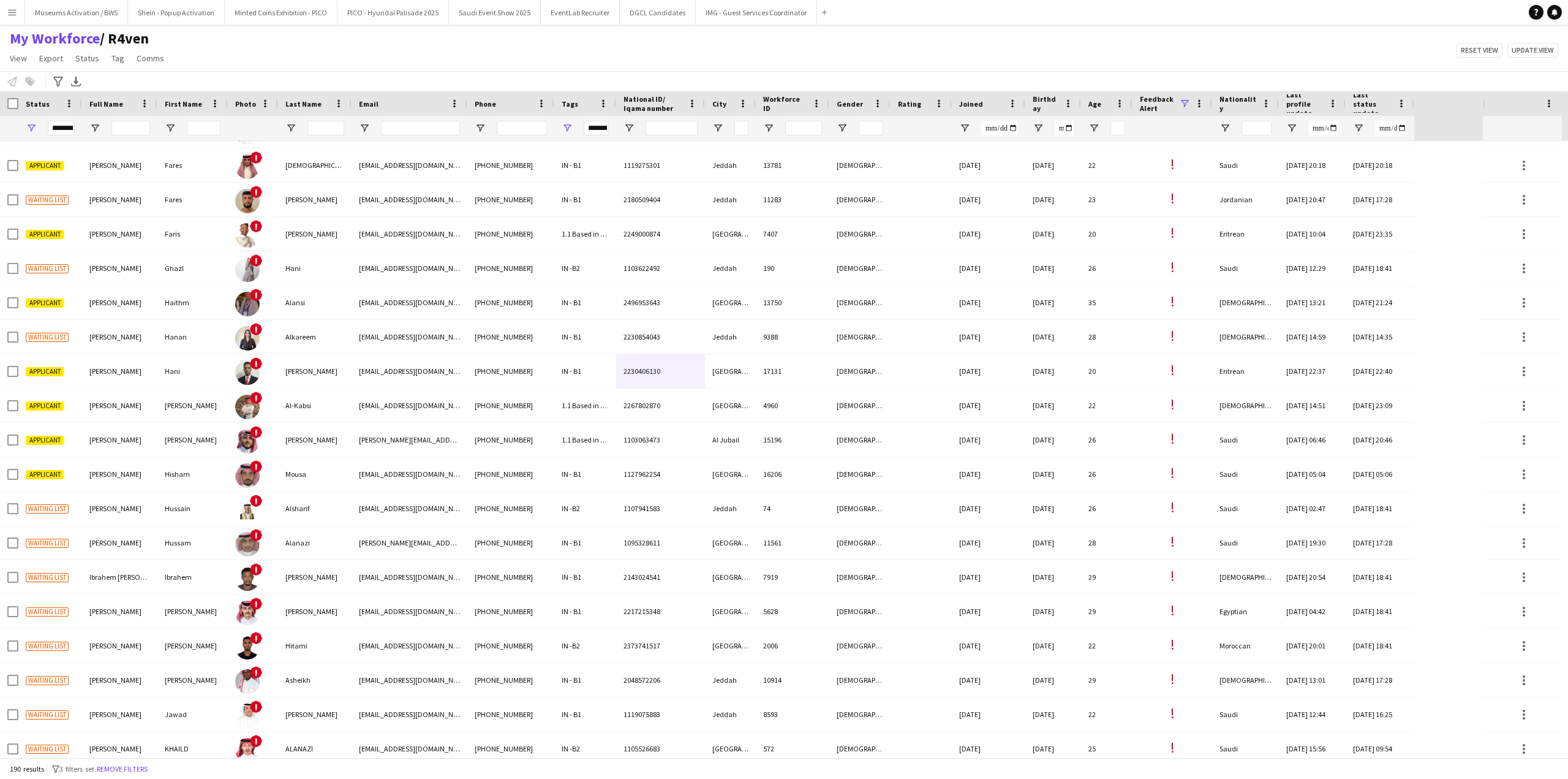
click at [200, 63] on div "My Workforce / R4ven View Views Default view [PERSON_NAME] [PERSON_NAME] [PERSO…" at bounding box center [784, 50] width 1568 height 41
drag, startPoint x: 200, startPoint y: 63, endPoint x: 12, endPoint y: 43, distance: 189.1
click at [12, 43] on div "My Workforce / R4ven View Views Default view [PERSON_NAME] [PERSON_NAME] [PERSO…" at bounding box center [784, 50] width 1568 height 41
click at [123, 36] on span "/ R4ven" at bounding box center [124, 39] width 49 height 19
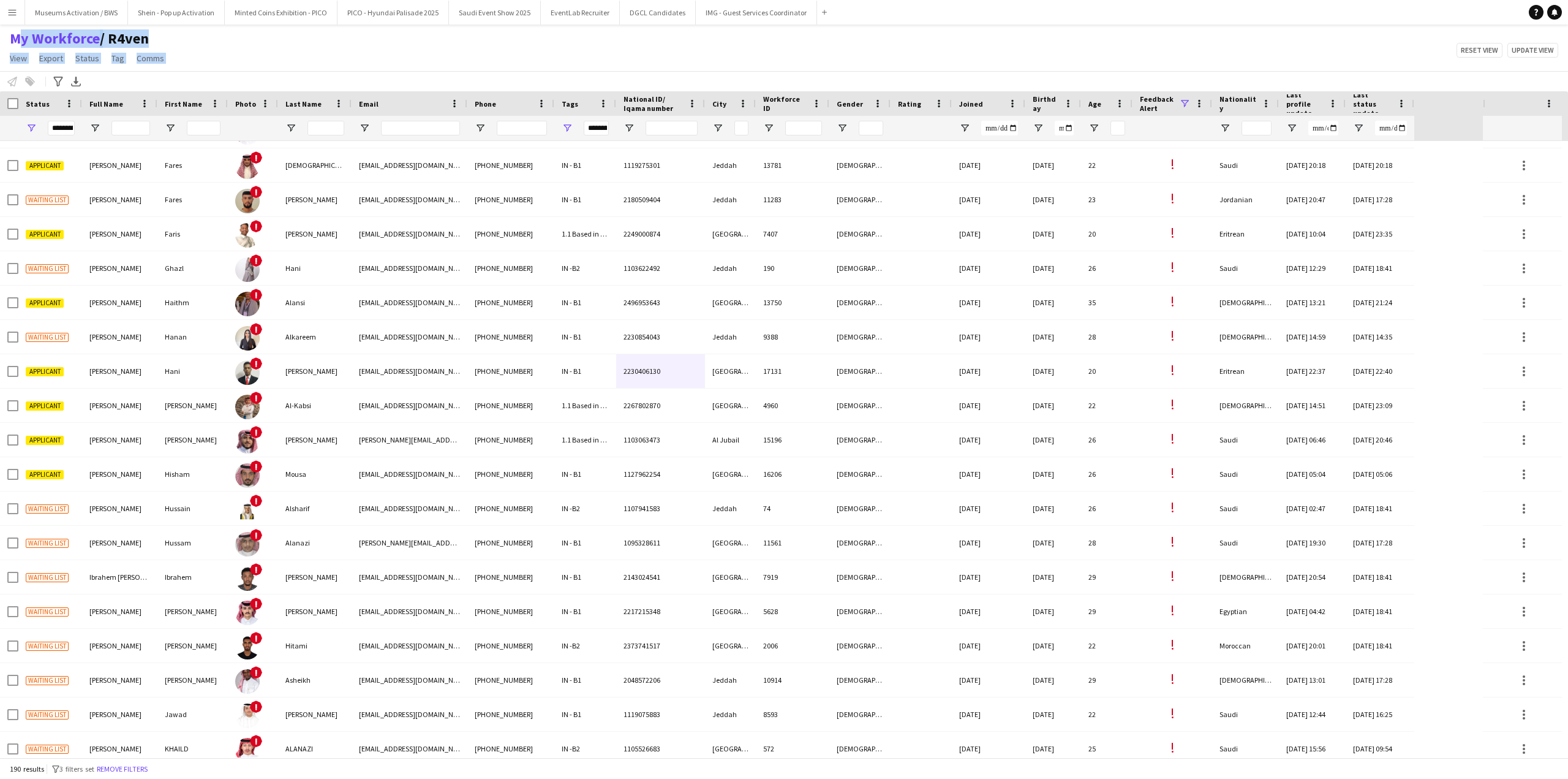
click at [123, 36] on span "/ R4ven" at bounding box center [124, 39] width 49 height 19
click at [129, 38] on span "/ R4ven" at bounding box center [124, 39] width 49 height 19
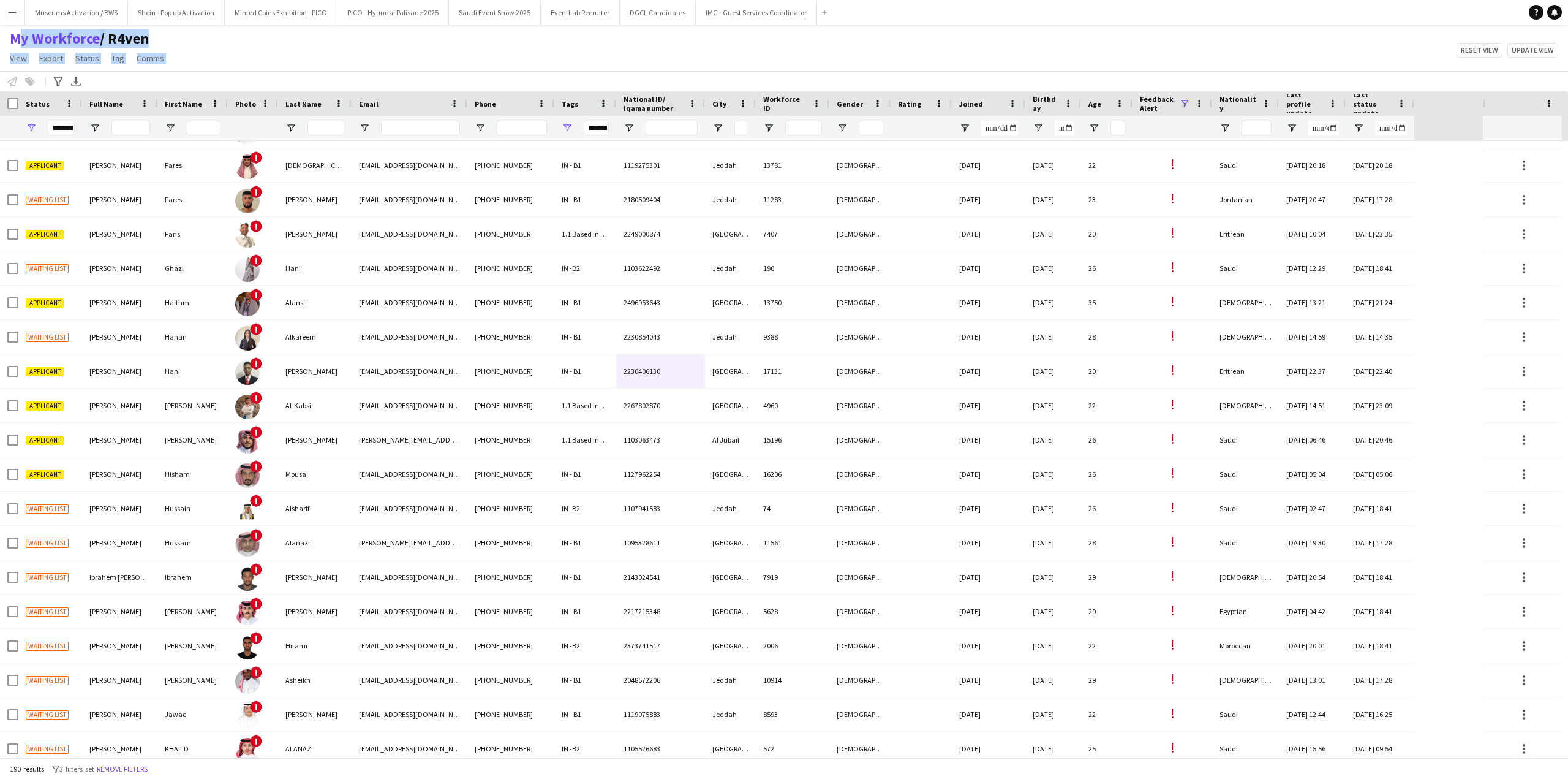
click at [129, 38] on span "/ R4ven" at bounding box center [124, 39] width 49 height 19
click at [129, 39] on span "/ R4ven" at bounding box center [124, 39] width 49 height 19
click at [129, 40] on span "/ R4ven" at bounding box center [124, 39] width 49 height 19
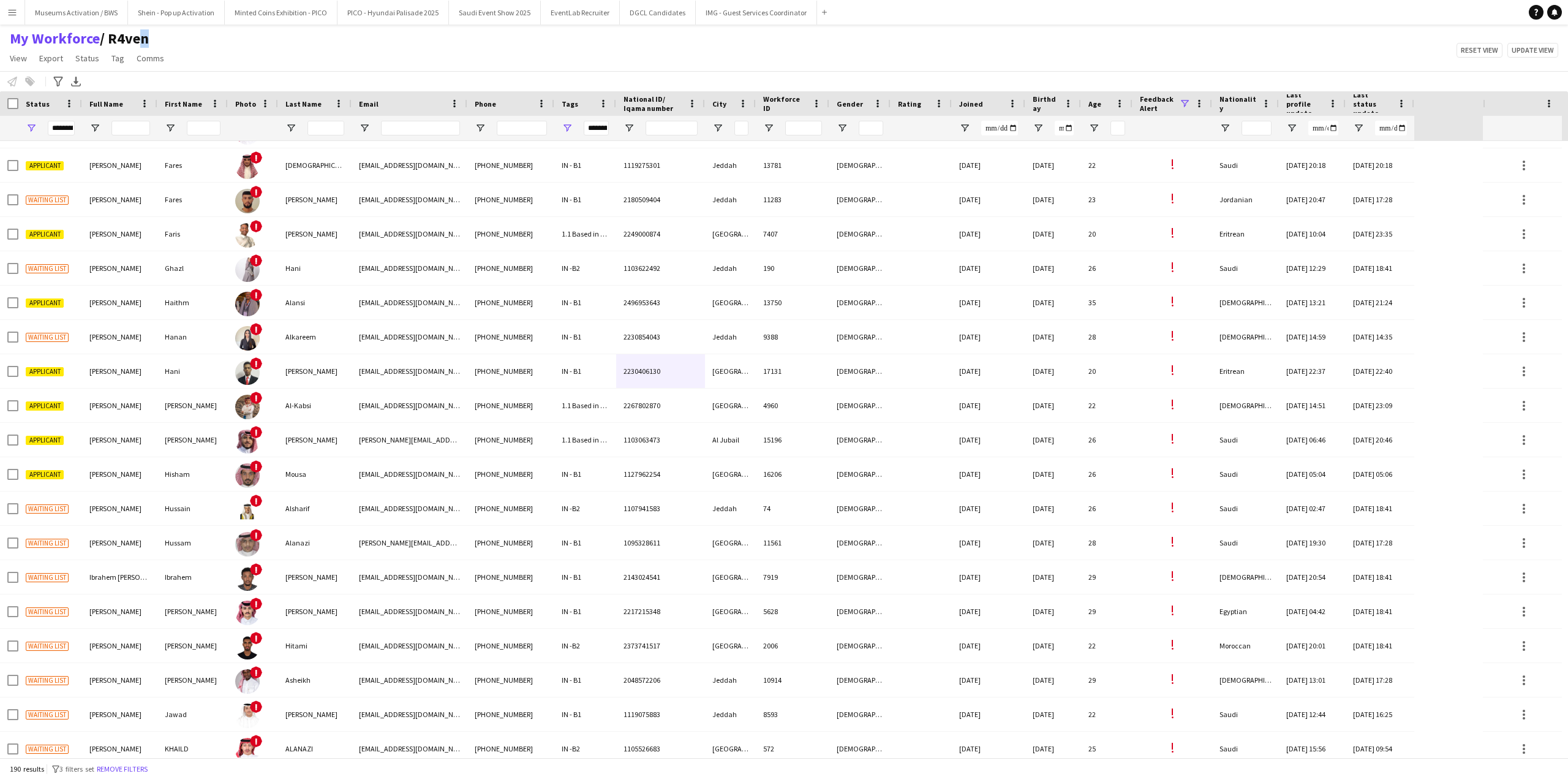
click at [129, 40] on span "/ R4ven" at bounding box center [124, 39] width 49 height 19
click at [143, 42] on span "/ R4ven" at bounding box center [124, 39] width 49 height 19
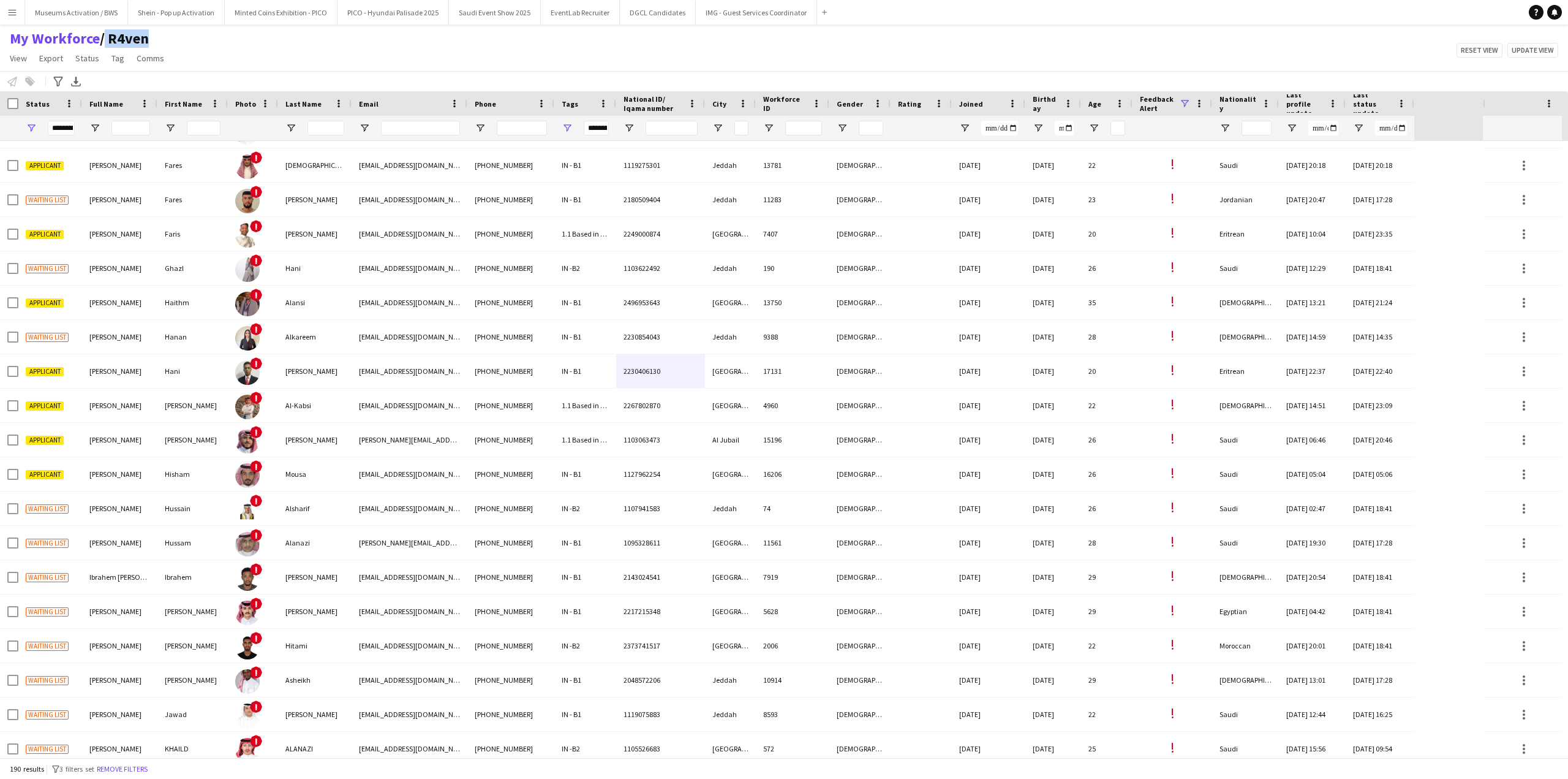
click at [143, 42] on span "/ R4ven" at bounding box center [124, 39] width 49 height 19
click at [176, 49] on div "My Workforce / R4ven View Views Default view [PERSON_NAME] [PERSON_NAME] [PERSO…" at bounding box center [784, 50] width 1568 height 41
drag, startPoint x: 177, startPoint y: 61, endPoint x: 8, endPoint y: 38, distance: 170.6
click at [5, 38] on div "My Workforce / R4ven View Views Default view [PERSON_NAME] [PERSON_NAME] [PERSO…" at bounding box center [784, 50] width 1568 height 41
click at [208, 44] on div "My Workforce / R4ven View Views Default view [PERSON_NAME] [PERSON_NAME] [PERSO…" at bounding box center [784, 50] width 1568 height 41
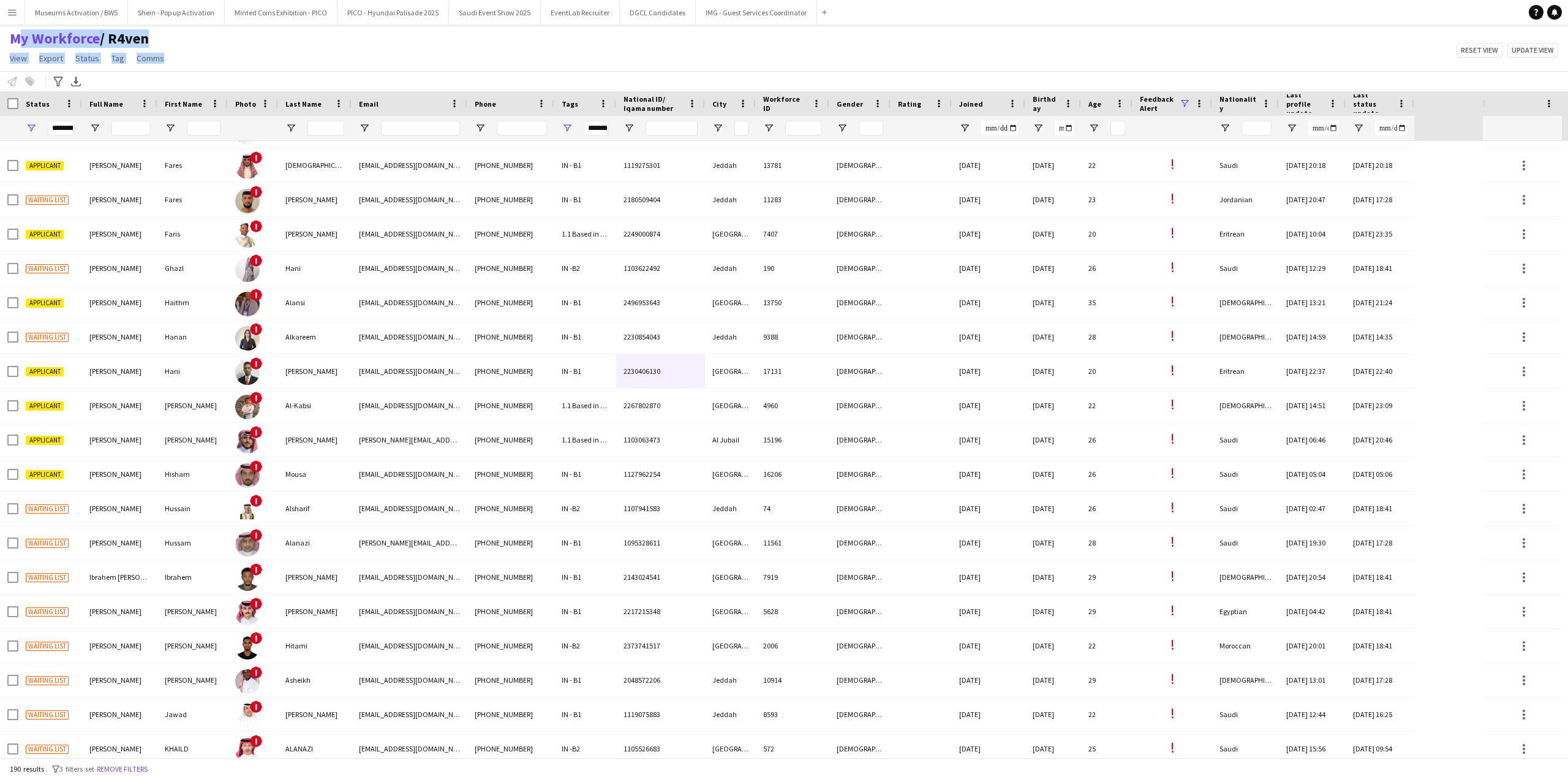
drag, startPoint x: 194, startPoint y: 65, endPoint x: 6, endPoint y: 31, distance: 191.0
click at [6, 31] on div "My Workforce / R4ven View Views Default view [PERSON_NAME] [PERSON_NAME] [PERSO…" at bounding box center [784, 50] width 1568 height 41
click at [186, 38] on div "My Workforce / R4ven View Views Default view [PERSON_NAME] [PERSON_NAME] [PERSO…" at bounding box center [784, 50] width 1568 height 41
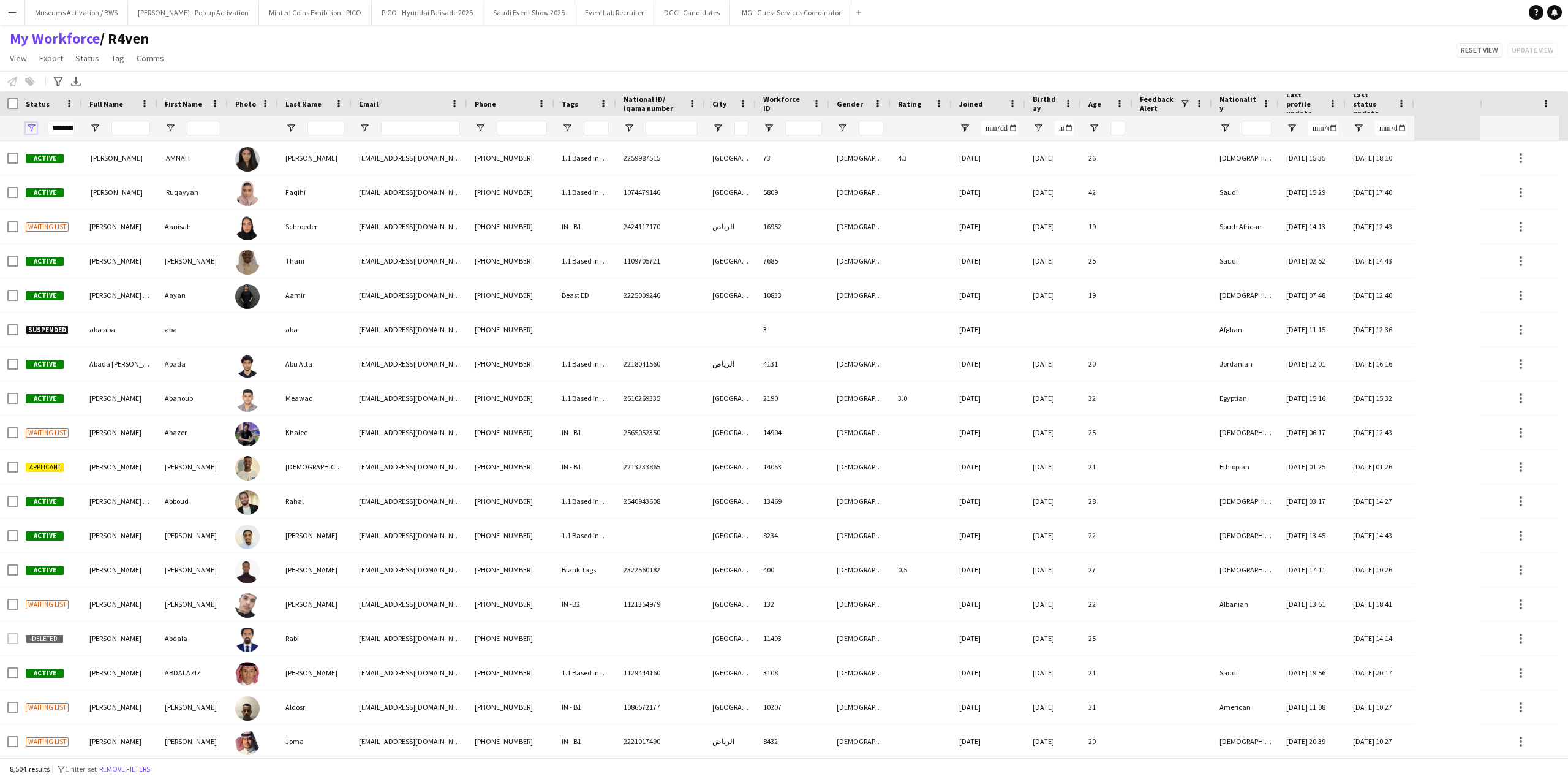
click at [30, 127] on span "Open Filter Menu" at bounding box center [31, 128] width 11 height 11
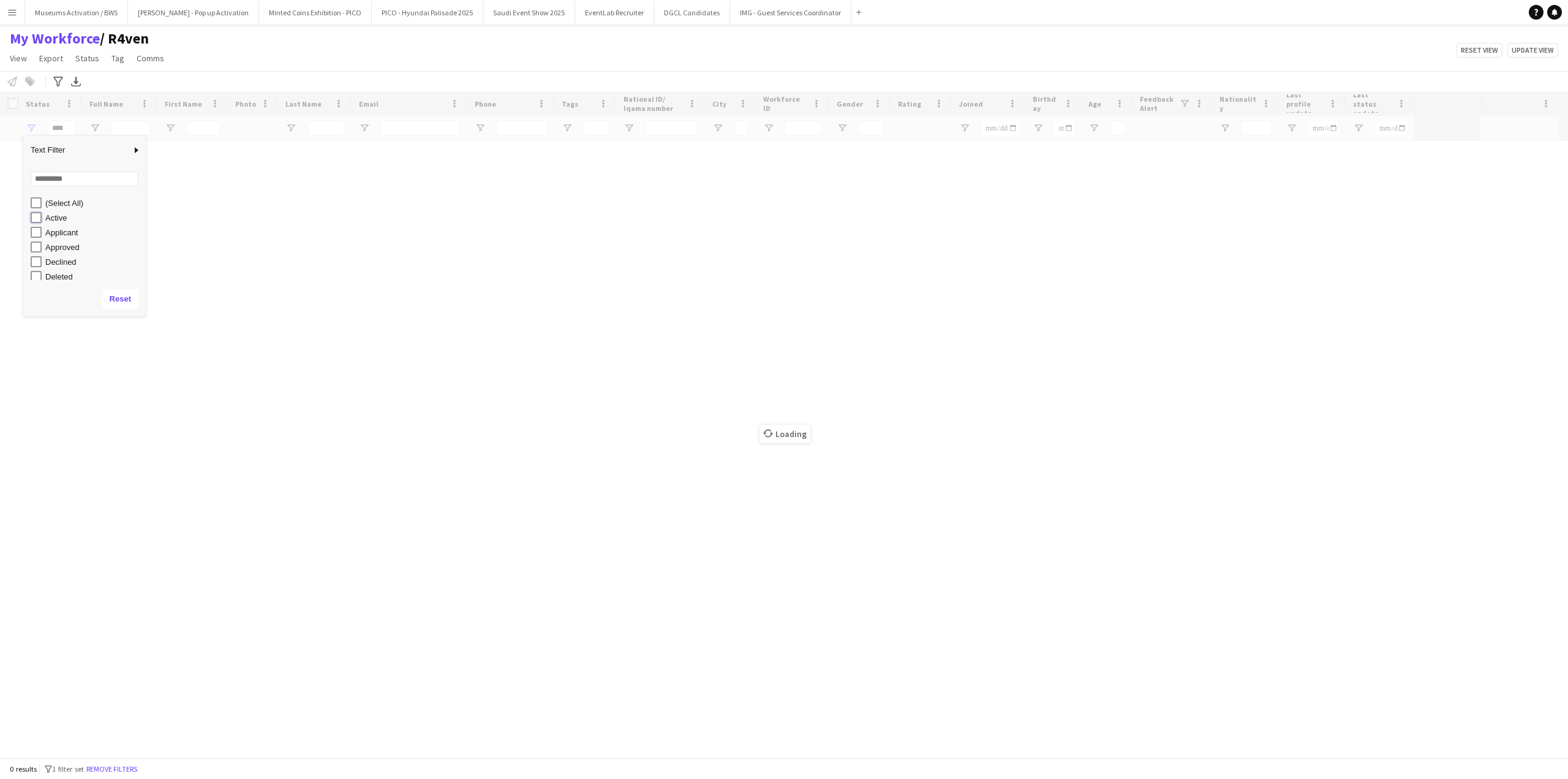
type input "**********"
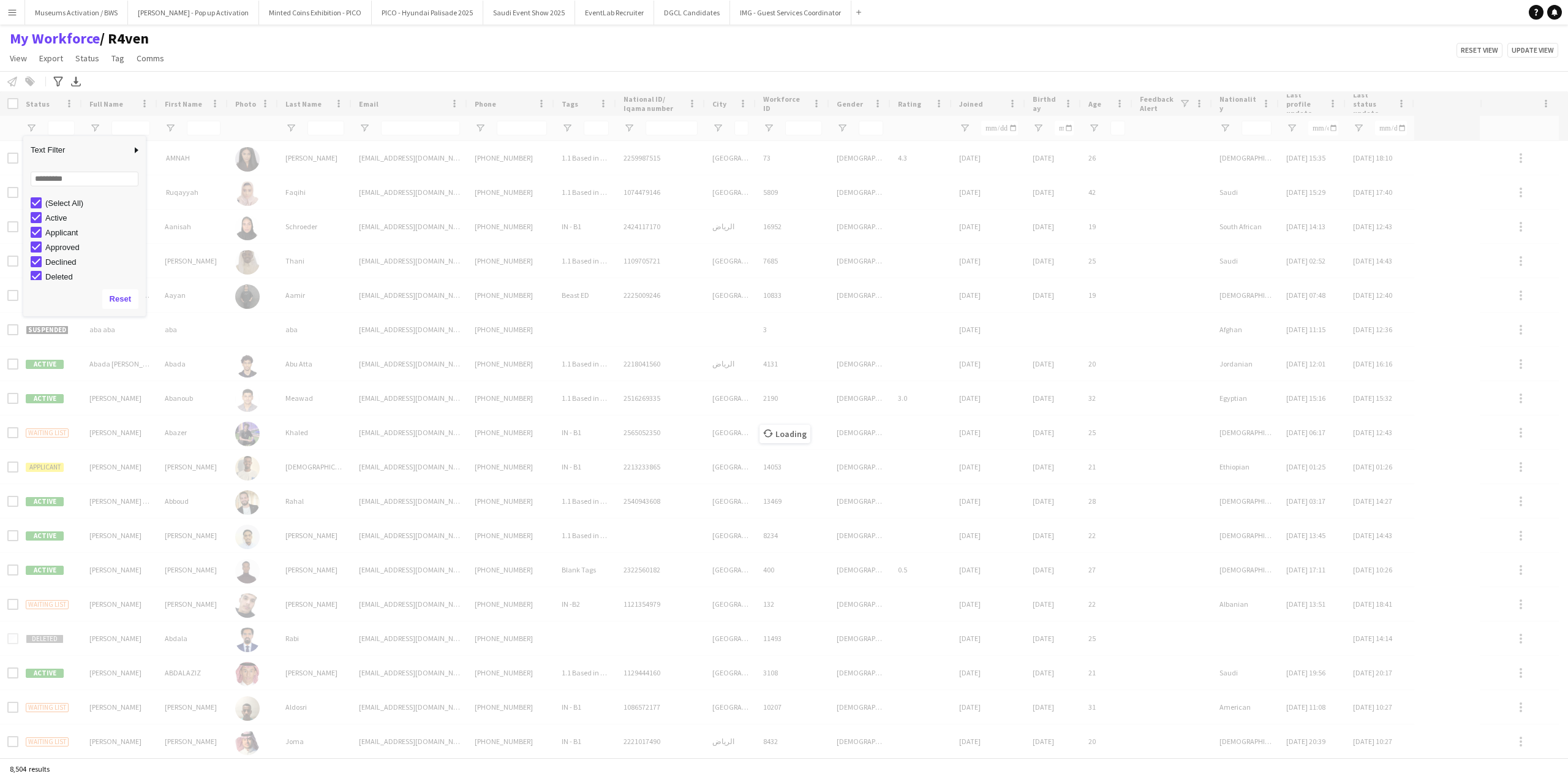
click at [38, 209] on div "(Select All) Active Applicant Approved Declined Deleted" at bounding box center [84, 276] width 123 height 162
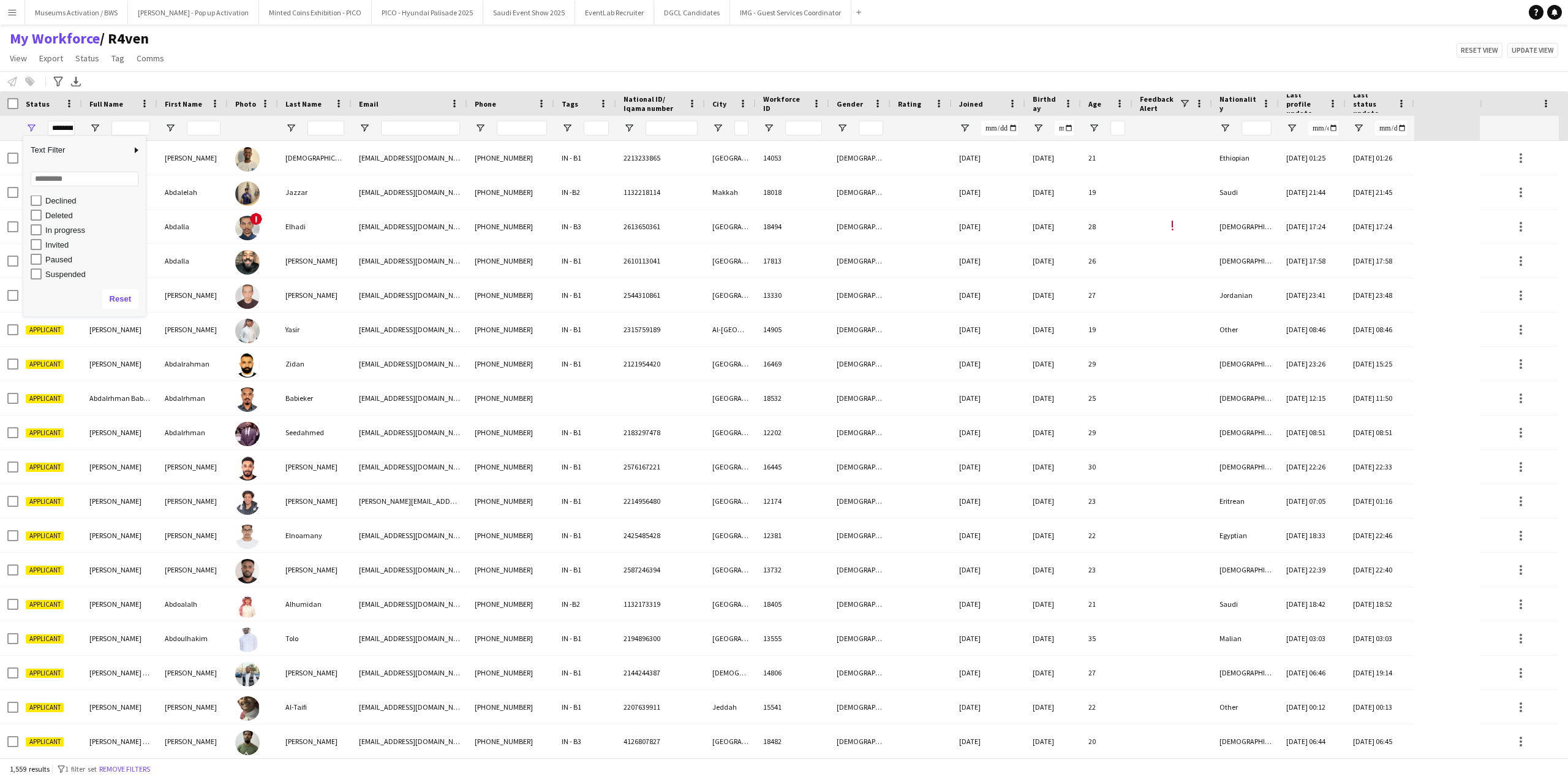
scroll to position [77, 0]
type input "**********"
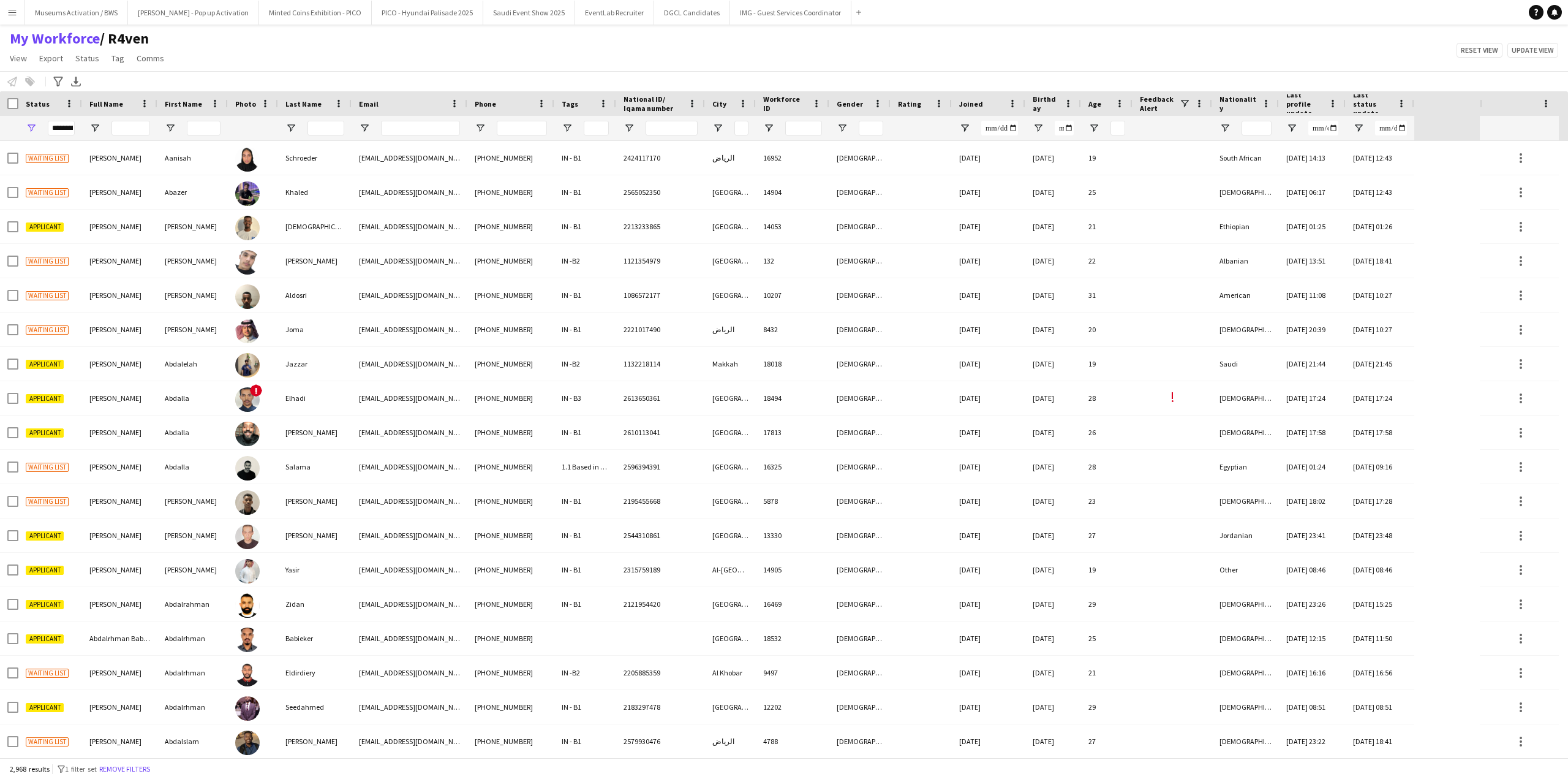
click at [308, 51] on div "My Workforce / R4ven View Views Default view [PERSON_NAME] [PERSON_NAME] [PERSO…" at bounding box center [784, 50] width 1568 height 41
click at [569, 132] on span "Open Filter Menu" at bounding box center [567, 128] width 11 height 11
click at [568, 195] on div "(Select All)" at bounding box center [623, 202] width 115 height 15
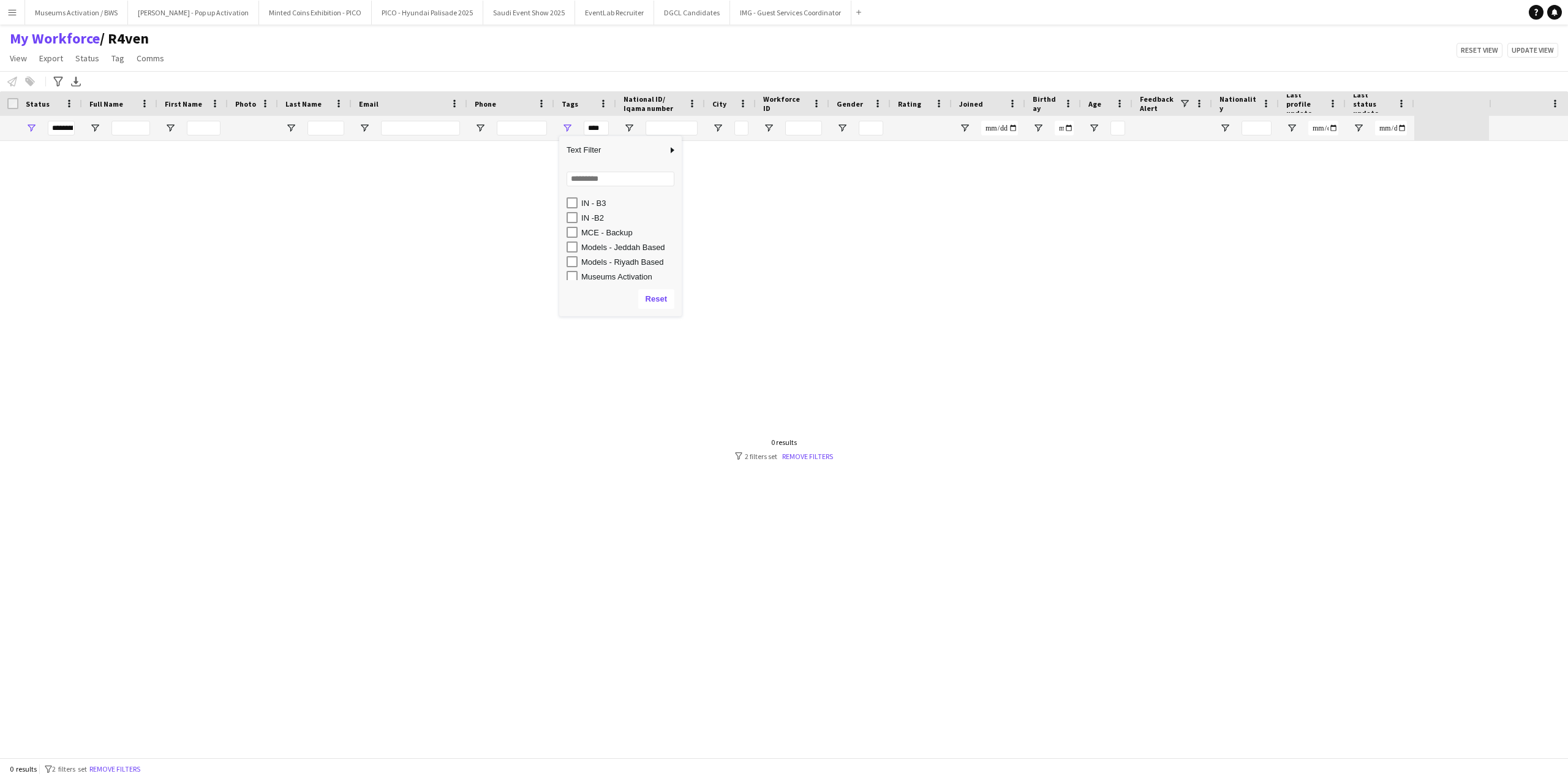
scroll to position [220, 0]
click at [574, 213] on div "IN -B2" at bounding box center [623, 219] width 115 height 15
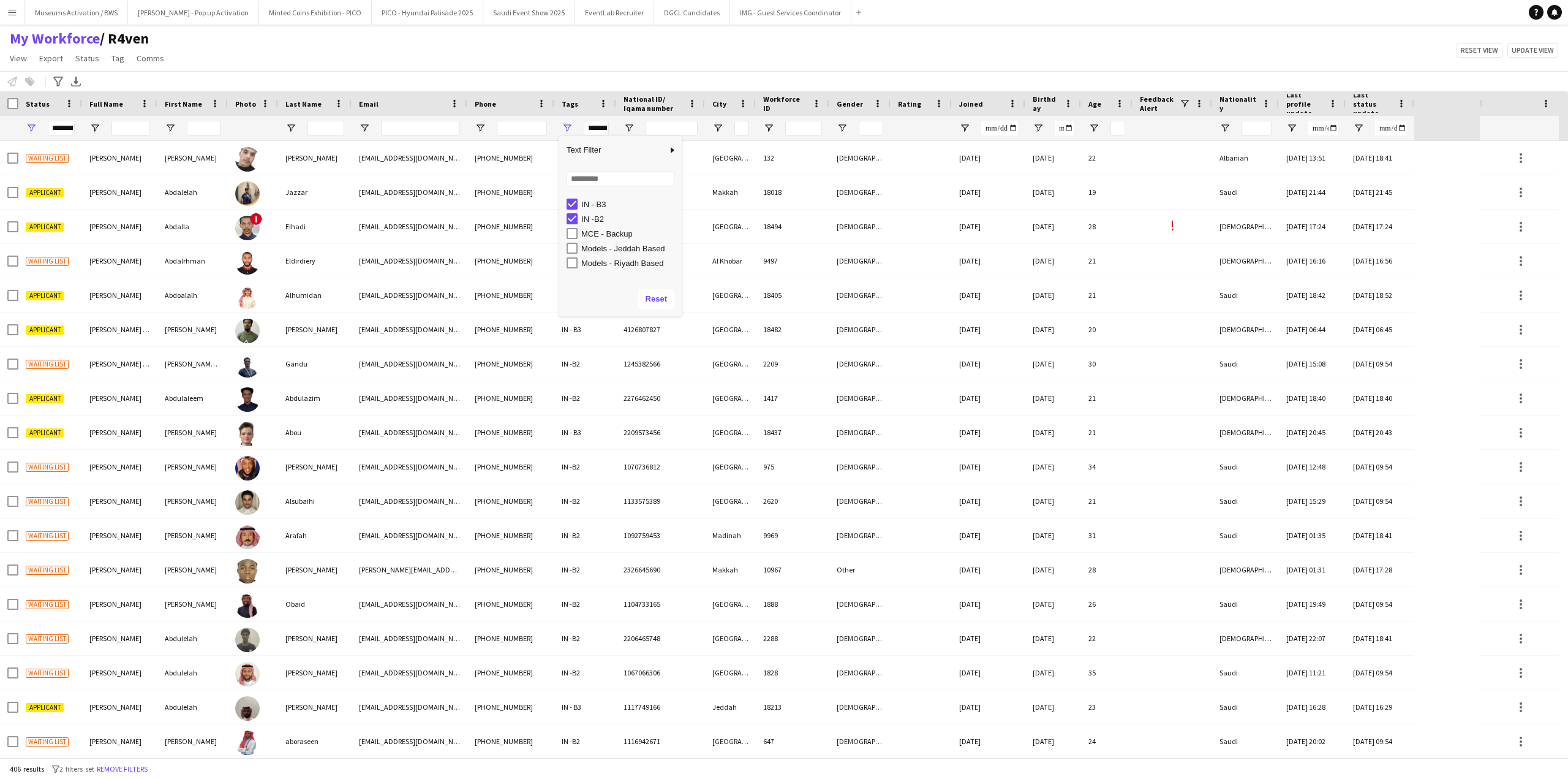
scroll to position [158, 0]
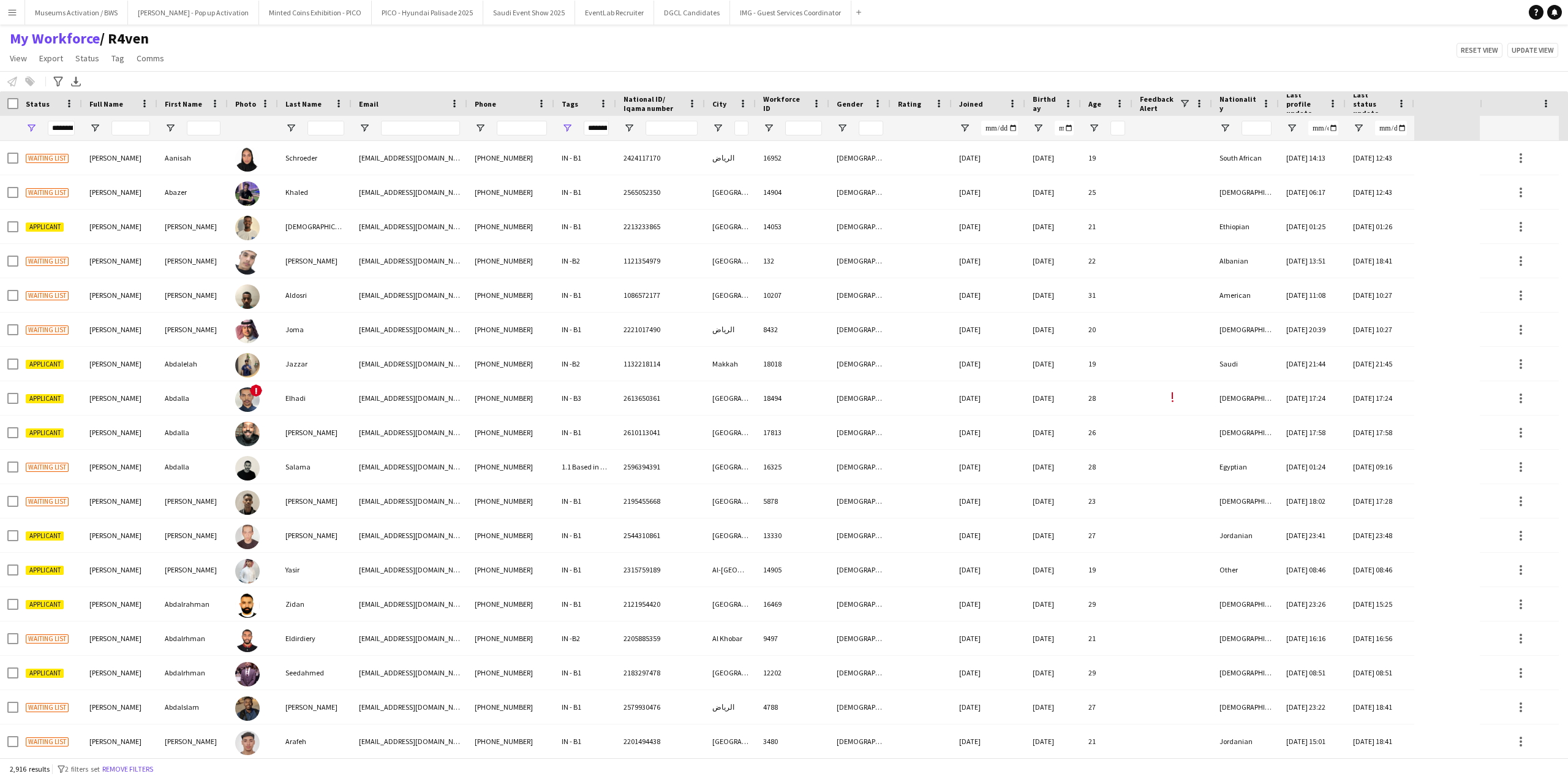
click at [887, 59] on div "My Workforce / R4ven View Views Default view [PERSON_NAME] [PERSON_NAME] [PERSO…" at bounding box center [784, 50] width 1568 height 41
click at [1181, 98] on span at bounding box center [1185, 103] width 11 height 11
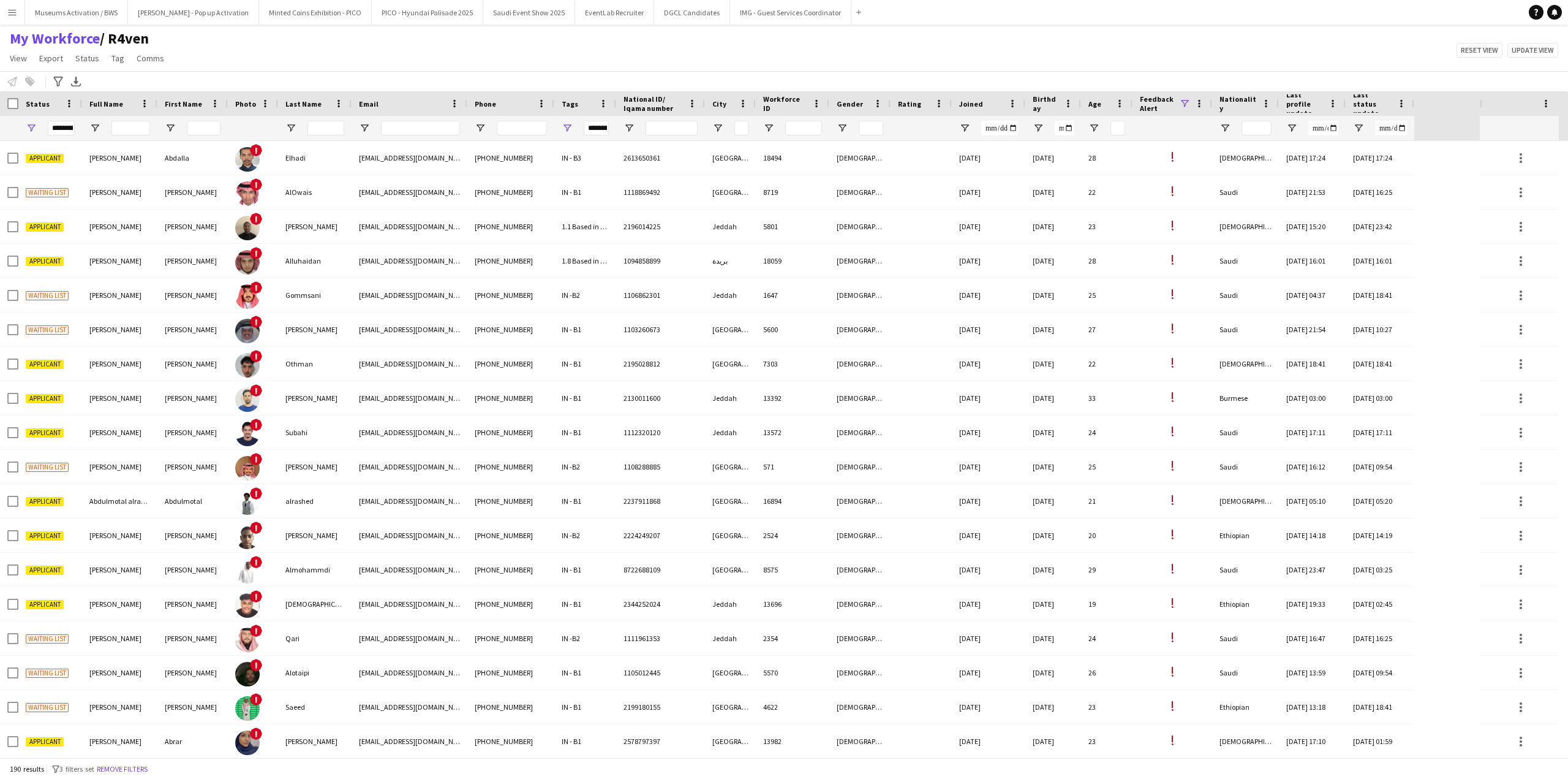
click at [1195, 16] on app-navbar "Menu Boards Boards Boards All jobs Status Workforce Workforce My Workforce Recr…" at bounding box center [784, 12] width 1568 height 24
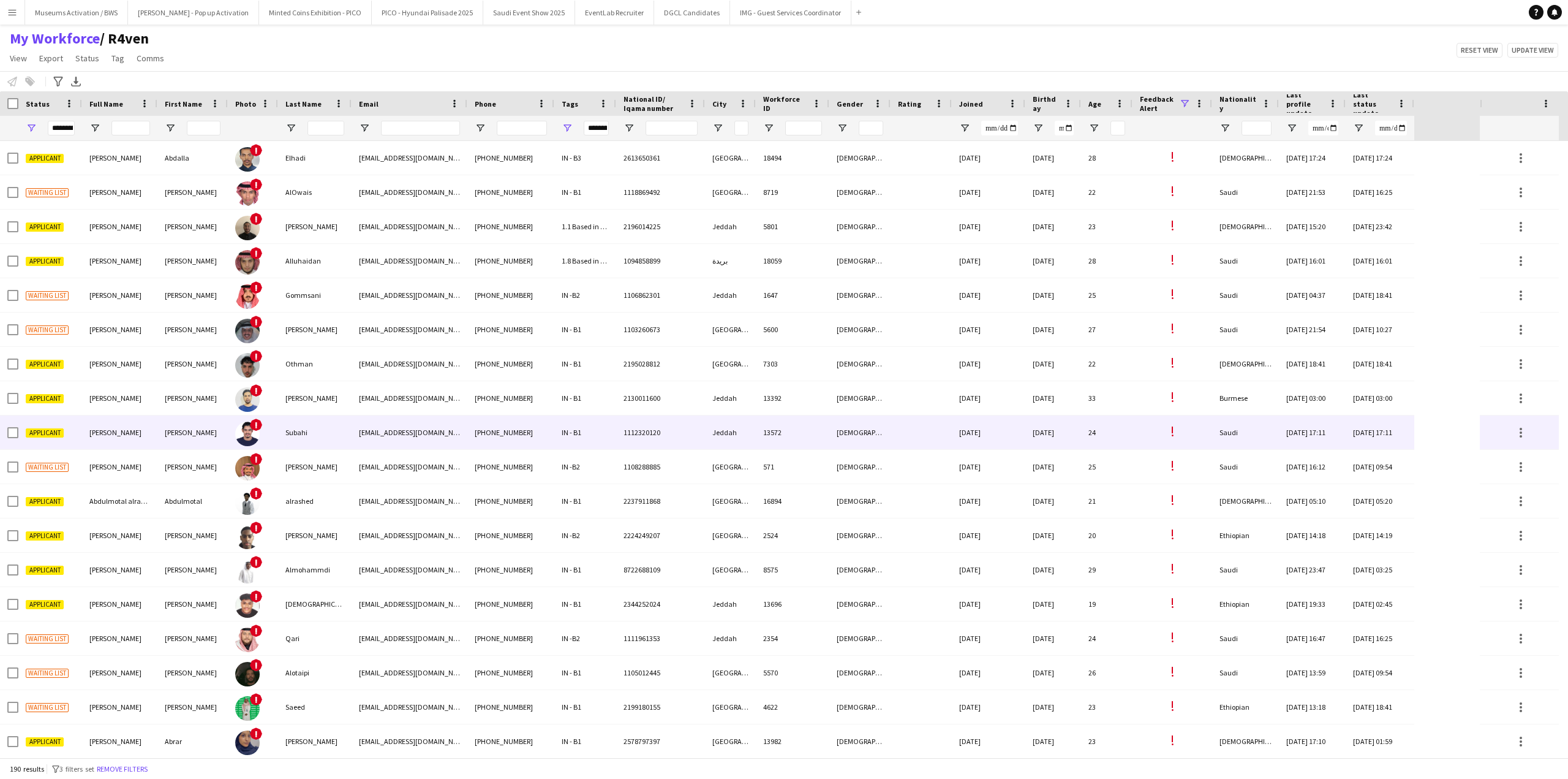
click at [588, 416] on div "IN - B1" at bounding box center [585, 432] width 62 height 34
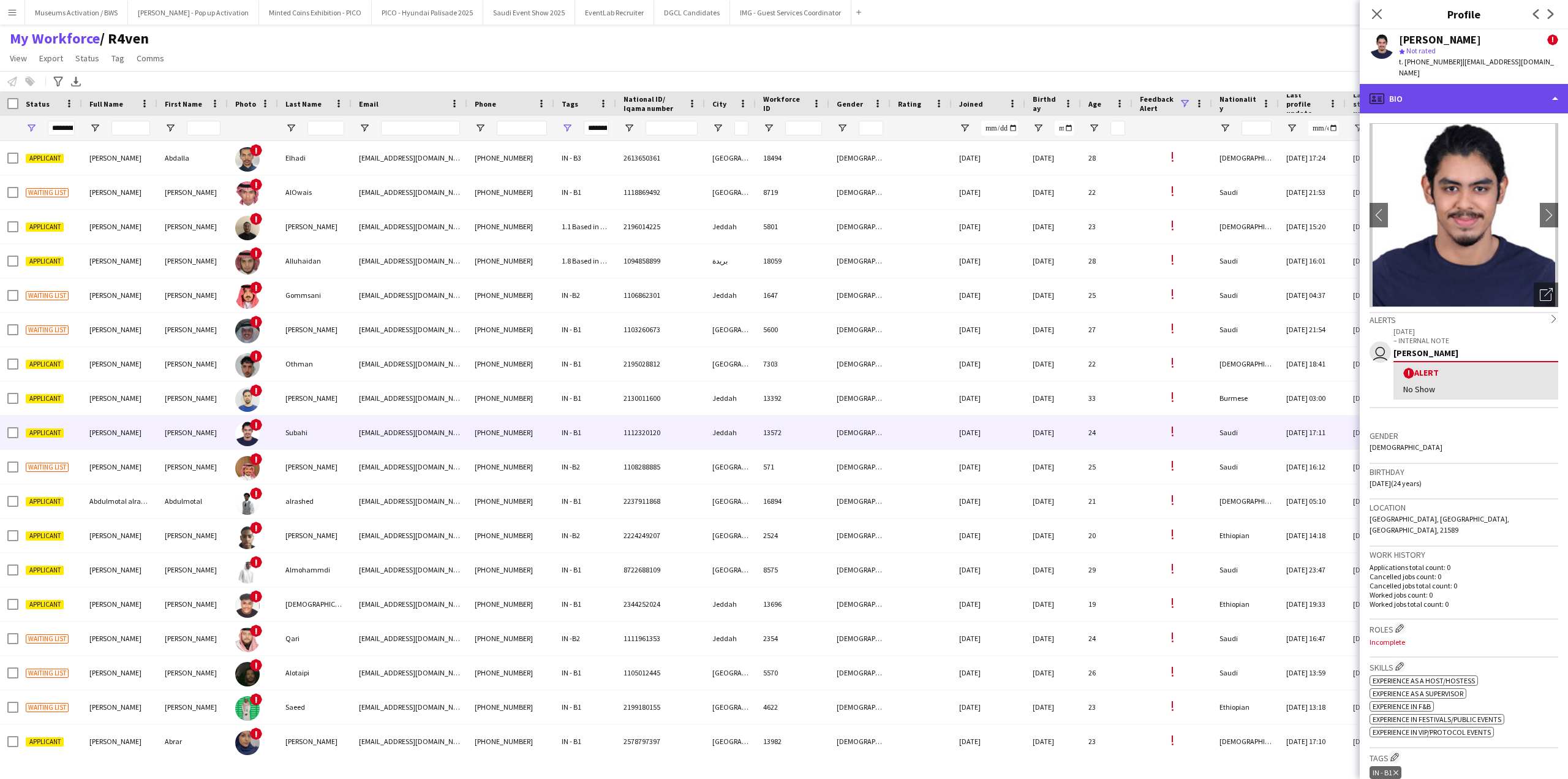
click at [1439, 87] on div "profile Bio" at bounding box center [1463, 98] width 208 height 30
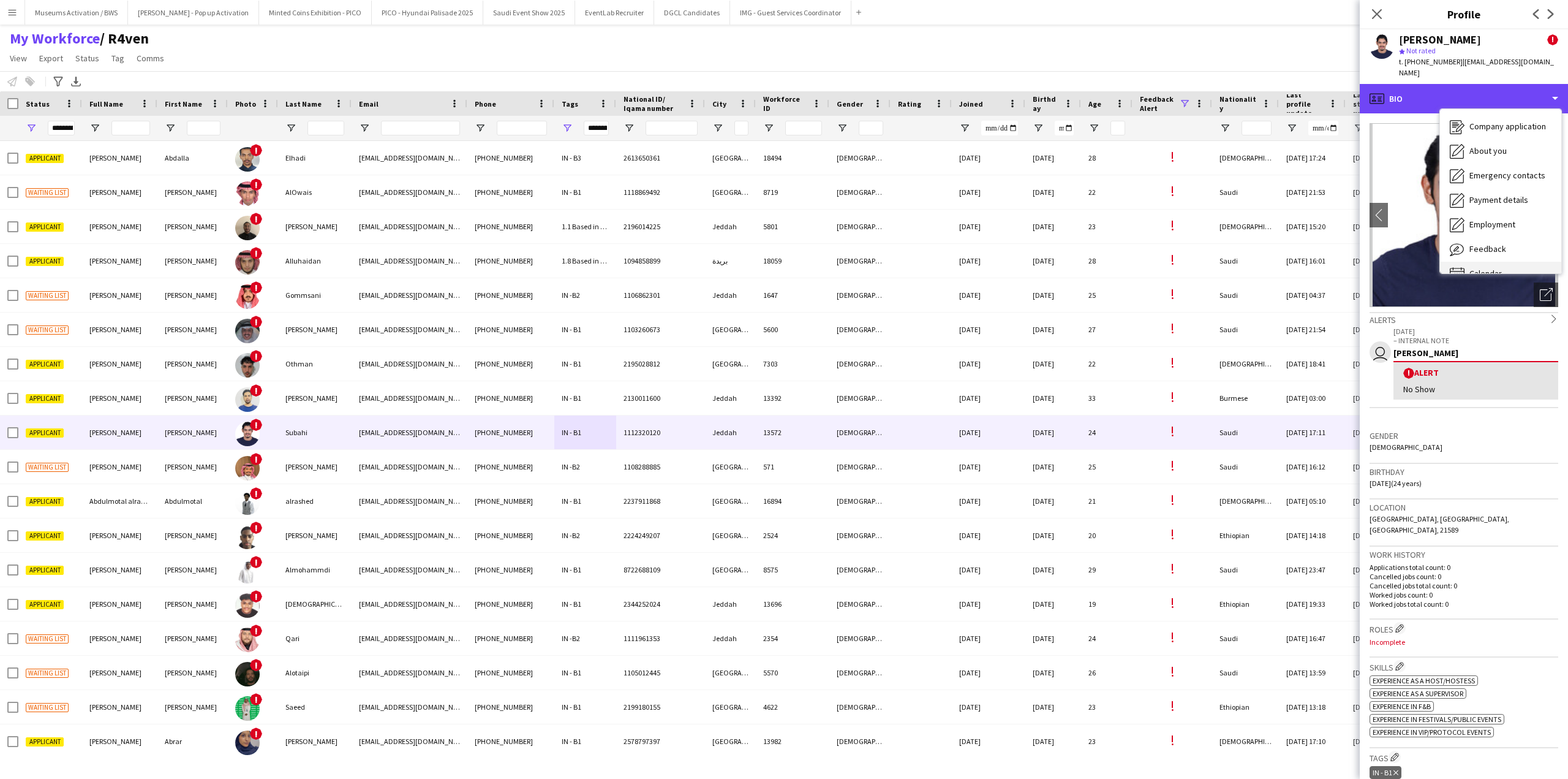
scroll to position [41, 0]
click at [1491, 220] on div "Feedback Feedback" at bounding box center [1500, 231] width 121 height 24
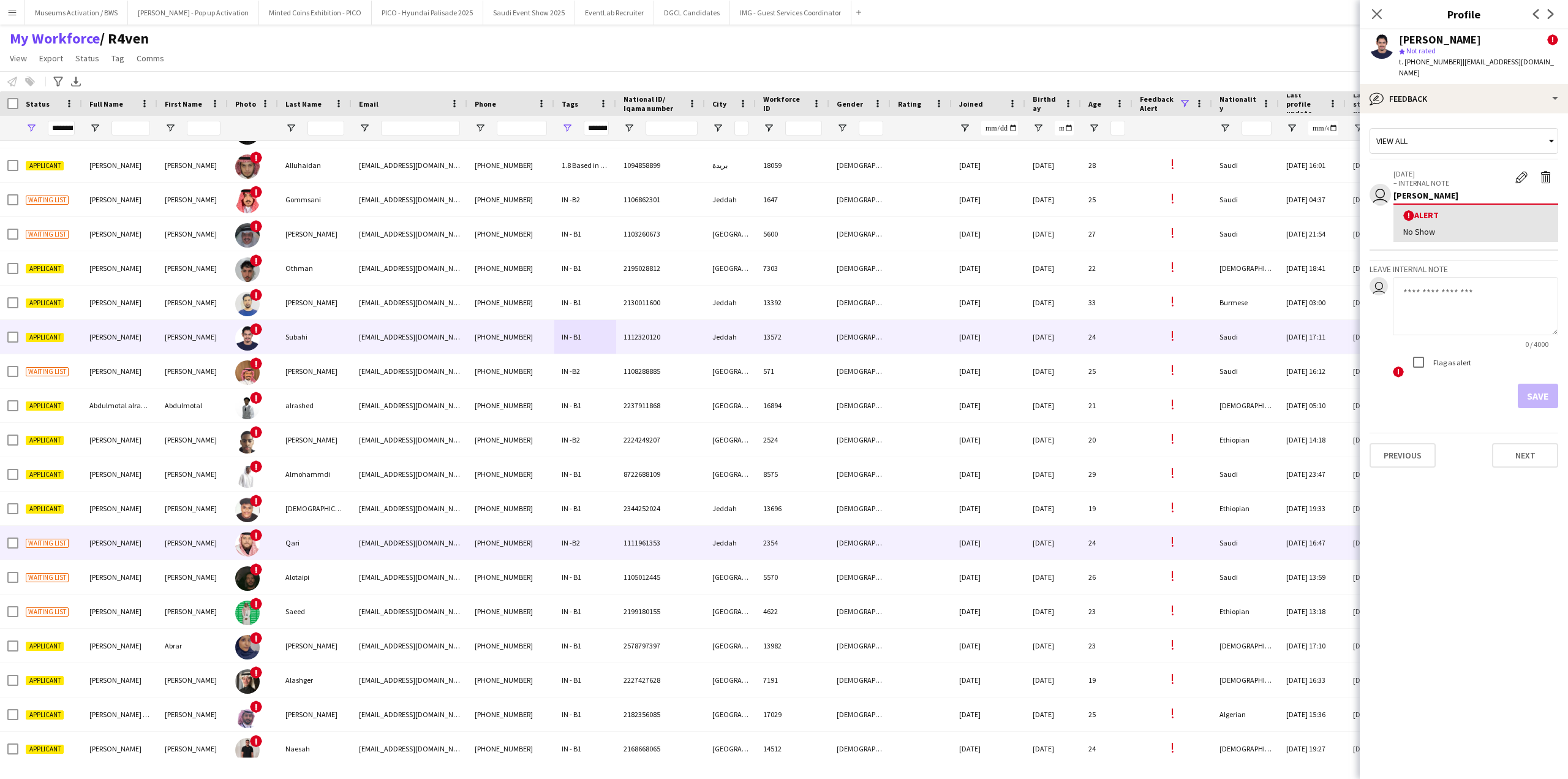
scroll to position [245, 0]
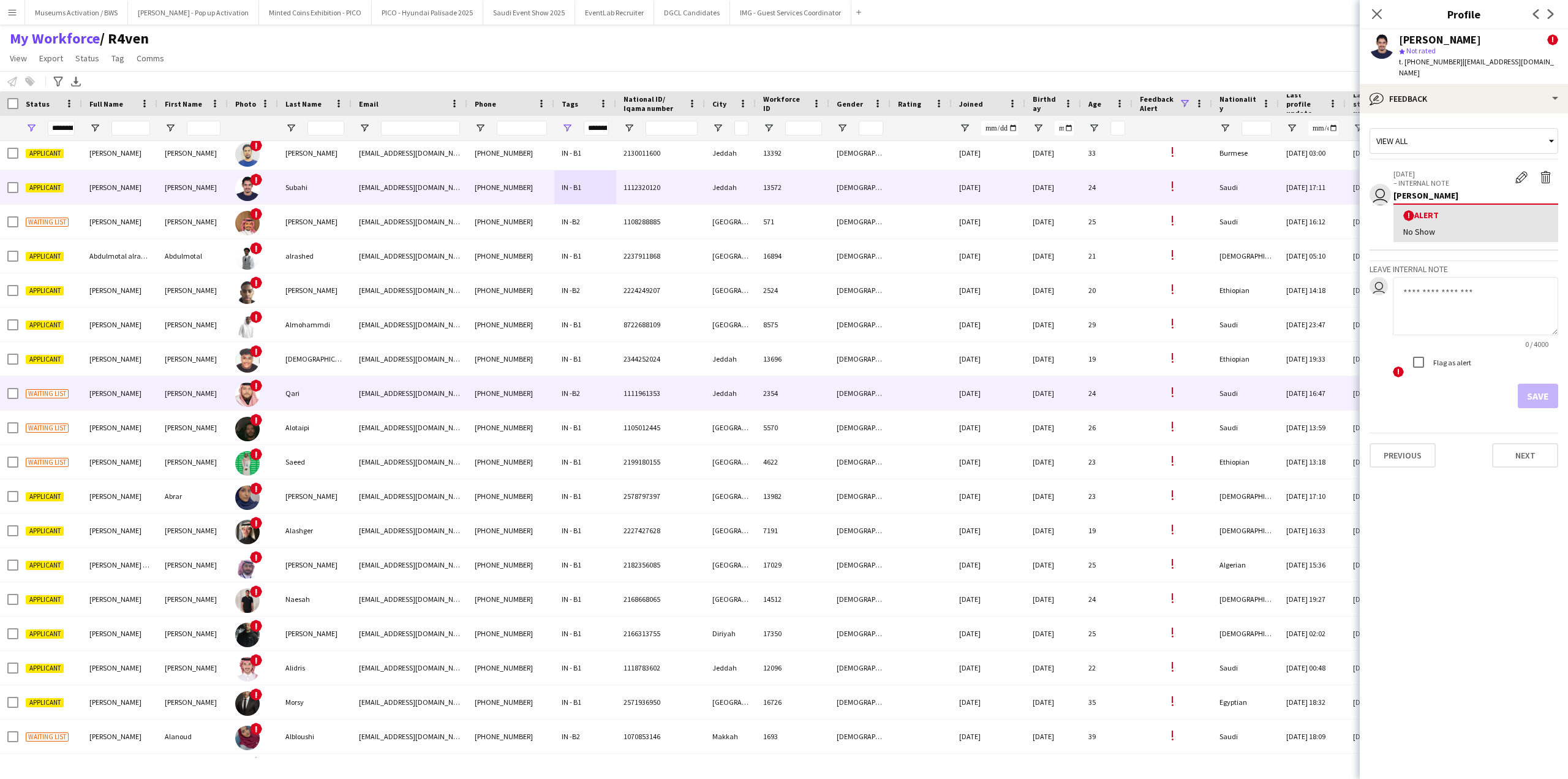
click at [869, 479] on div "[DEMOGRAPHIC_DATA]" at bounding box center [860, 461] width 61 height 34
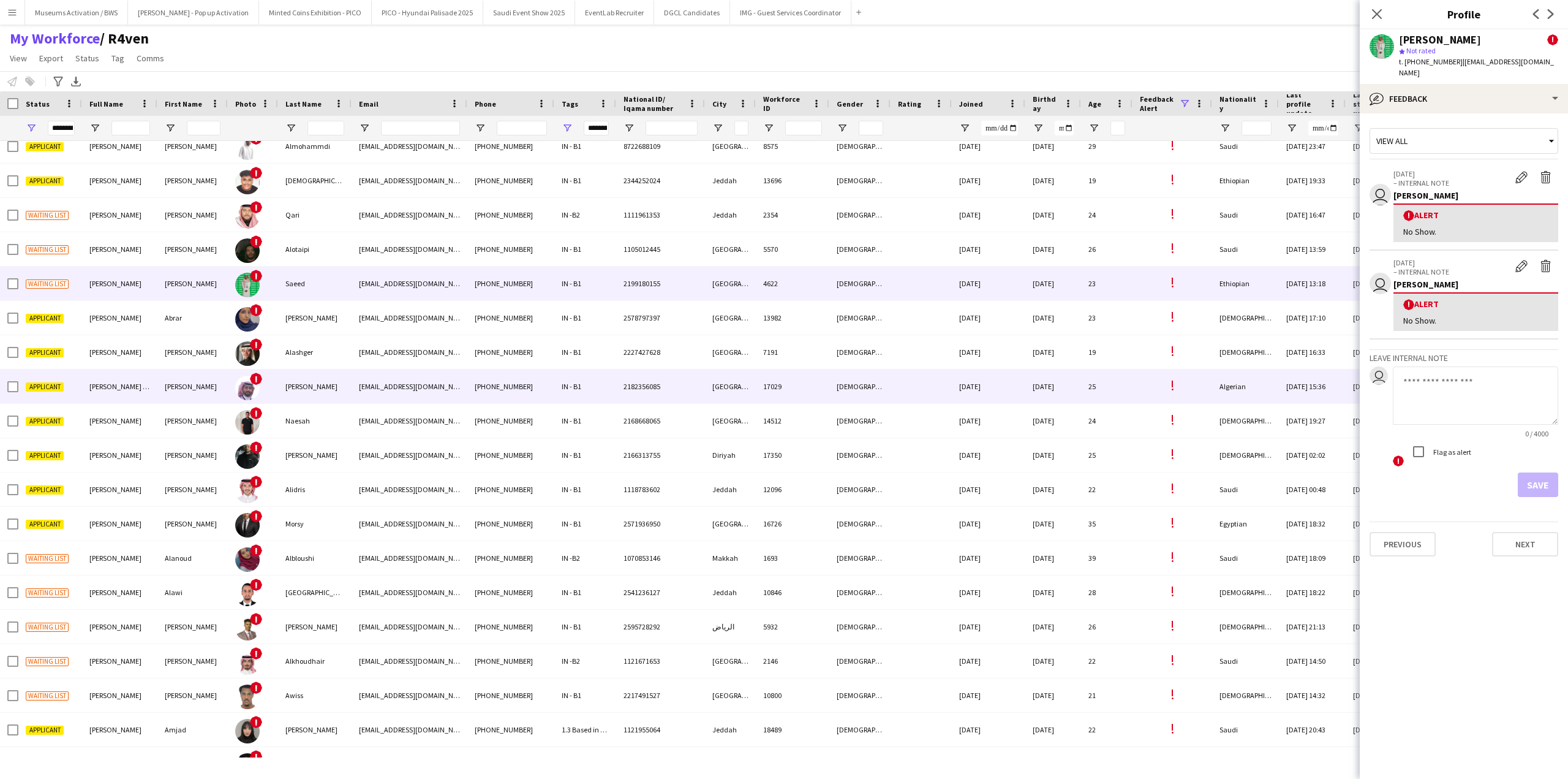
scroll to position [613, 0]
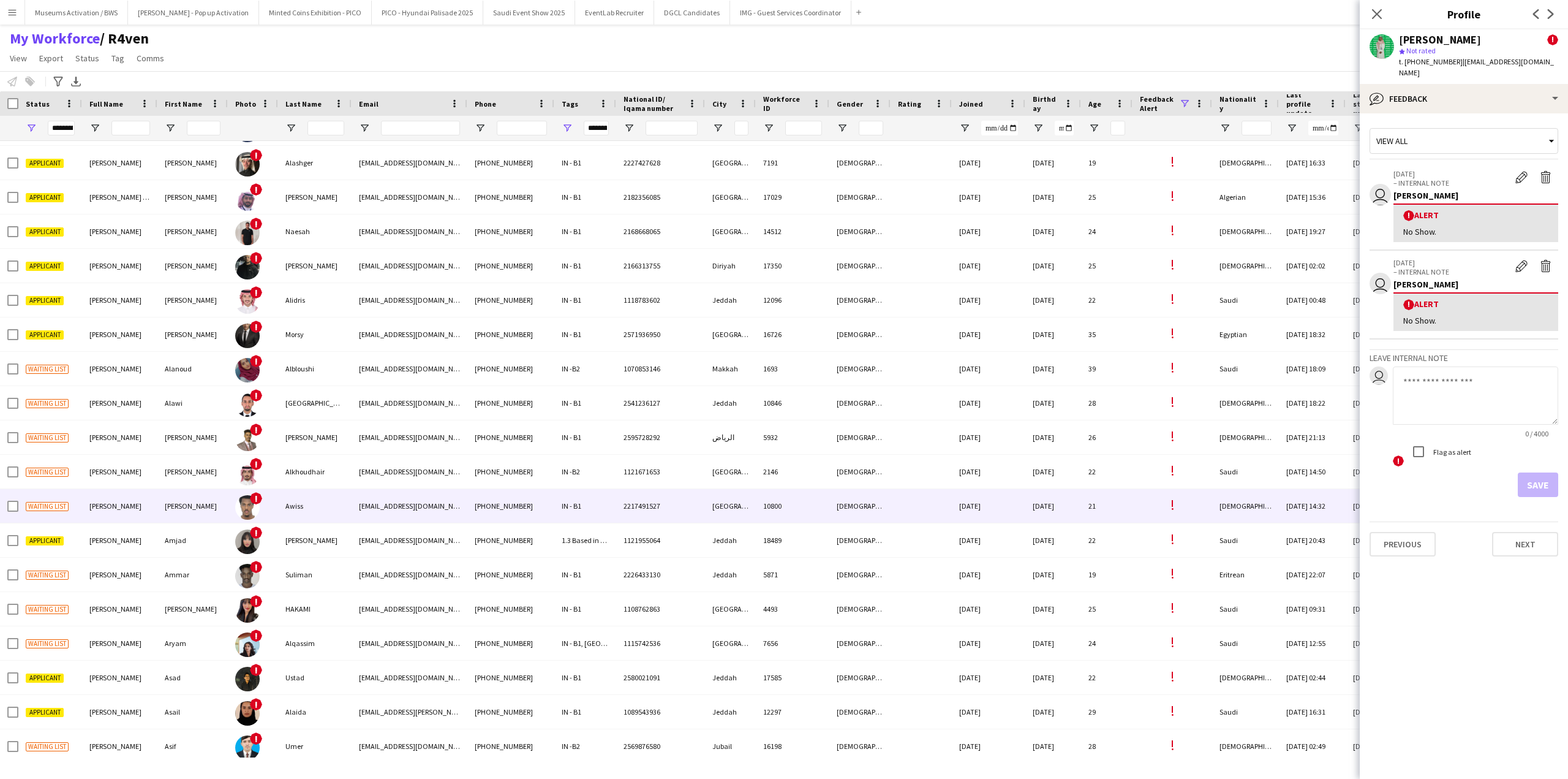
click at [787, 522] on div "10800" at bounding box center [793, 506] width 73 height 34
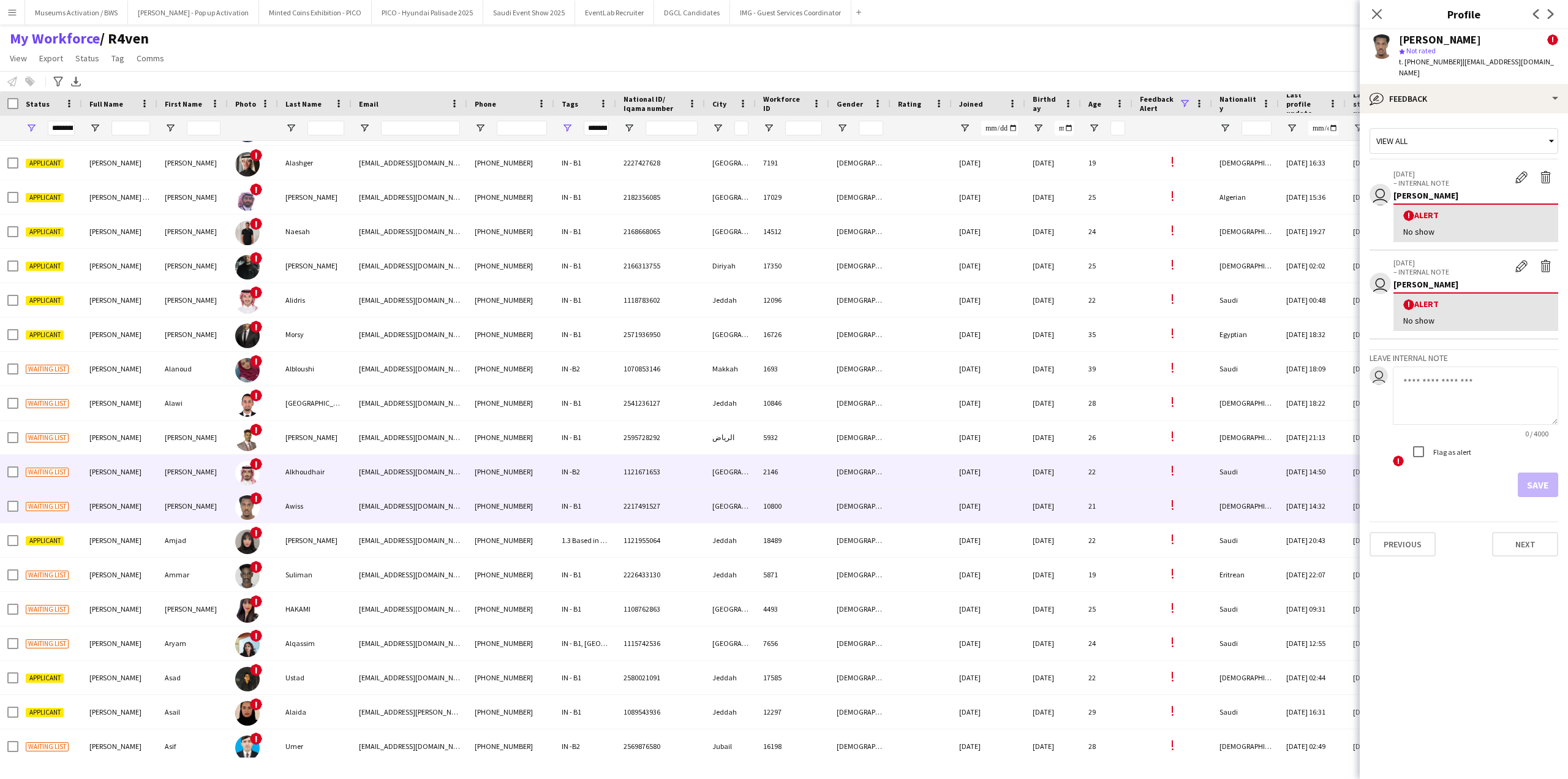
scroll to position [919, 0]
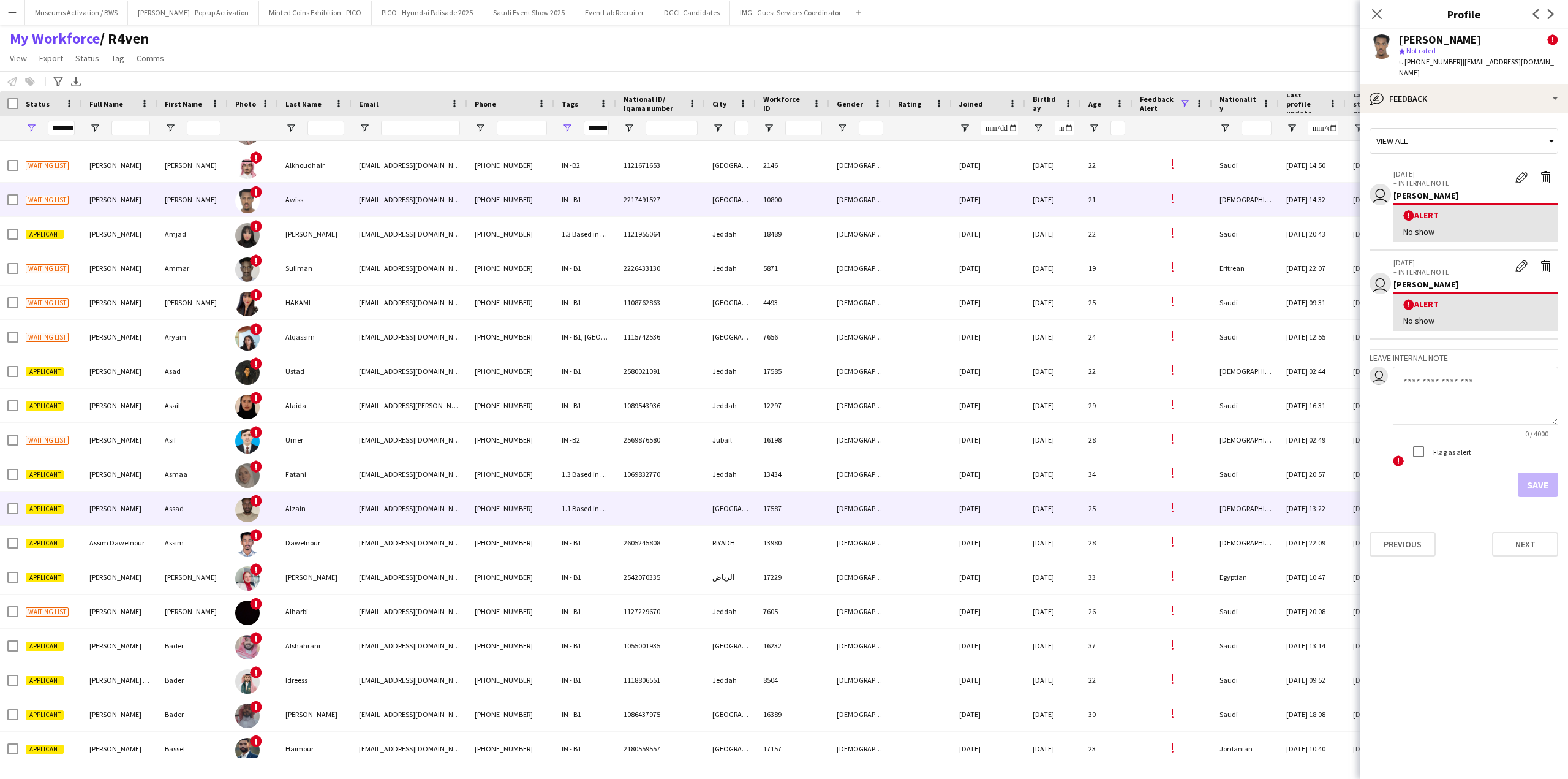
click at [484, 524] on div "[PHONE_NUMBER]" at bounding box center [510, 508] width 87 height 34
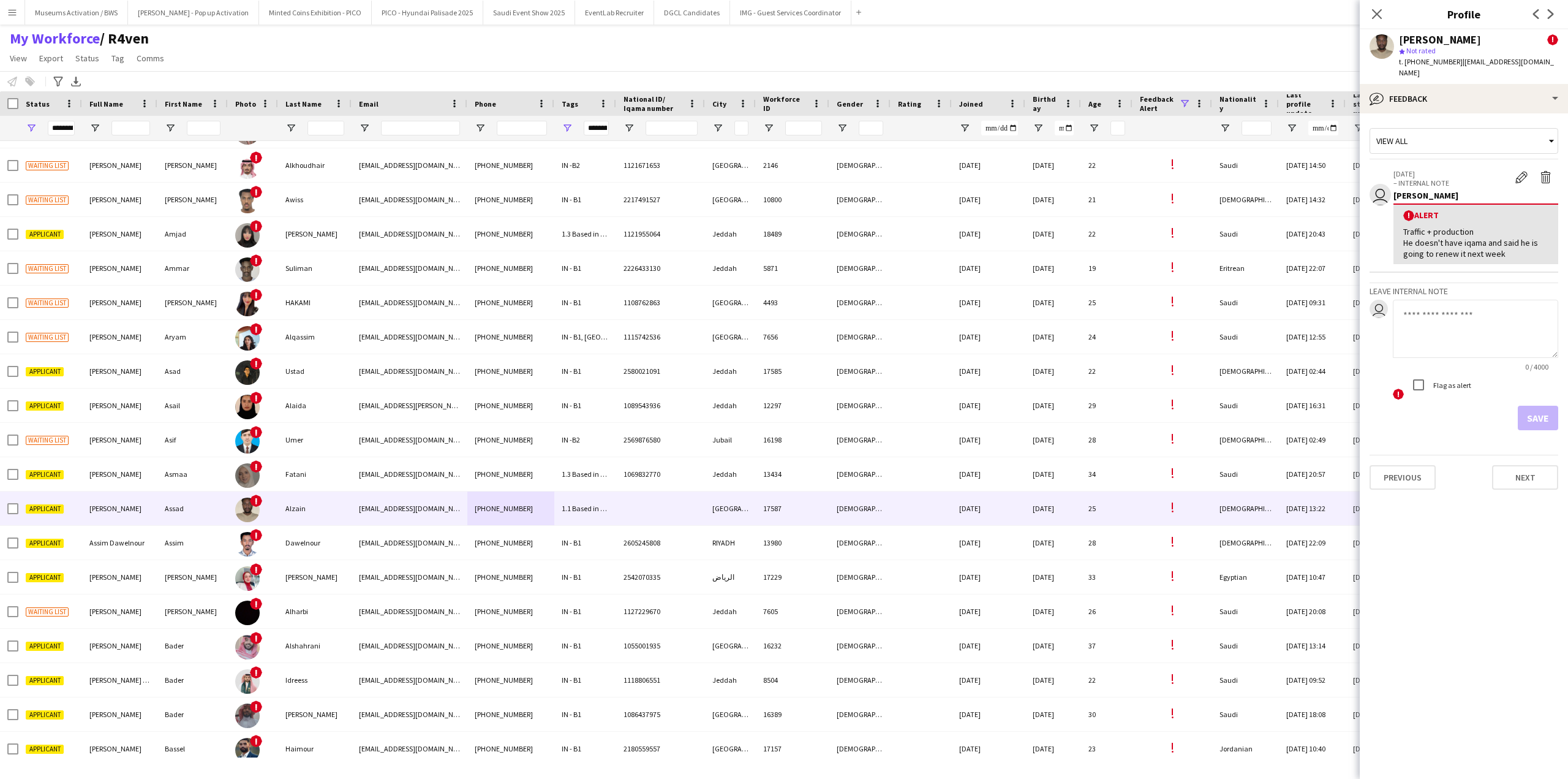
click at [1416, 228] on div "Traffic + production He doesn't have iqama and said he is going to renew it nex…" at bounding box center [1476, 242] width 145 height 34
click at [1427, 234] on div "Traffic + production He doesn't have iqama and said he is going to renew it nex…" at bounding box center [1476, 242] width 145 height 34
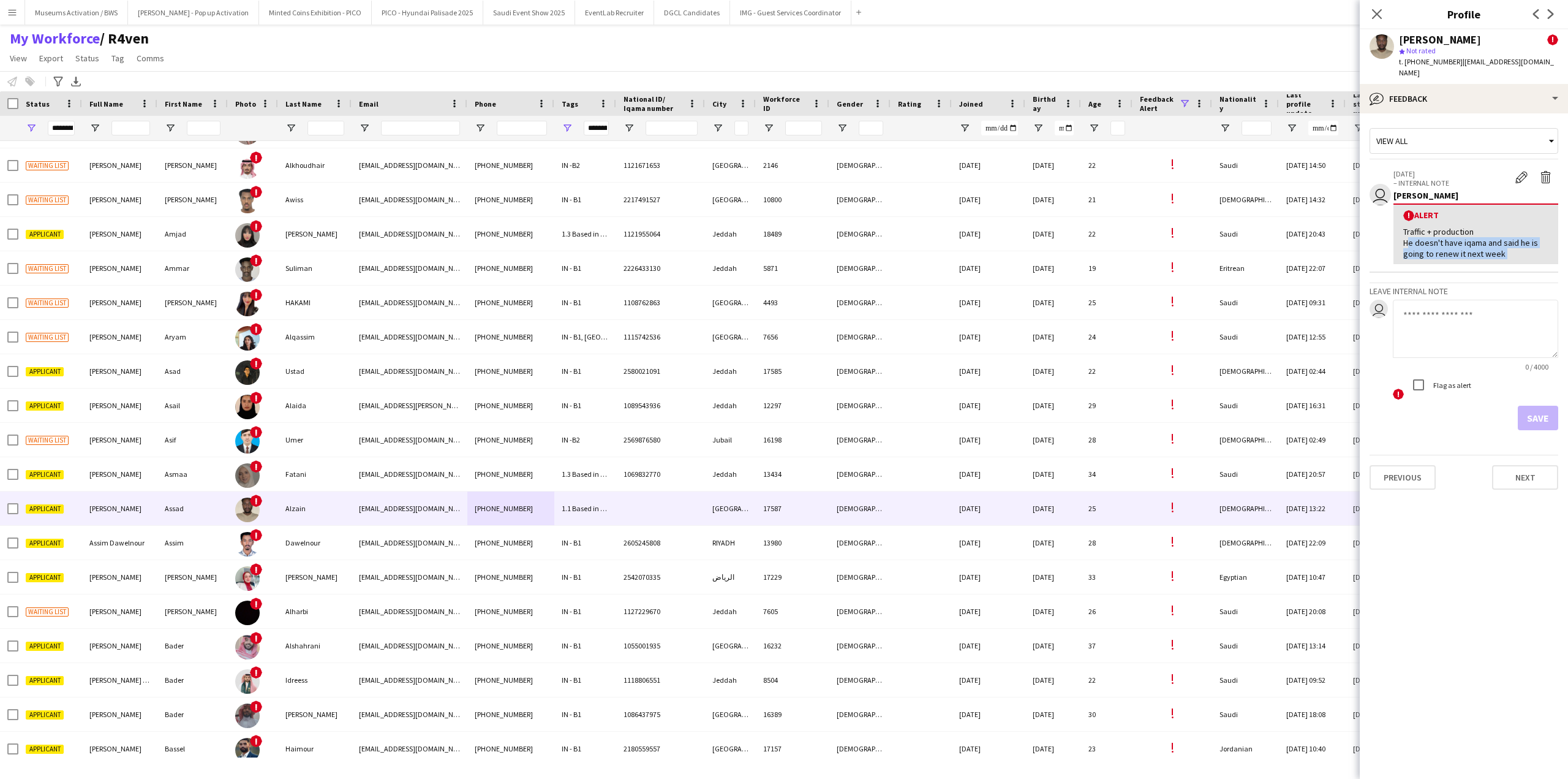
click at [1427, 234] on div "Traffic + production He doesn't have iqama and said he is going to renew it nex…" at bounding box center [1476, 242] width 145 height 34
click at [1430, 243] on div "Traffic + production He doesn't have iqama and said he is going to renew it nex…" at bounding box center [1476, 242] width 145 height 34
drag, startPoint x: 1430, startPoint y: 243, endPoint x: 1431, endPoint y: 211, distance: 32.0
click at [1431, 211] on div "! Alert Traffic + production He doesn't have iqama and said he is going to rene…" at bounding box center [1475, 234] width 165 height 61
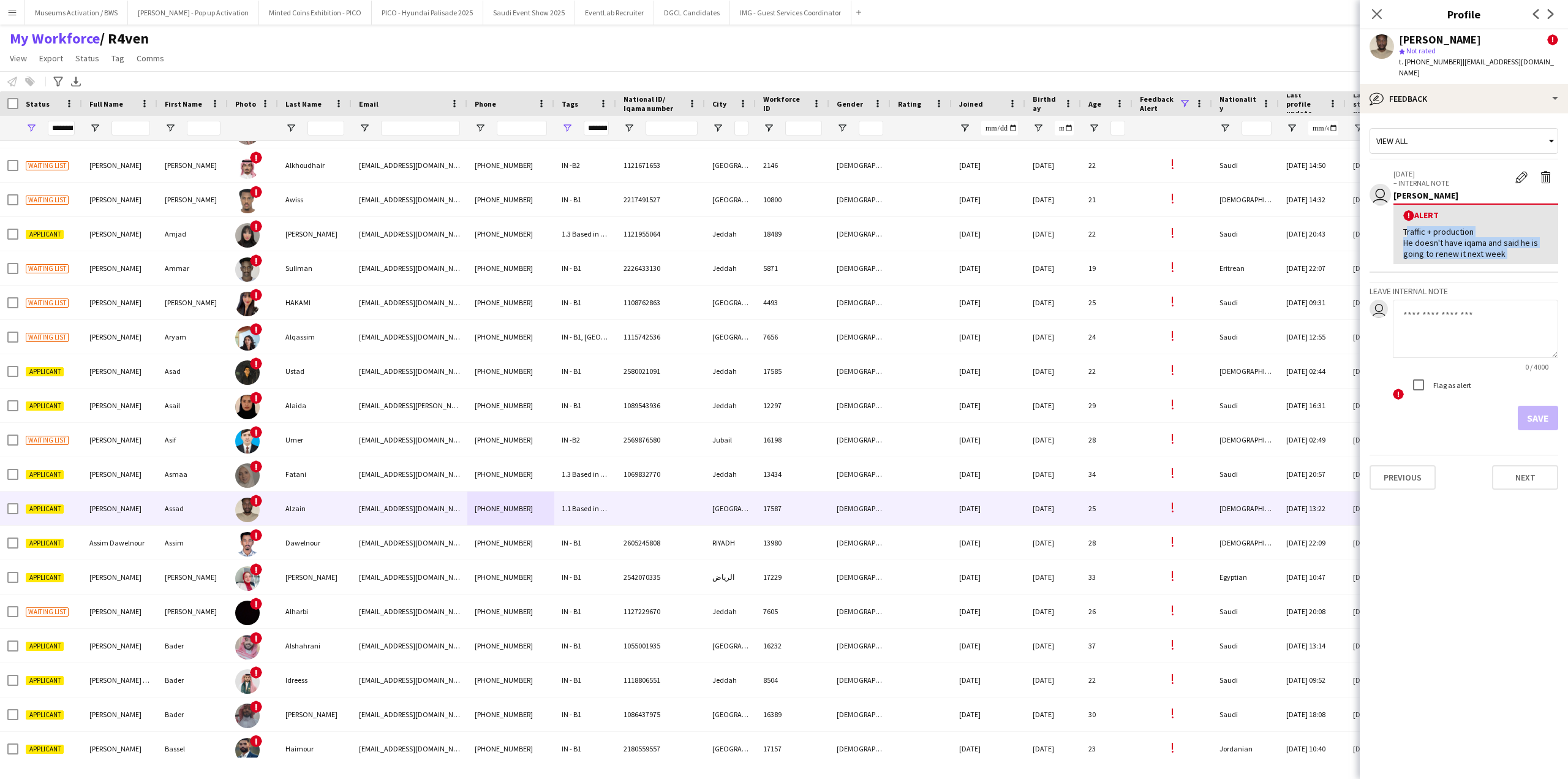
click at [1431, 211] on div "! Alert Traffic + production He doesn't have iqama and said he is going to rene…" at bounding box center [1475, 234] width 165 height 61
click at [1431, 234] on div "Traffic + production He doesn't have iqama and said he is going to renew it nex…" at bounding box center [1476, 242] width 145 height 34
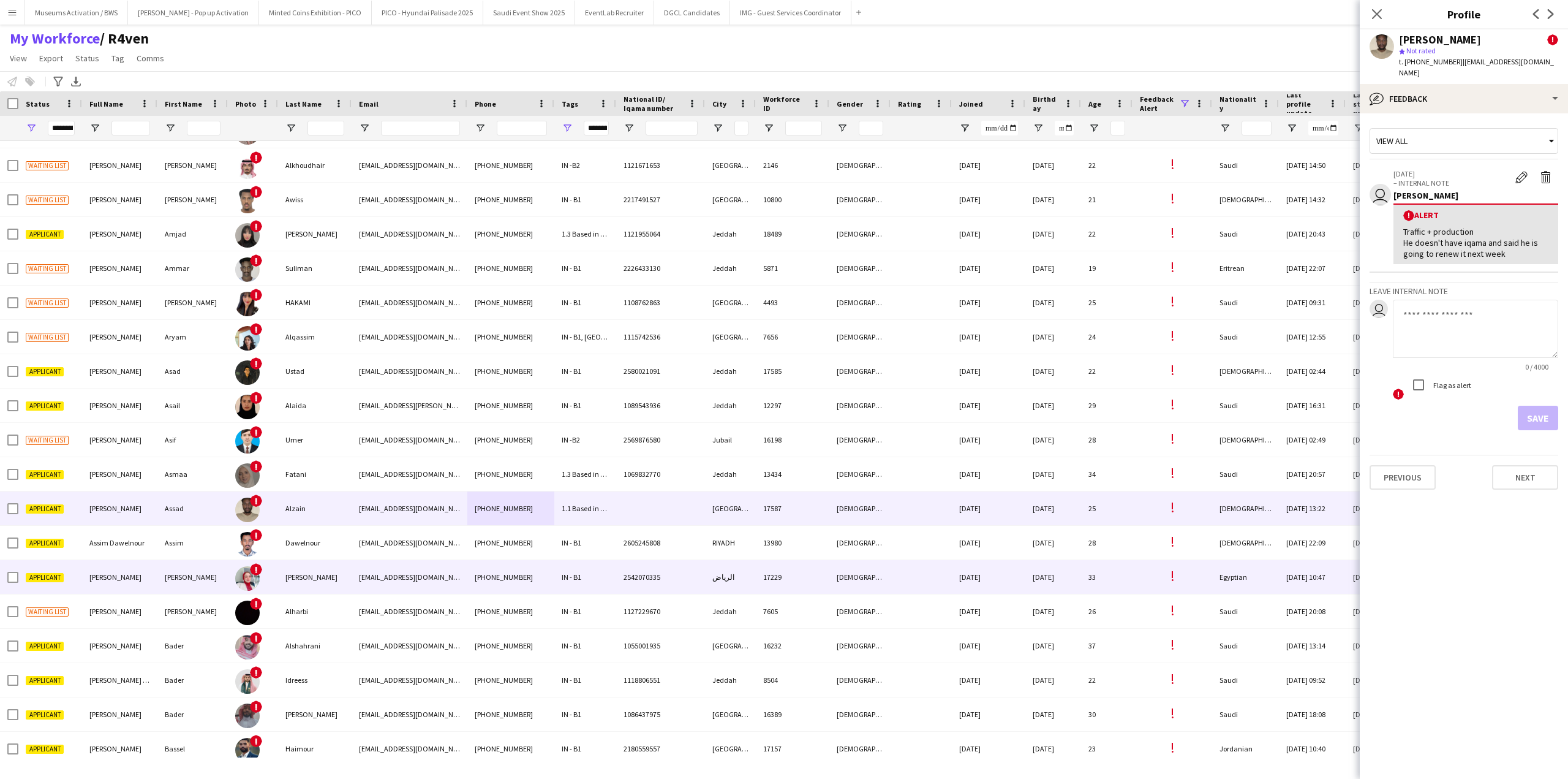
scroll to position [1287, 0]
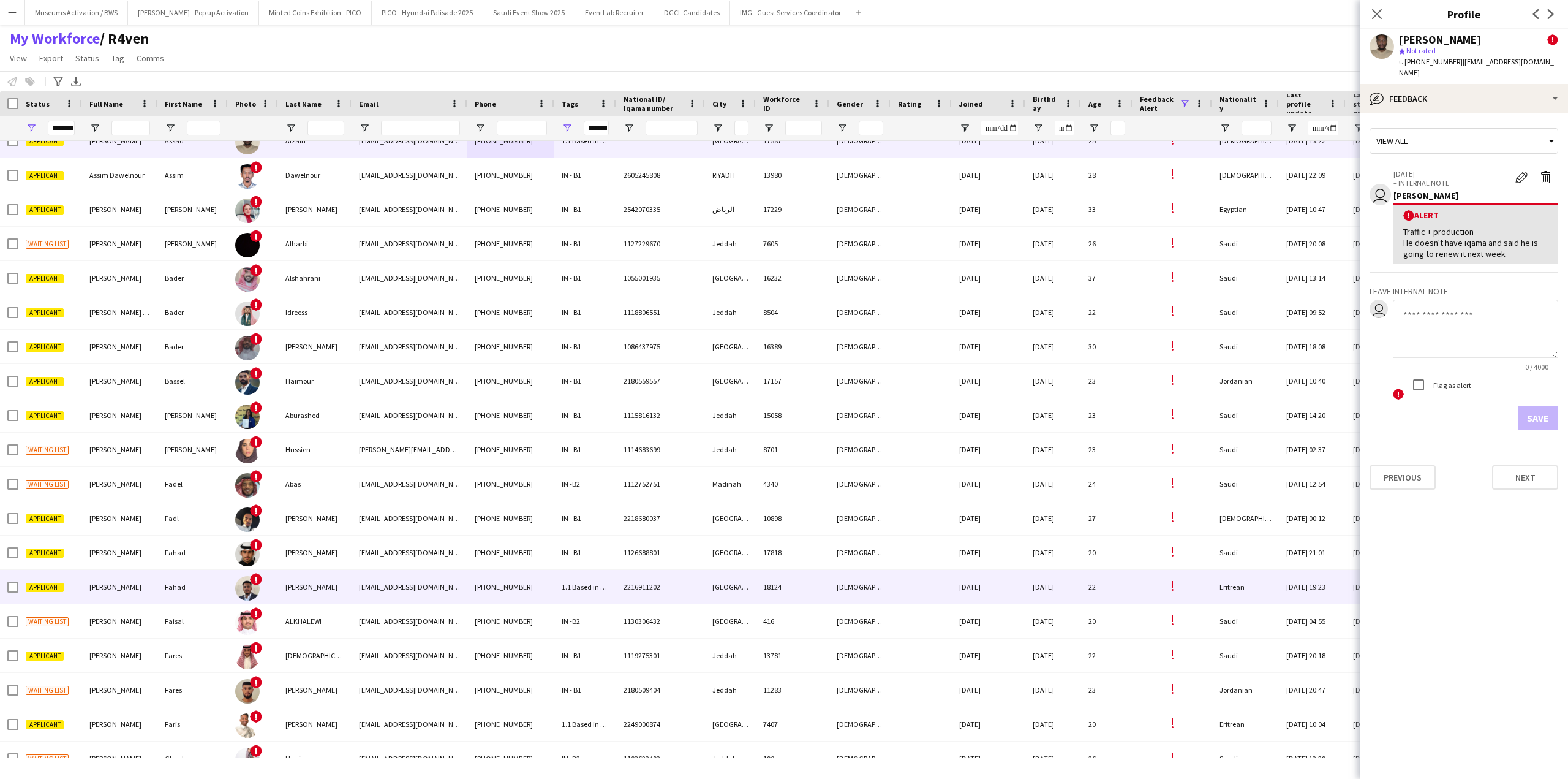
click at [472, 666] on div "[PHONE_NUMBER]" at bounding box center [510, 655] width 87 height 34
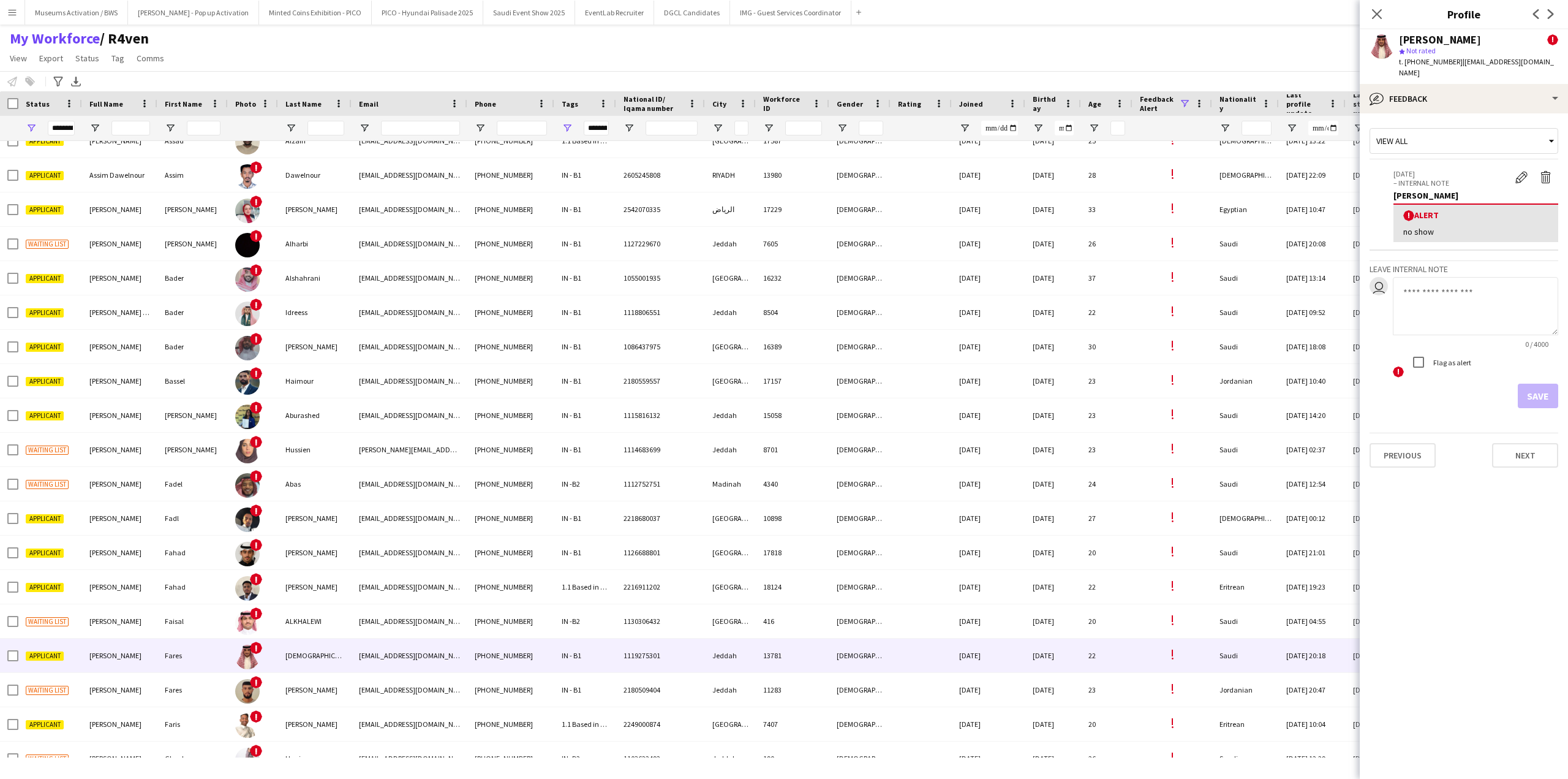
click at [1470, 227] on div "! Alert no show" at bounding box center [1475, 222] width 165 height 38
click at [1465, 203] on div "! Alert no show" at bounding box center [1475, 222] width 165 height 38
click at [1377, 16] on icon "Close pop-in" at bounding box center [1376, 13] width 12 height 12
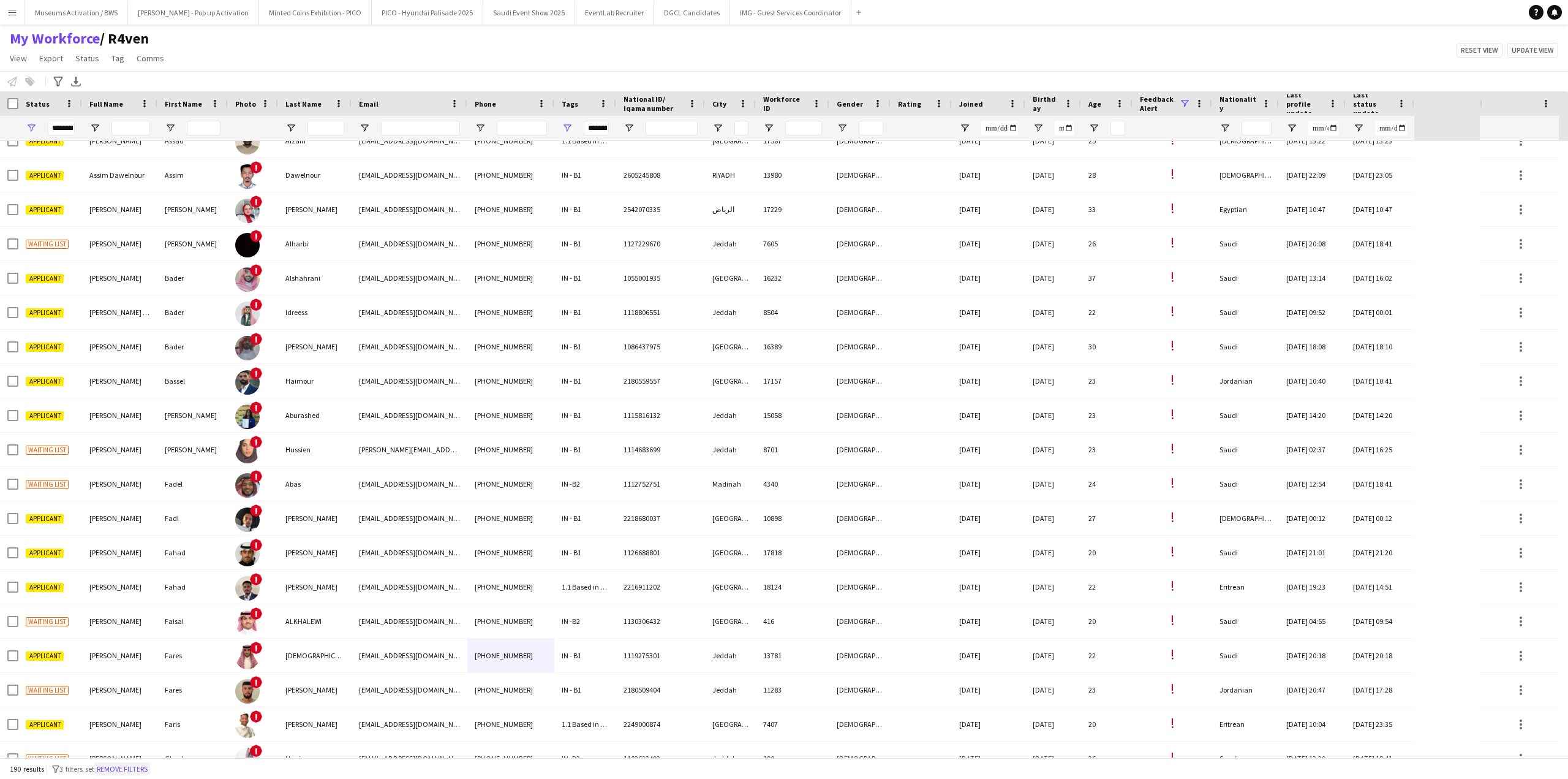
click at [134, 766] on button "Remove filters" at bounding box center [122, 769] width 55 height 13
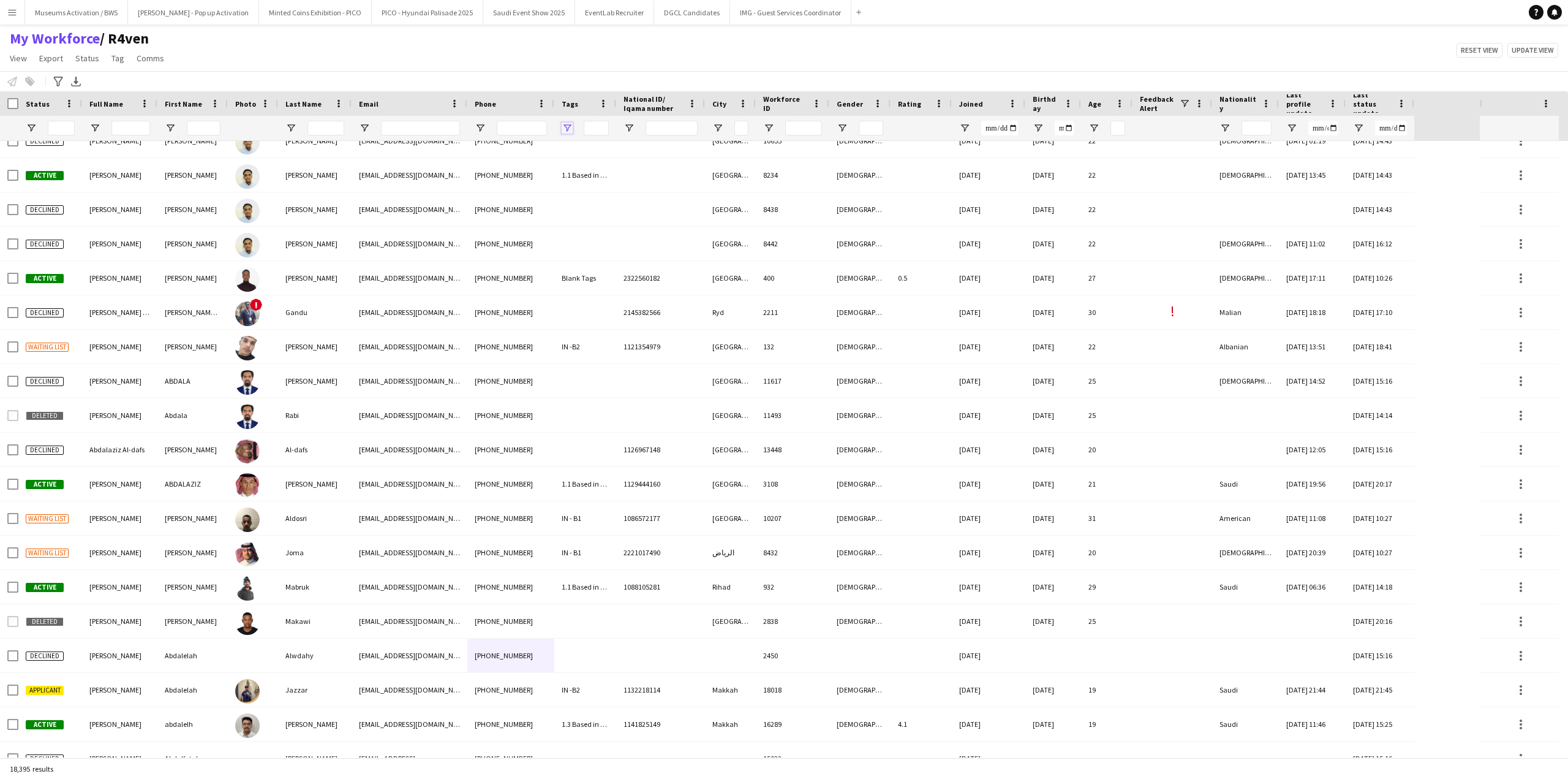
click at [563, 130] on span "Open Filter Menu" at bounding box center [567, 128] width 11 height 11
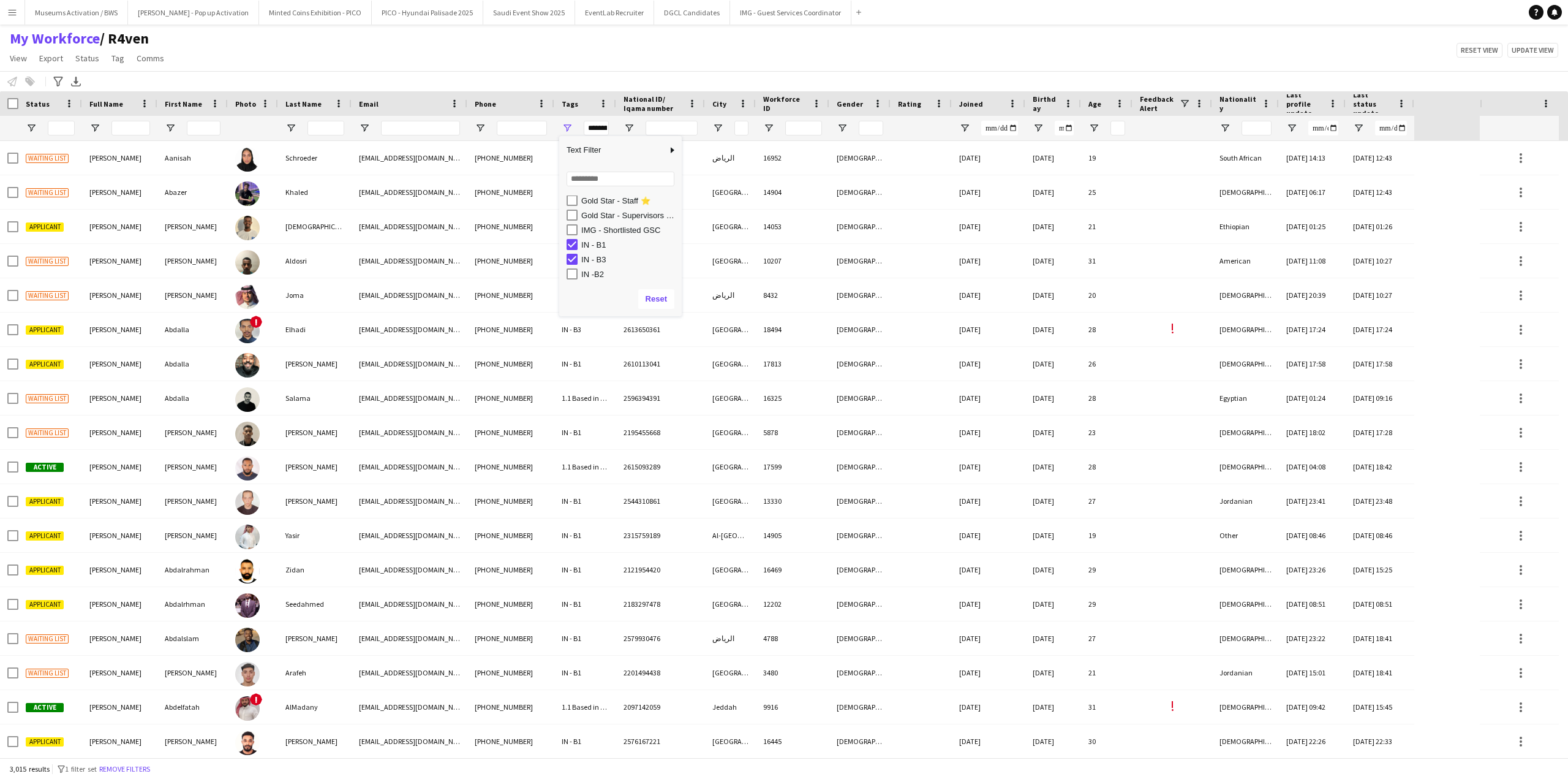
scroll to position [433, 0]
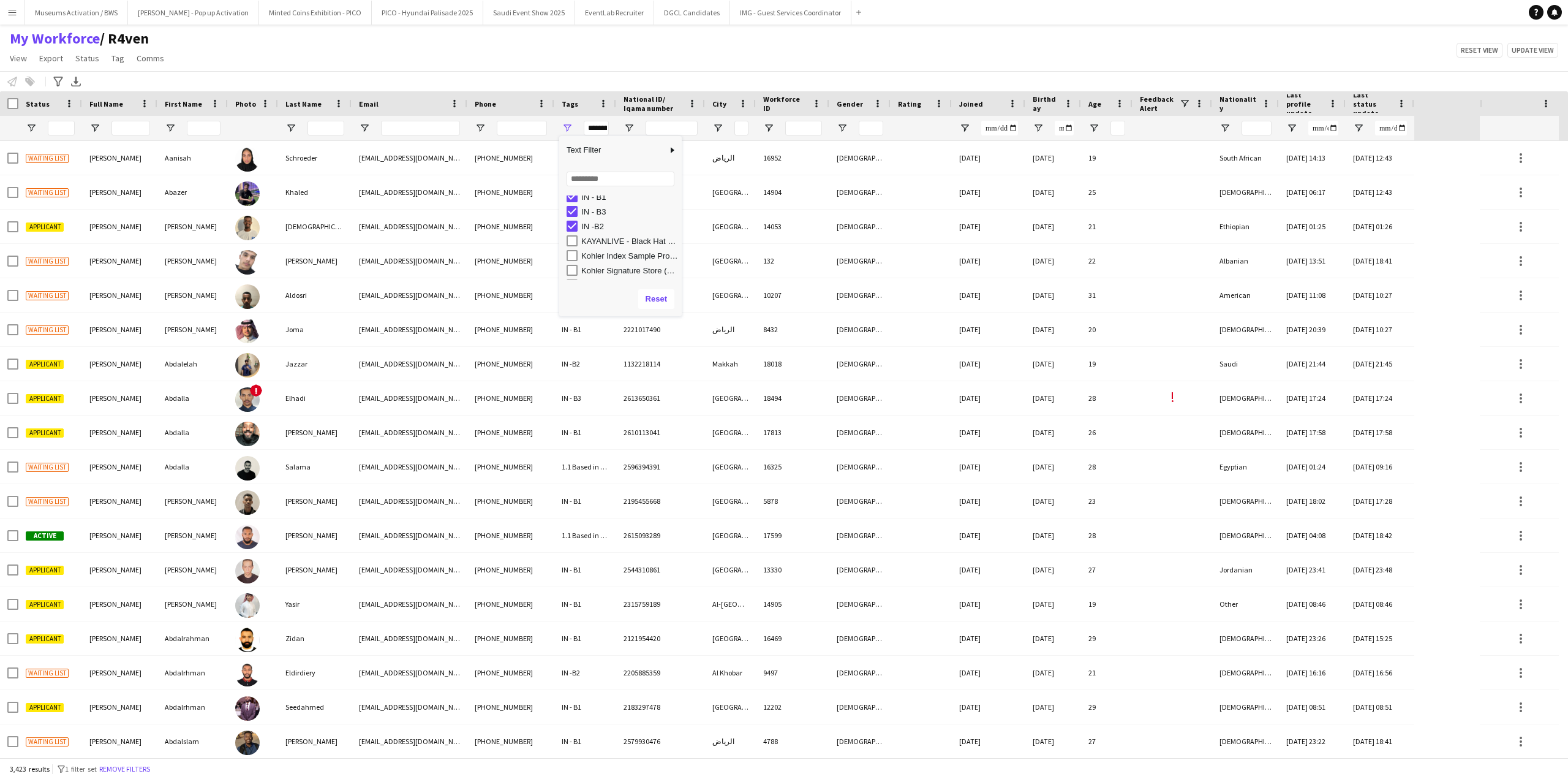
click at [585, 66] on div "My Workforce / R4ven View Views Default view [PERSON_NAME] [PERSON_NAME] [PERSO…" at bounding box center [784, 50] width 1568 height 41
click at [565, 129] on span "Open Filter Menu" at bounding box center [567, 128] width 11 height 11
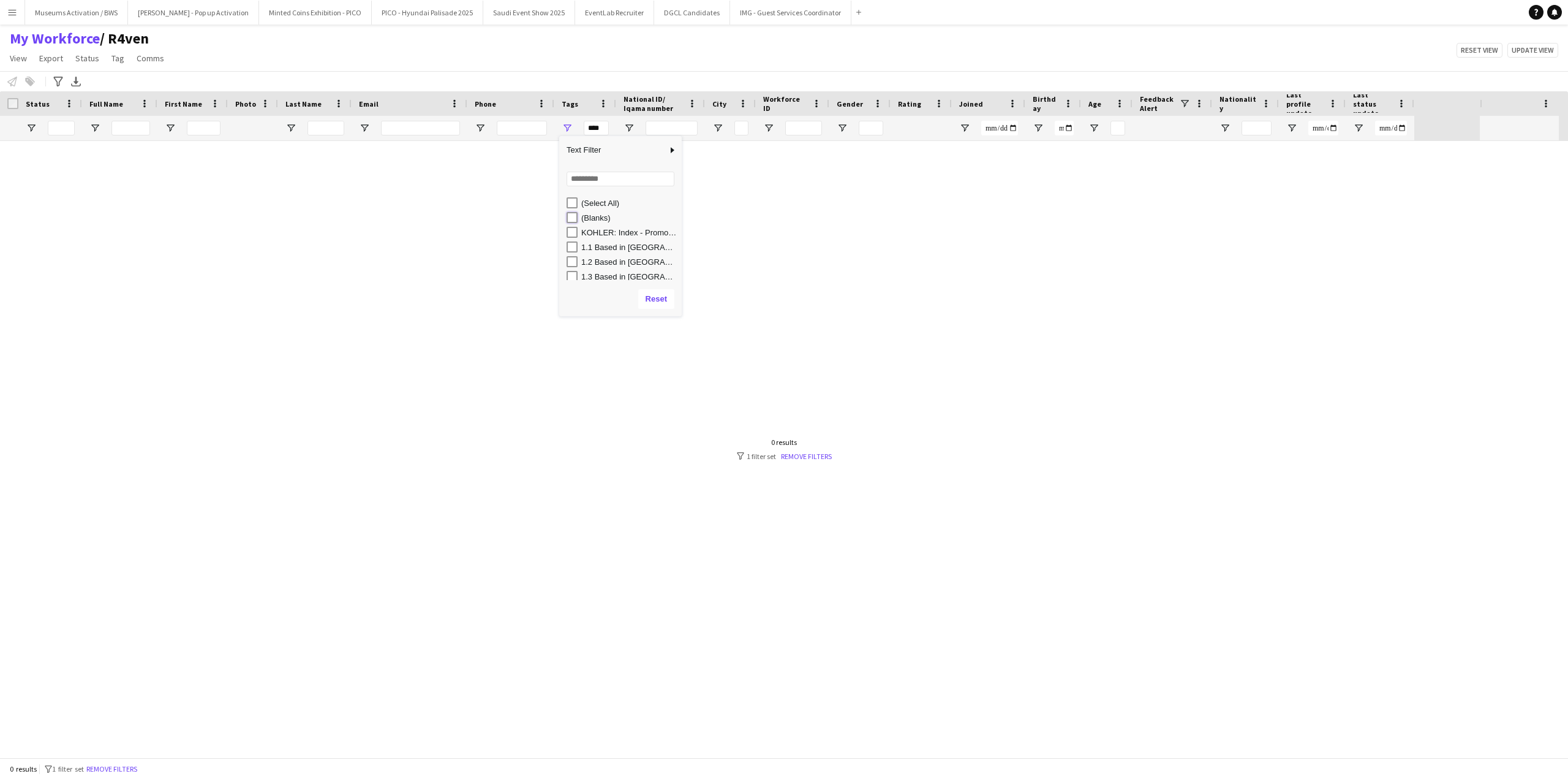
type input "**********"
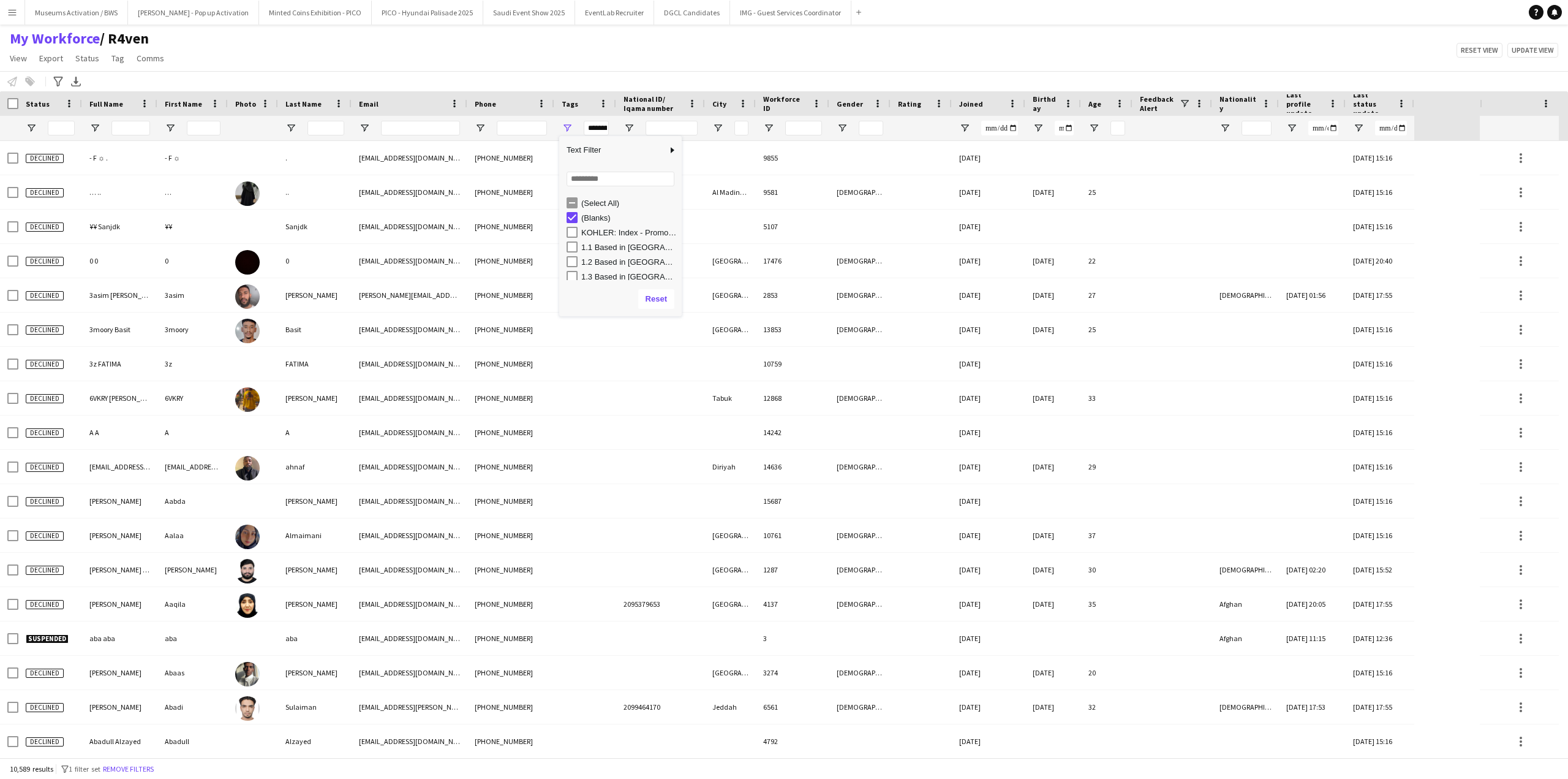
click at [579, 55] on div "My Workforce / R4ven View Views Default view [PERSON_NAME] [PERSON_NAME] [PERSO…" at bounding box center [784, 50] width 1568 height 41
click at [35, 128] on span "Open Filter Menu" at bounding box center [31, 128] width 11 height 11
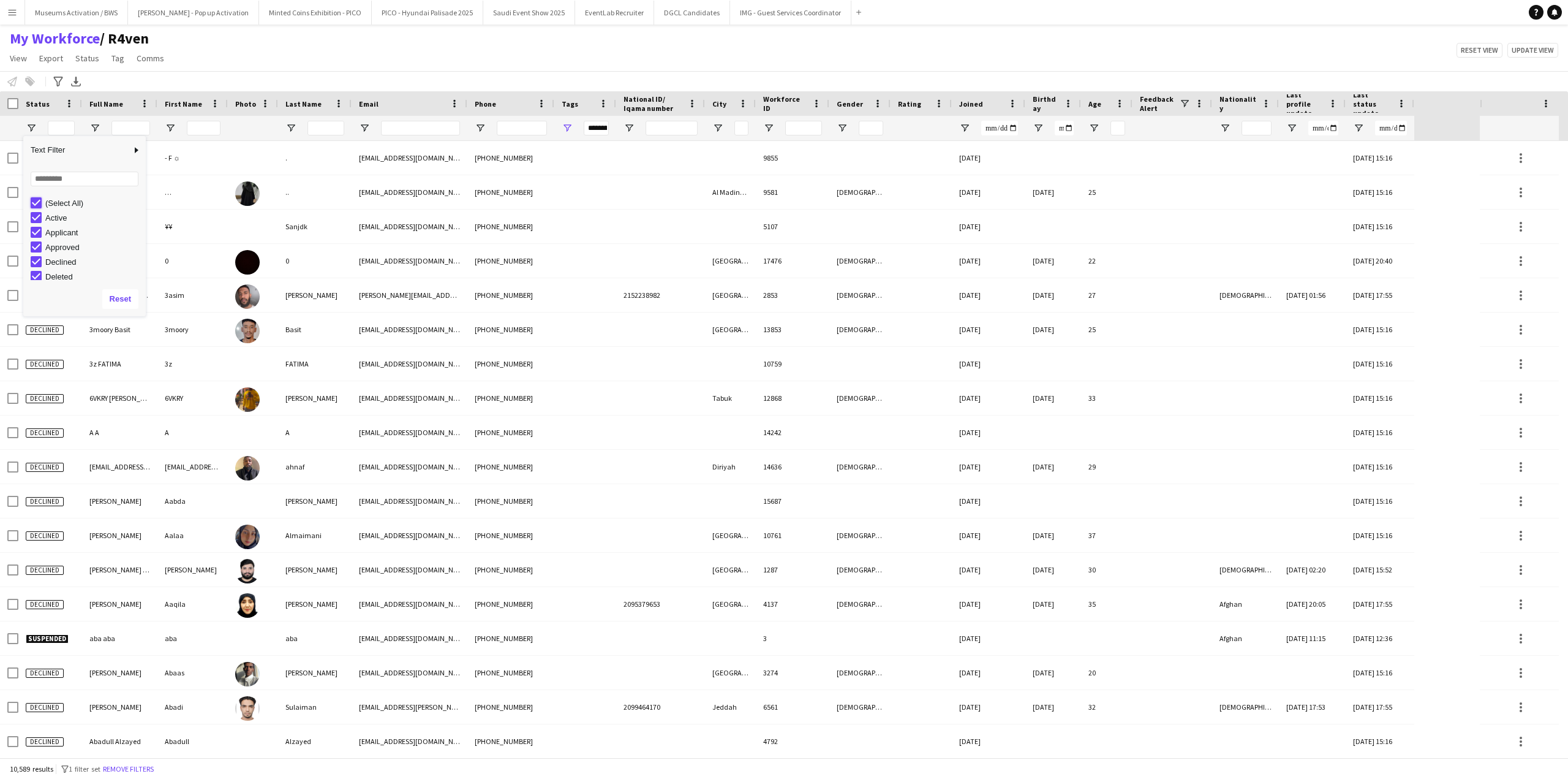
type input "***"
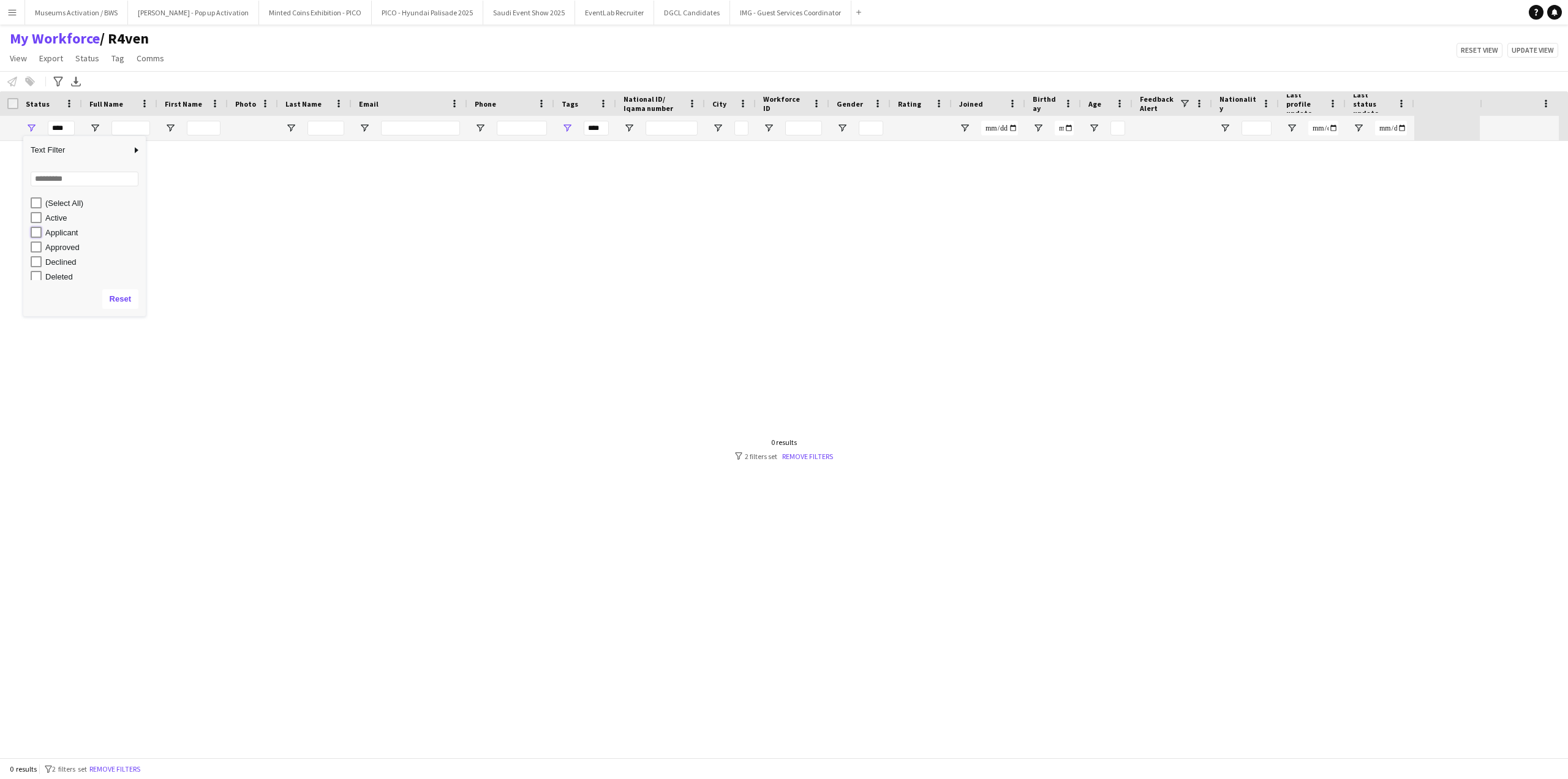
type input "**********"
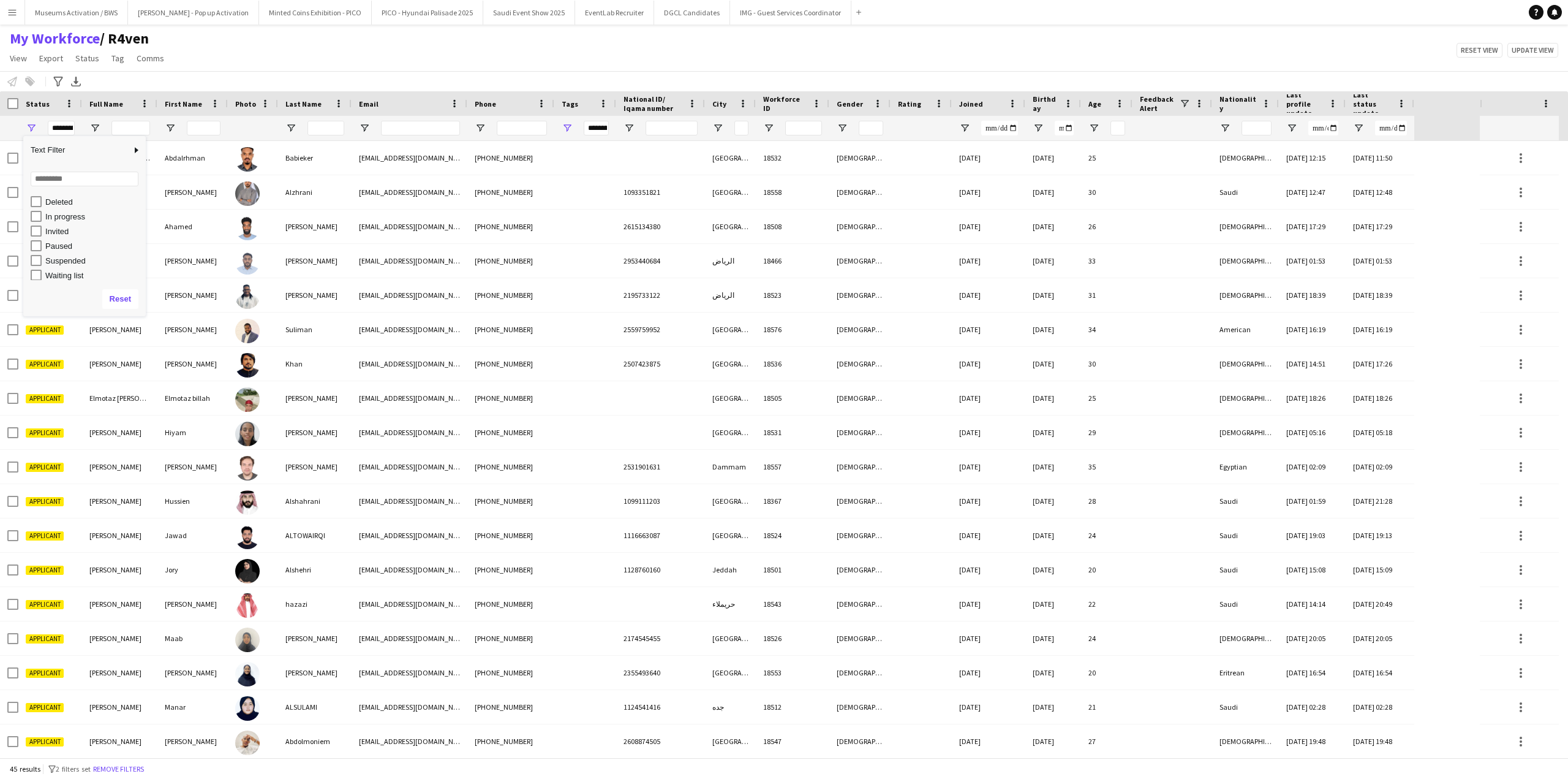
scroll to position [77, 0]
click at [362, 61] on div "My Workforce / R4ven View Views Default view [PERSON_NAME] [PERSON_NAME] [PERSO…" at bounding box center [784, 50] width 1568 height 41
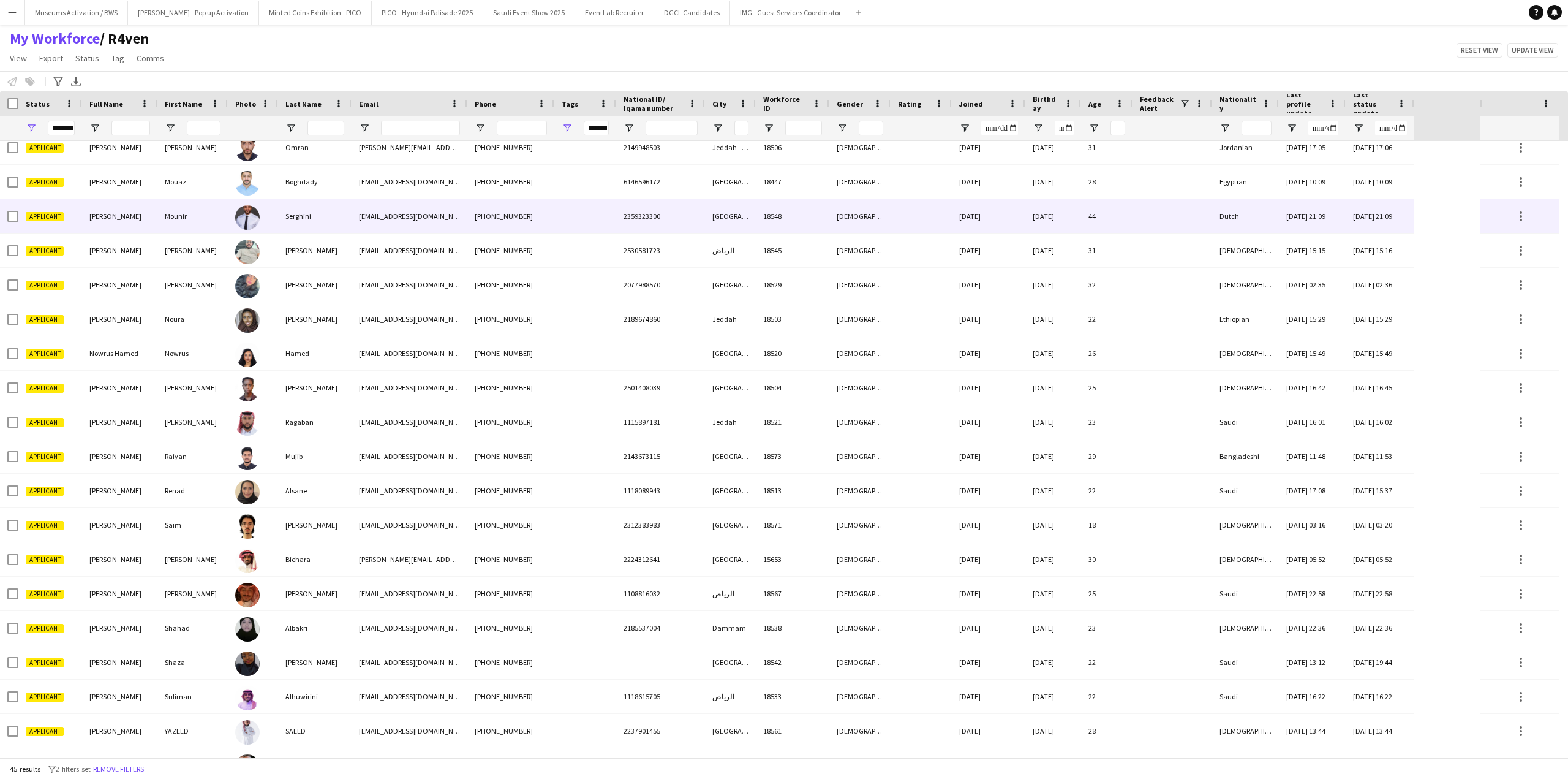
scroll to position [927, 0]
